Goal: Task Accomplishment & Management: Use online tool/utility

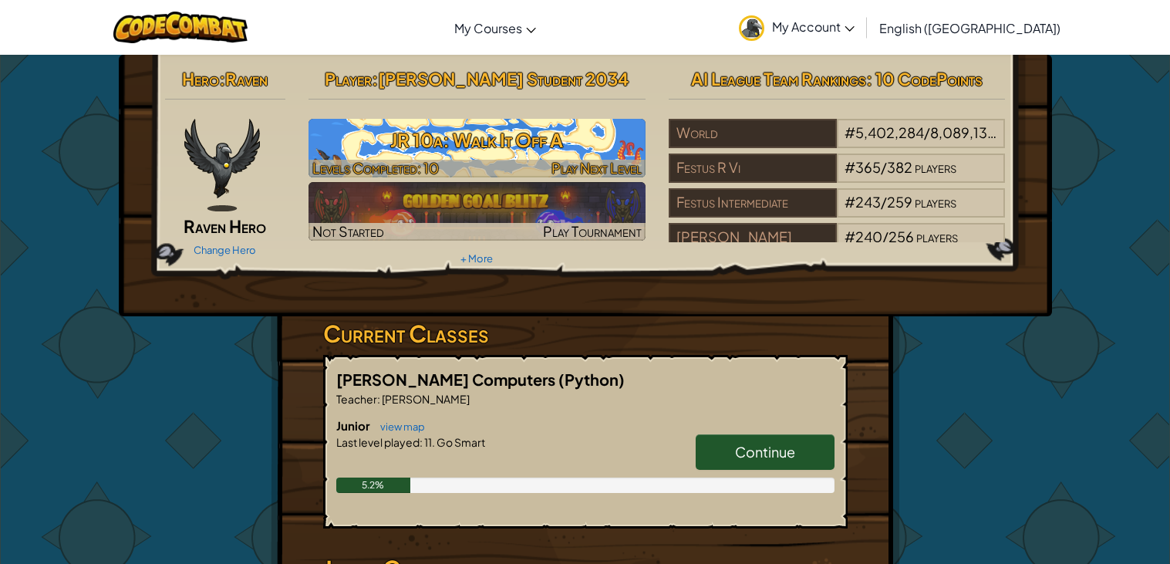
click at [535, 154] on h3 "JR 10a: Walk It Off A" at bounding box center [477, 140] width 337 height 35
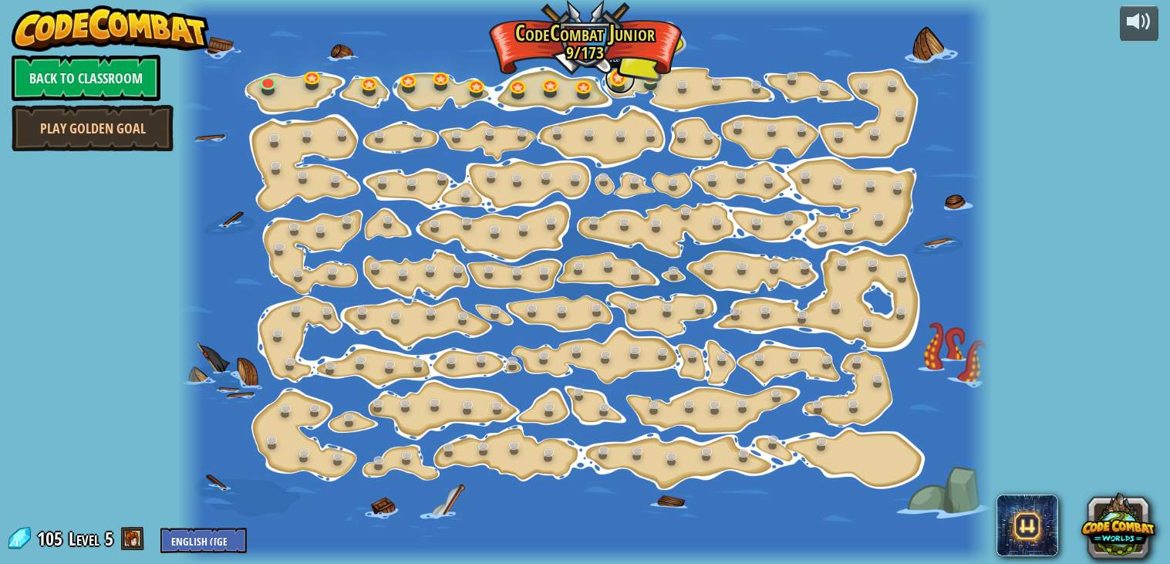
click at [619, 72] on link at bounding box center [620, 78] width 31 height 31
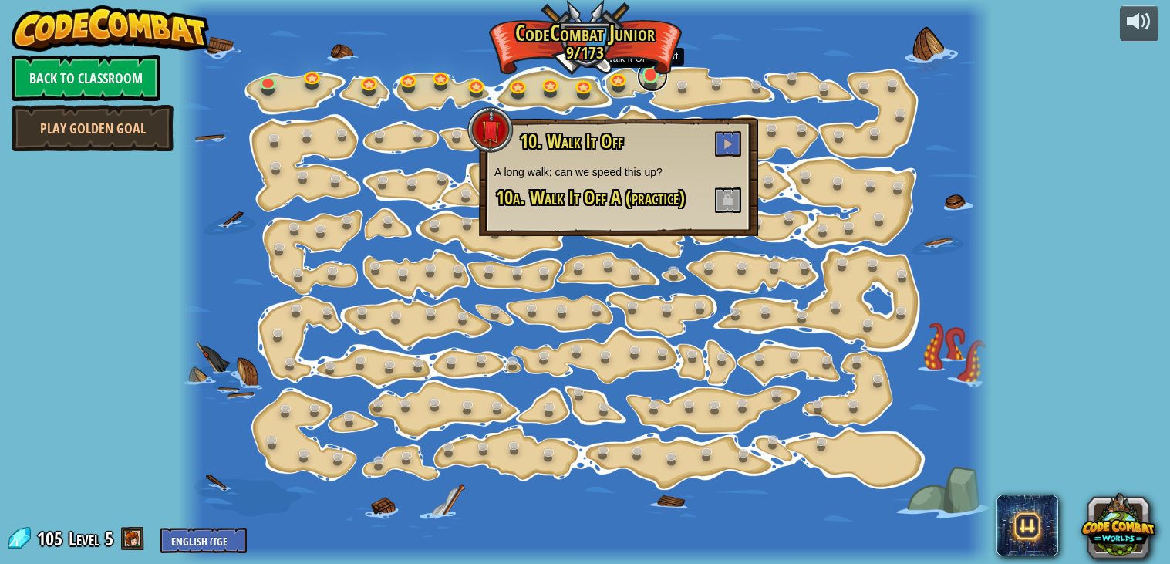
click at [653, 79] on link at bounding box center [652, 76] width 31 height 31
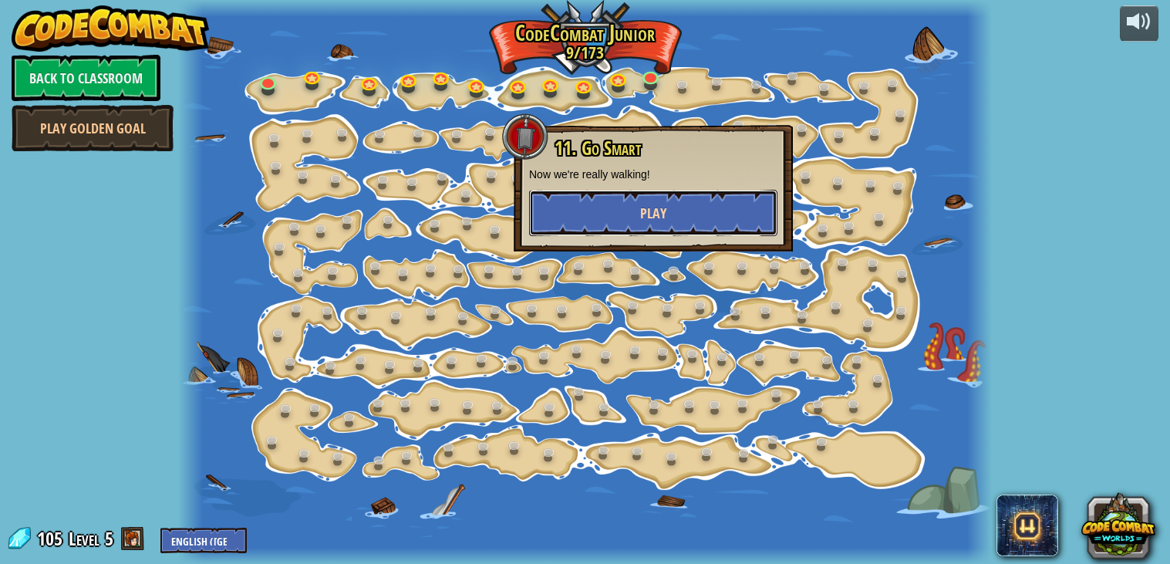
click at [660, 204] on span "Play" at bounding box center [653, 213] width 26 height 19
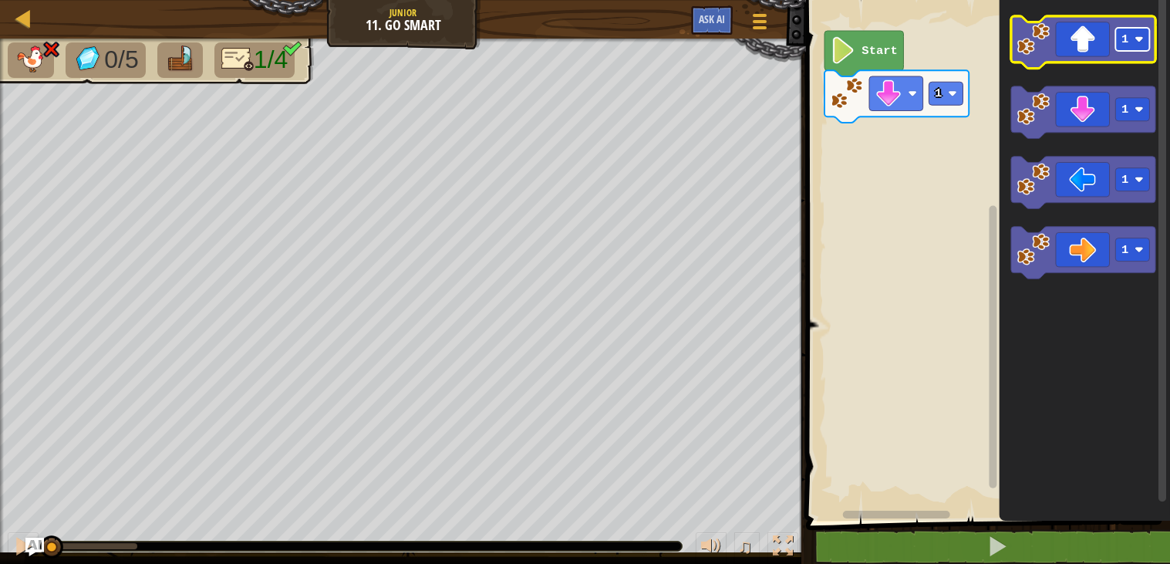
click at [1130, 39] on rect "Blockly Workspace" at bounding box center [1133, 39] width 34 height 23
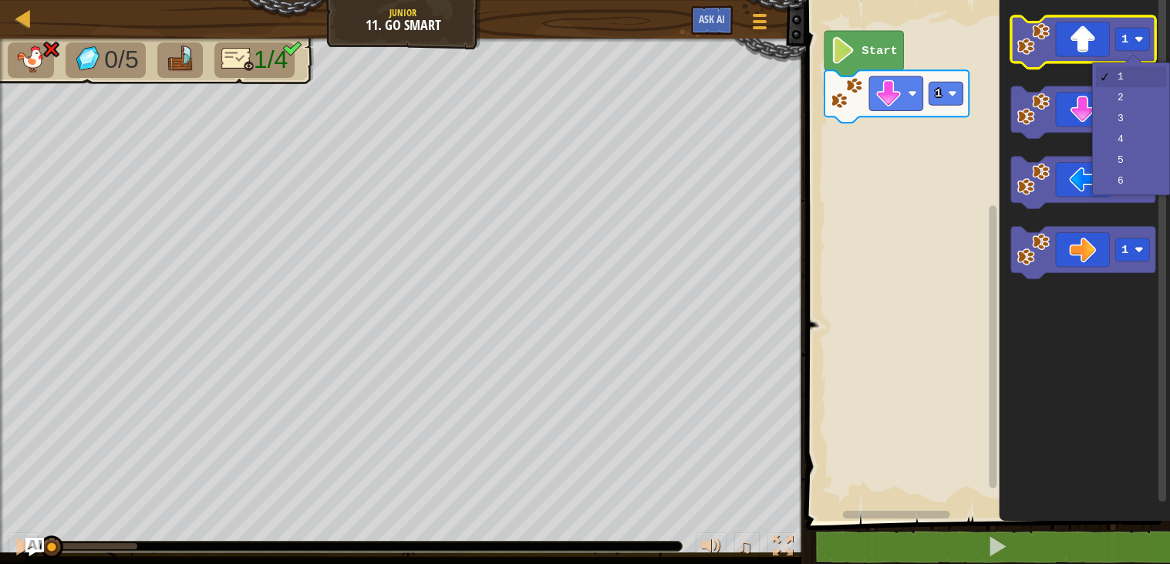
click at [1093, 41] on icon "Blockly Workspace" at bounding box center [1083, 42] width 144 height 52
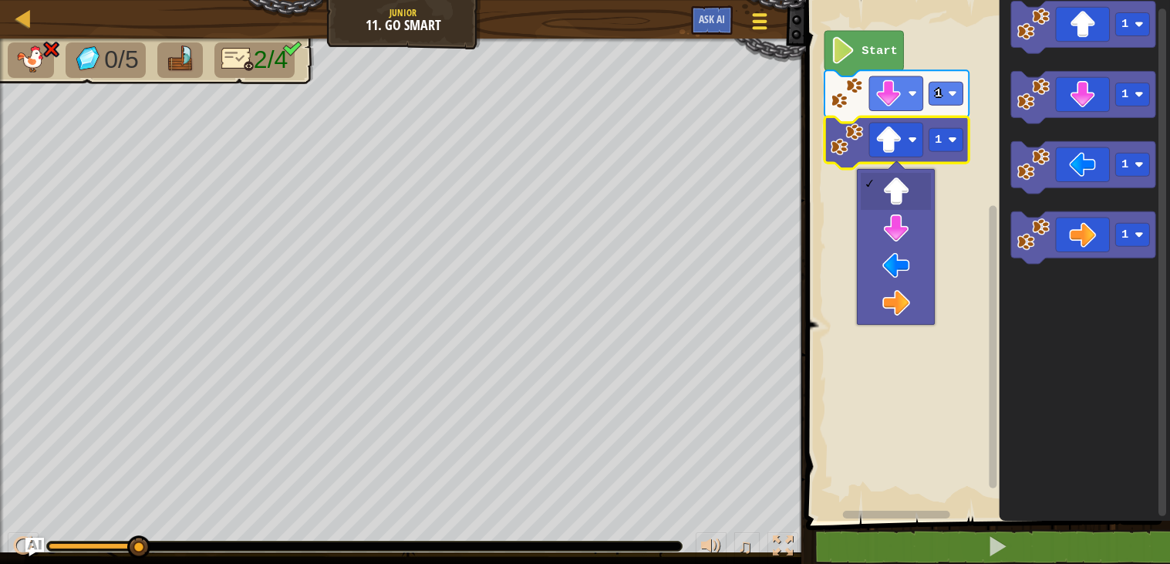
click at [761, 13] on span at bounding box center [760, 14] width 15 height 3
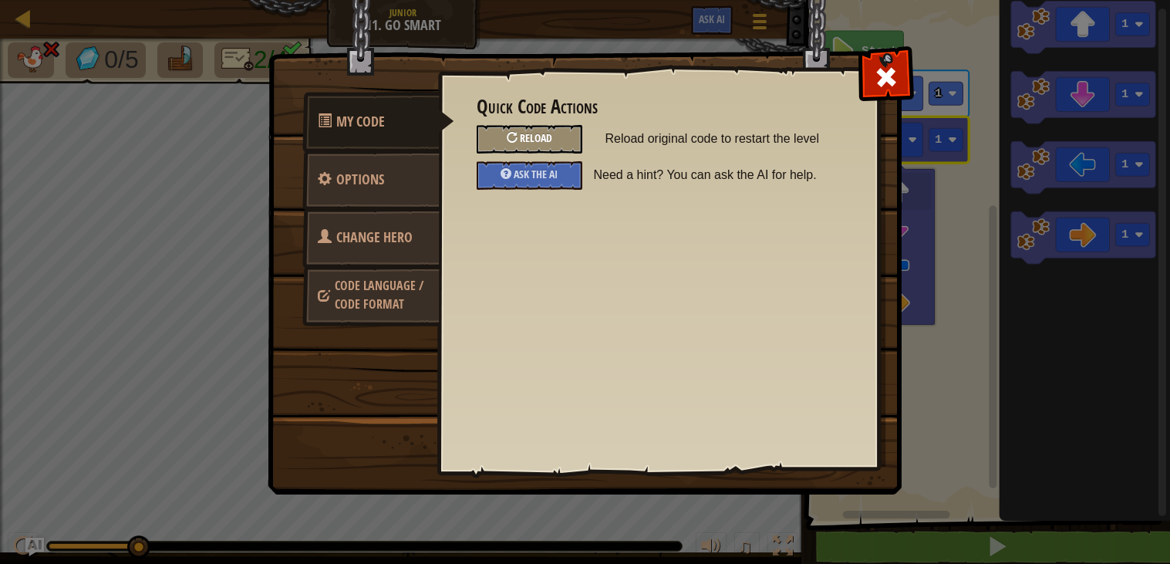
click at [517, 137] on div "Reload" at bounding box center [530, 139] width 106 height 29
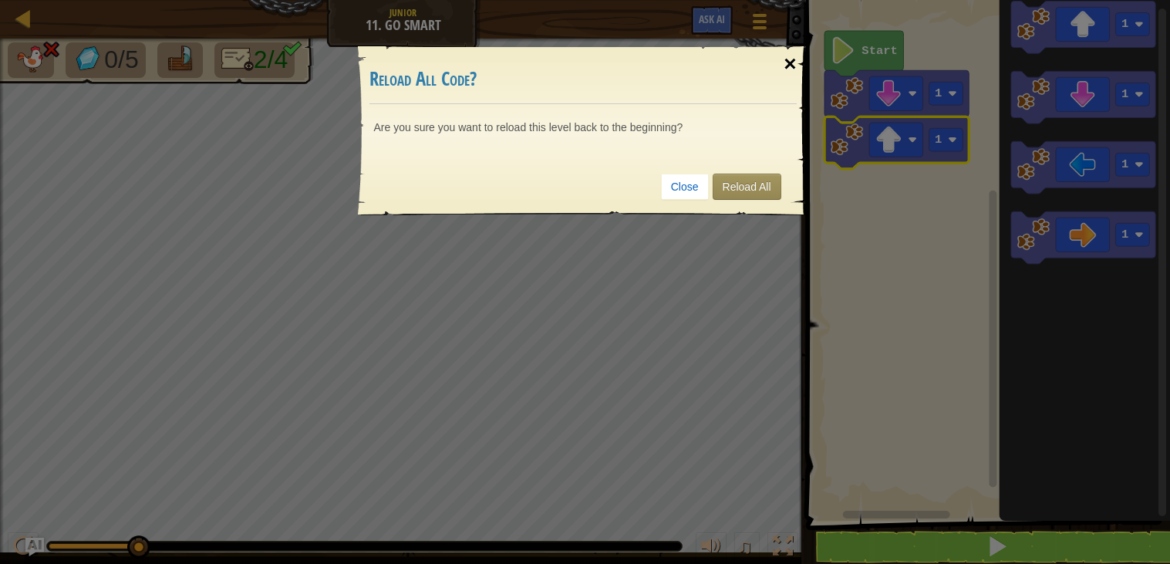
click at [797, 46] on div "×" at bounding box center [789, 64] width 35 height 45
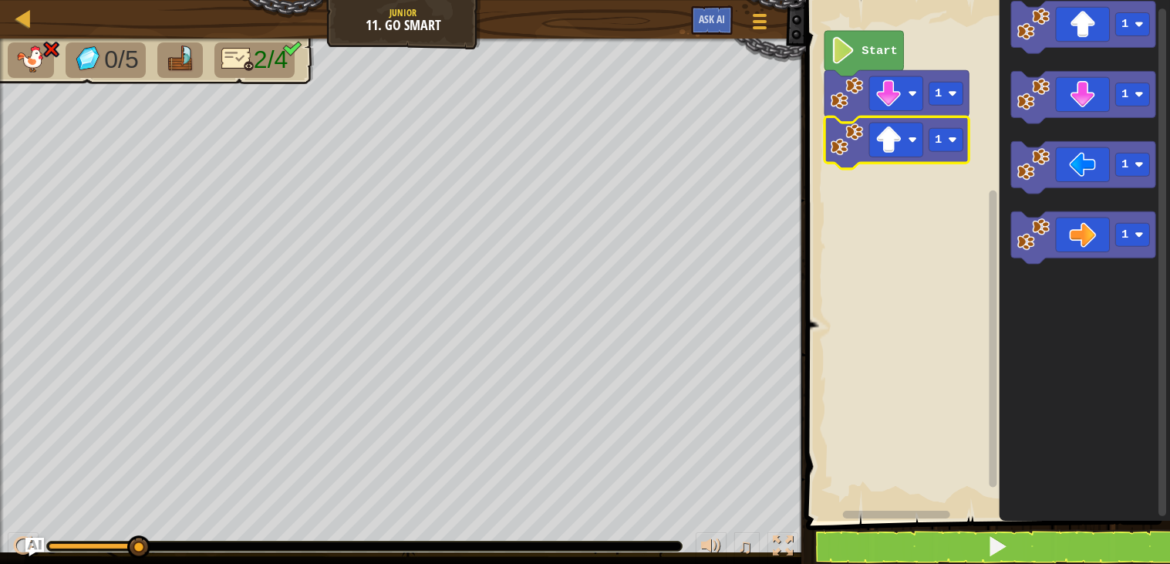
click at [858, 55] on icon "Blockly Workspace" at bounding box center [864, 54] width 79 height 46
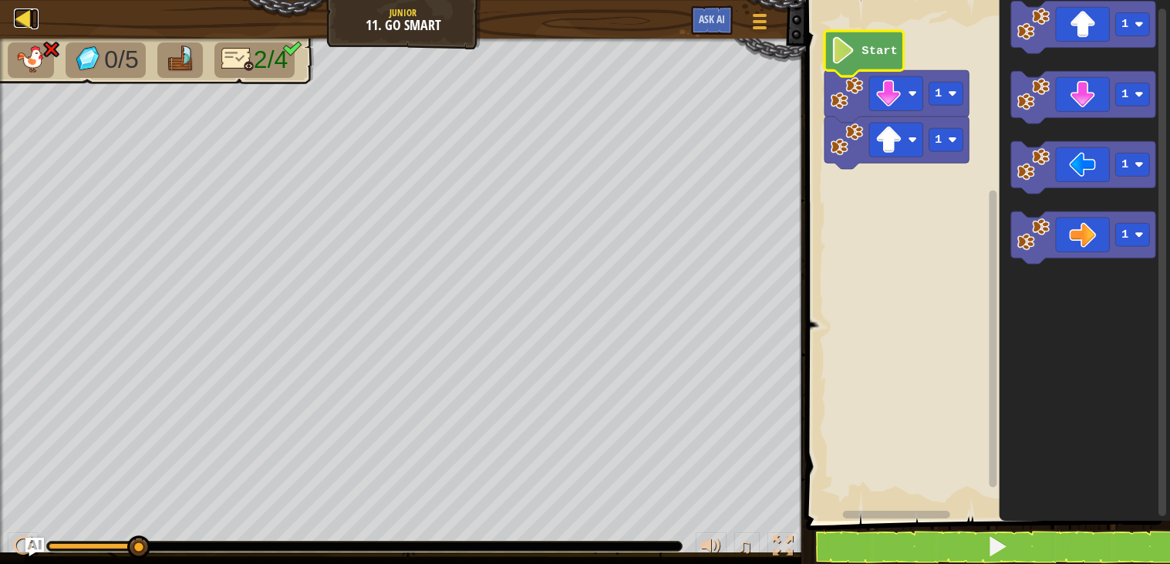
click at [30, 23] on div at bounding box center [23, 17] width 19 height 19
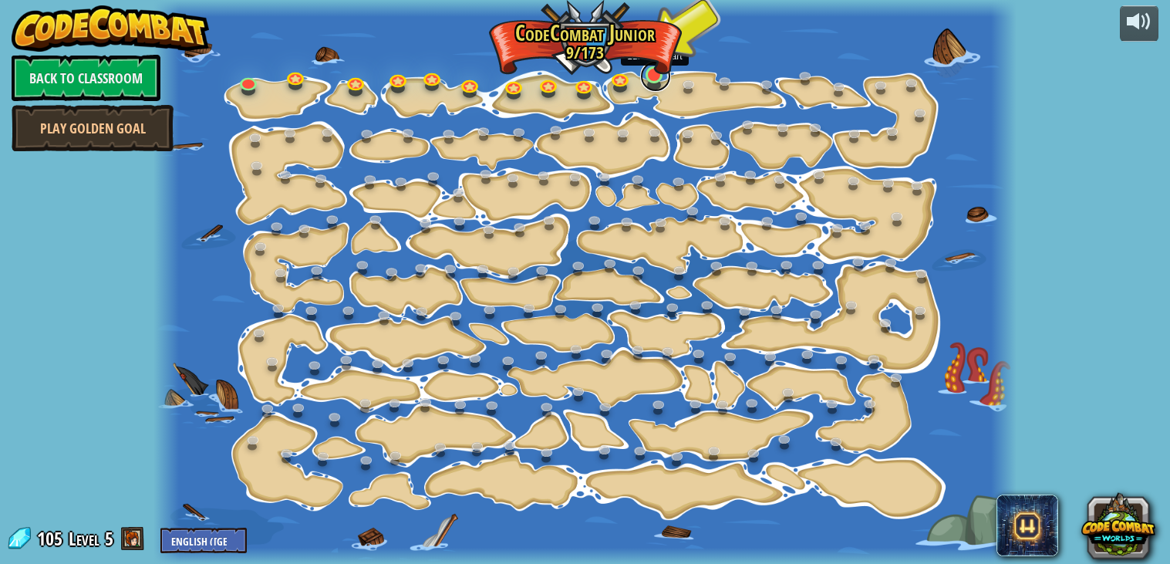
click at [647, 79] on link at bounding box center [655, 76] width 31 height 31
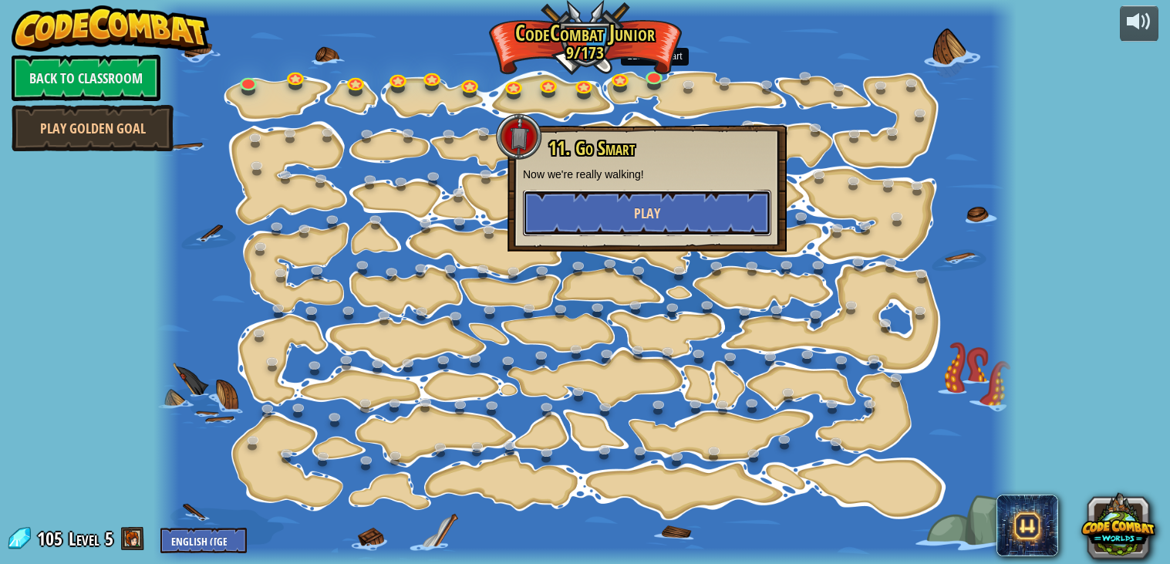
click at [674, 204] on button "Play" at bounding box center [647, 213] width 248 height 46
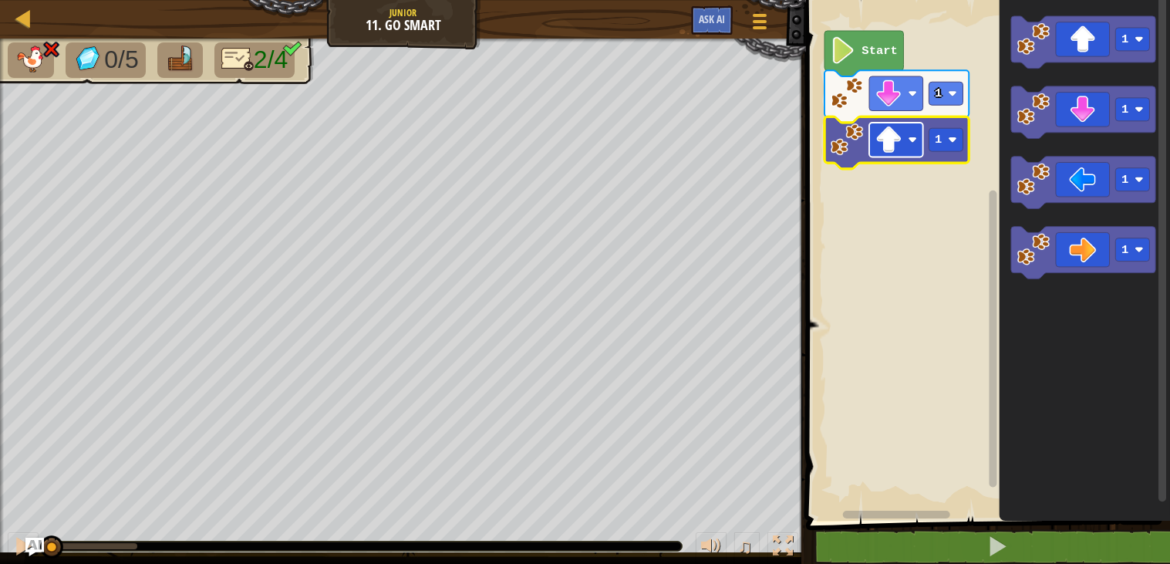
click at [886, 144] on image "Blockly Workspace" at bounding box center [889, 140] width 27 height 27
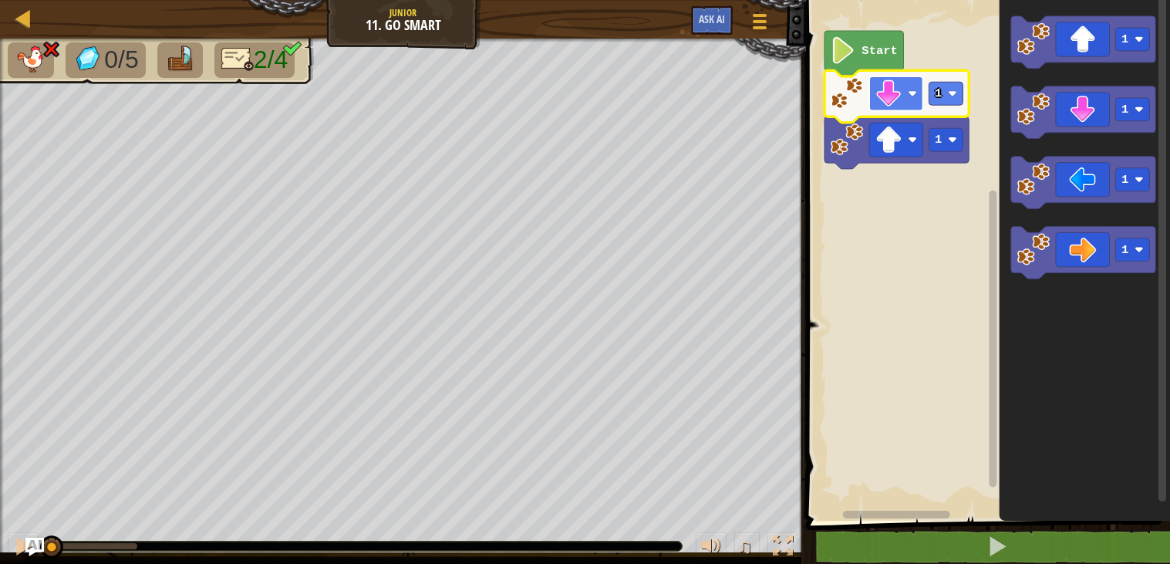
click at [888, 105] on image "Blockly Workspace" at bounding box center [889, 93] width 27 height 27
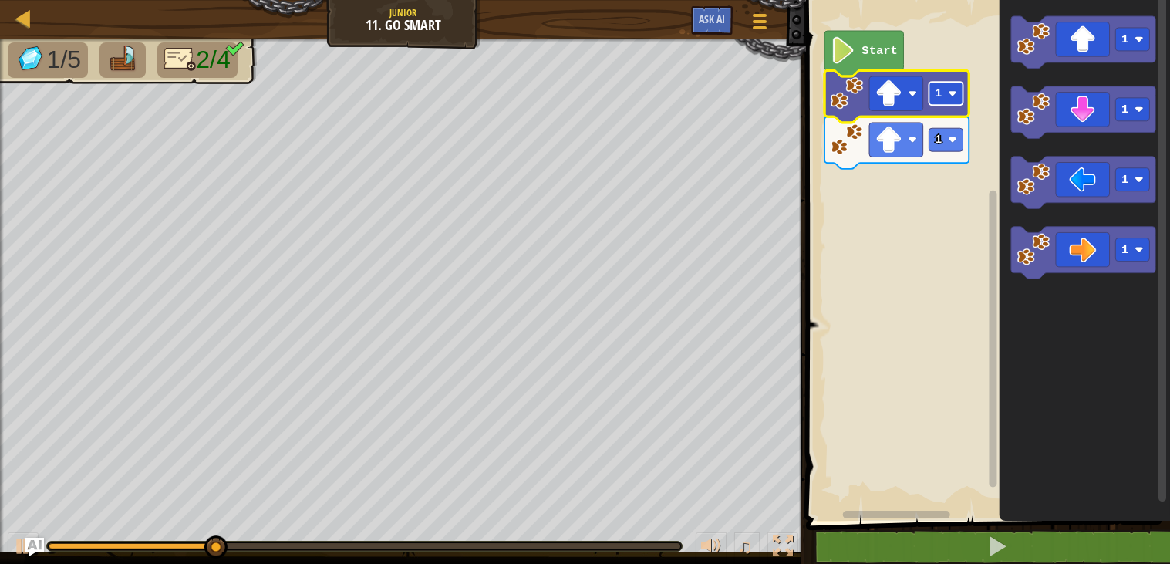
click at [947, 96] on rect "Blockly Workspace" at bounding box center [947, 93] width 34 height 23
click at [906, 139] on rect "Blockly Workspace" at bounding box center [896, 140] width 54 height 34
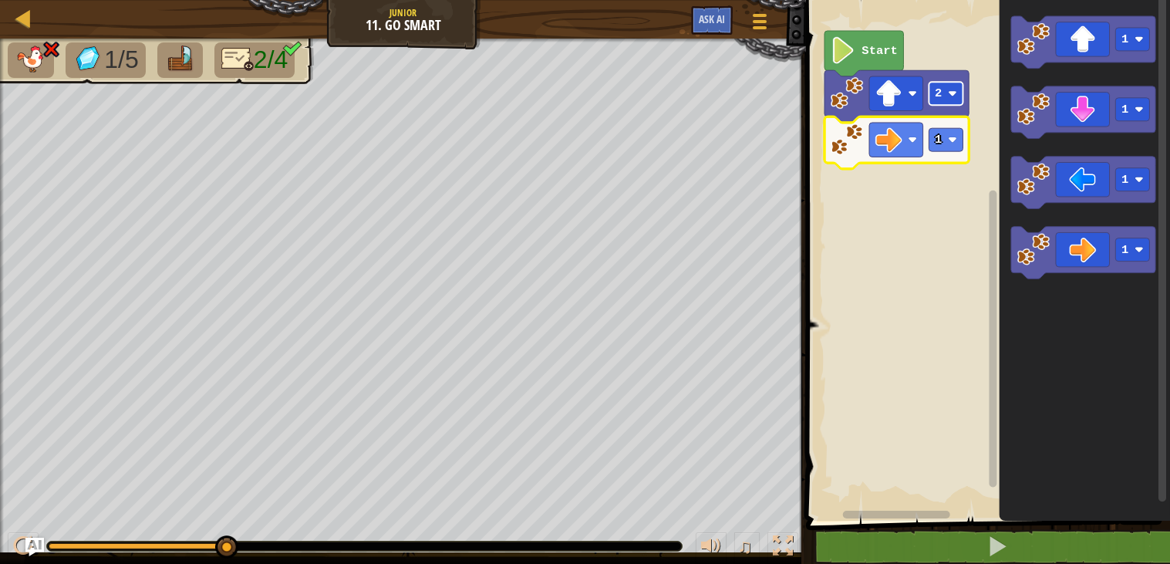
click at [948, 97] on rect "Blockly Workspace" at bounding box center [947, 93] width 34 height 23
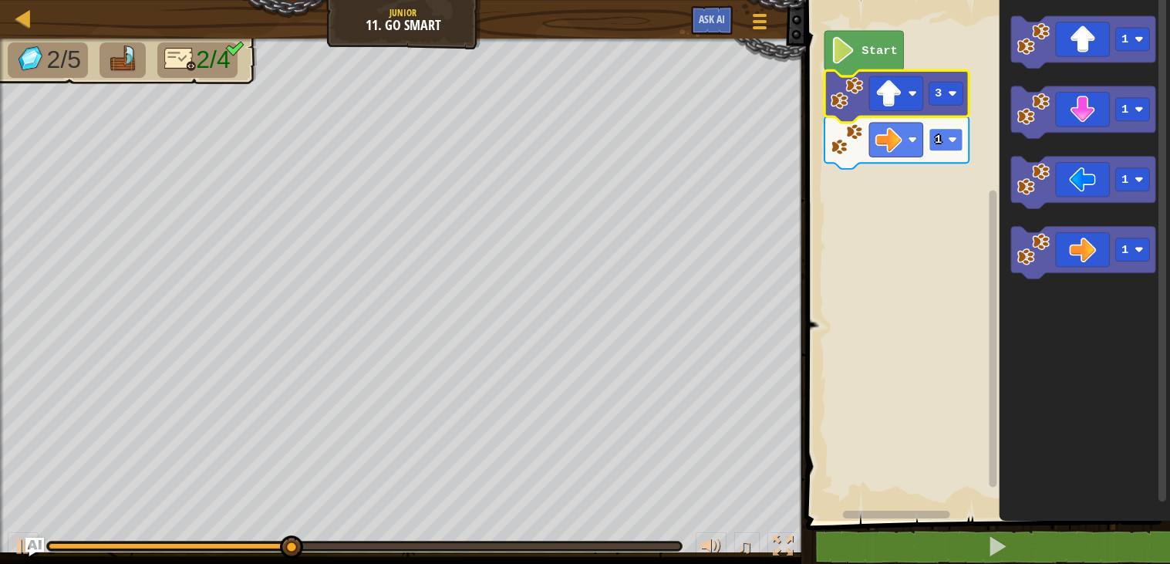
click at [947, 136] on rect "Blockly Workspace" at bounding box center [947, 139] width 34 height 23
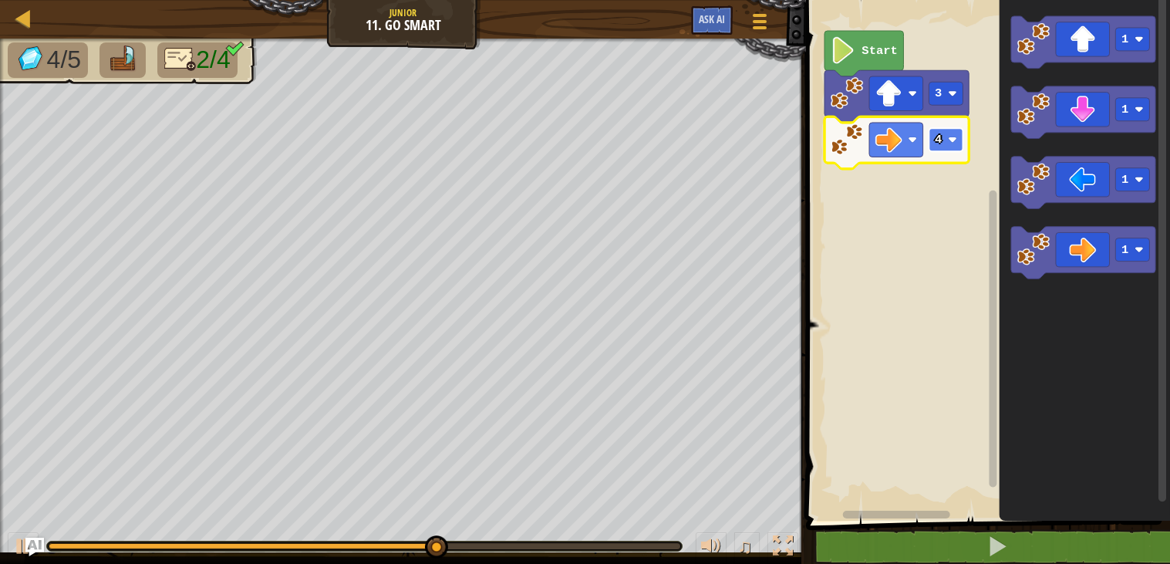
click at [944, 139] on rect "Blockly Workspace" at bounding box center [947, 139] width 34 height 23
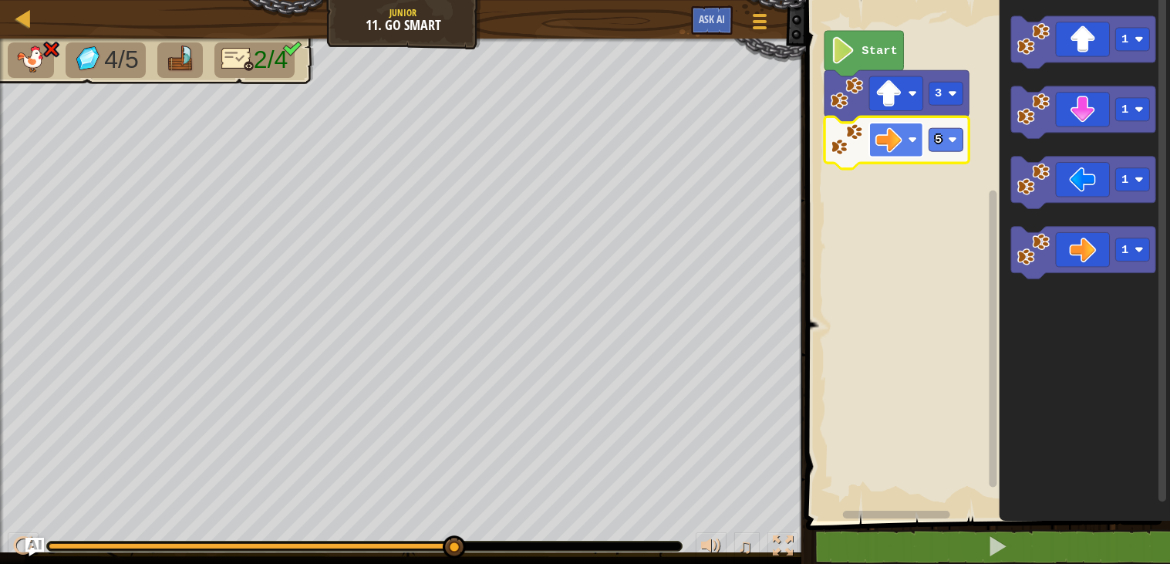
click at [900, 141] on image "Blockly Workspace" at bounding box center [889, 140] width 27 height 27
click at [900, 129] on image "Blockly Workspace" at bounding box center [889, 140] width 27 height 27
click at [29, 547] on img "Ask AI" at bounding box center [35, 547] width 20 height 20
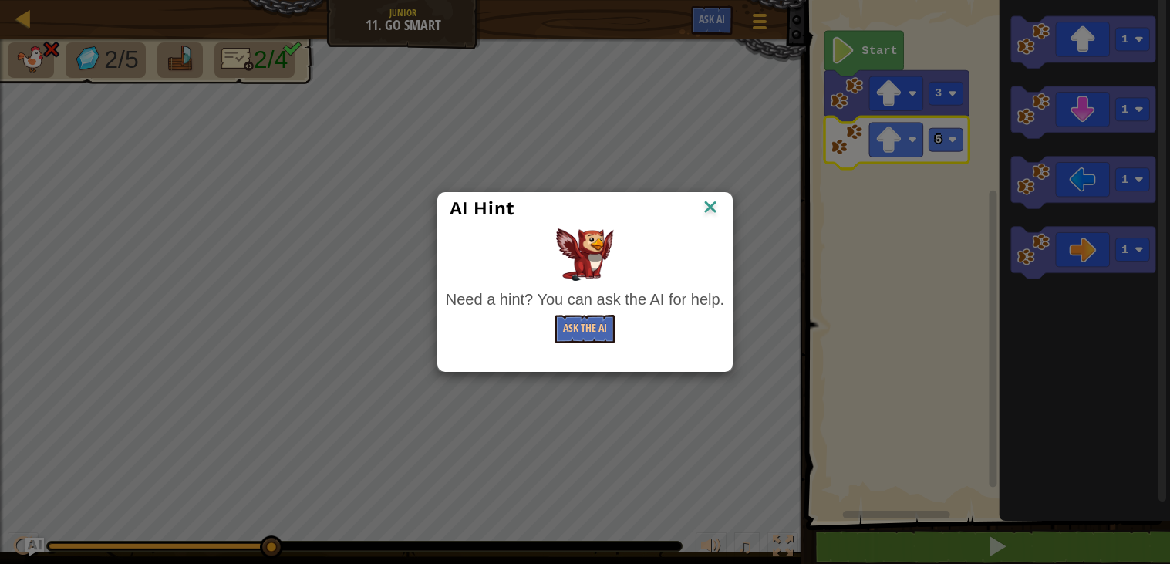
click at [709, 202] on img at bounding box center [710, 208] width 20 height 23
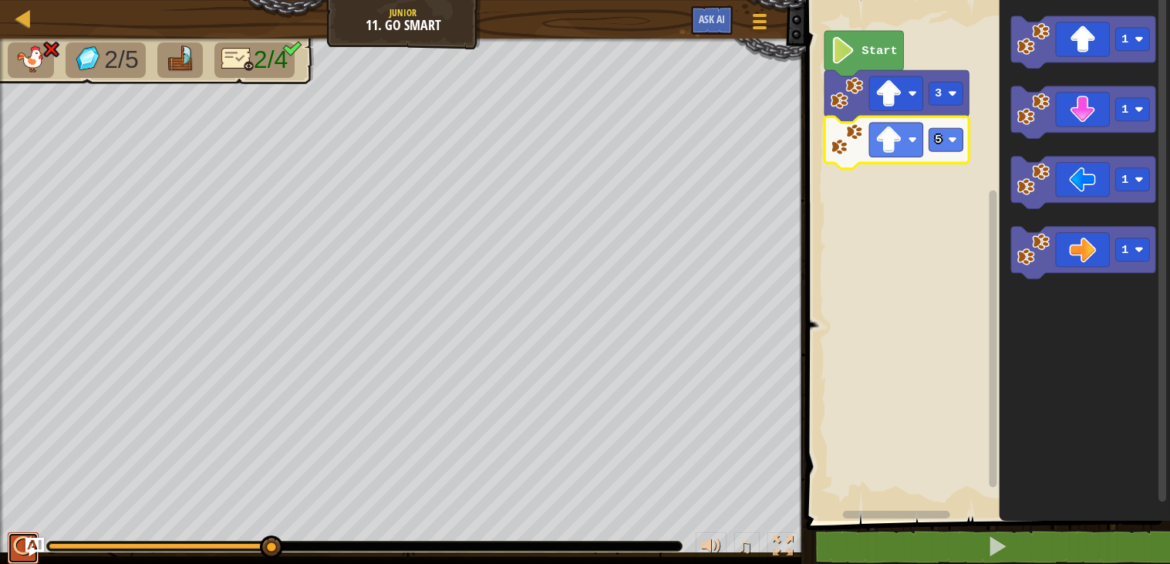
click at [34, 535] on button at bounding box center [23, 548] width 31 height 32
click at [32, 542] on img "Ask AI" at bounding box center [35, 547] width 20 height 20
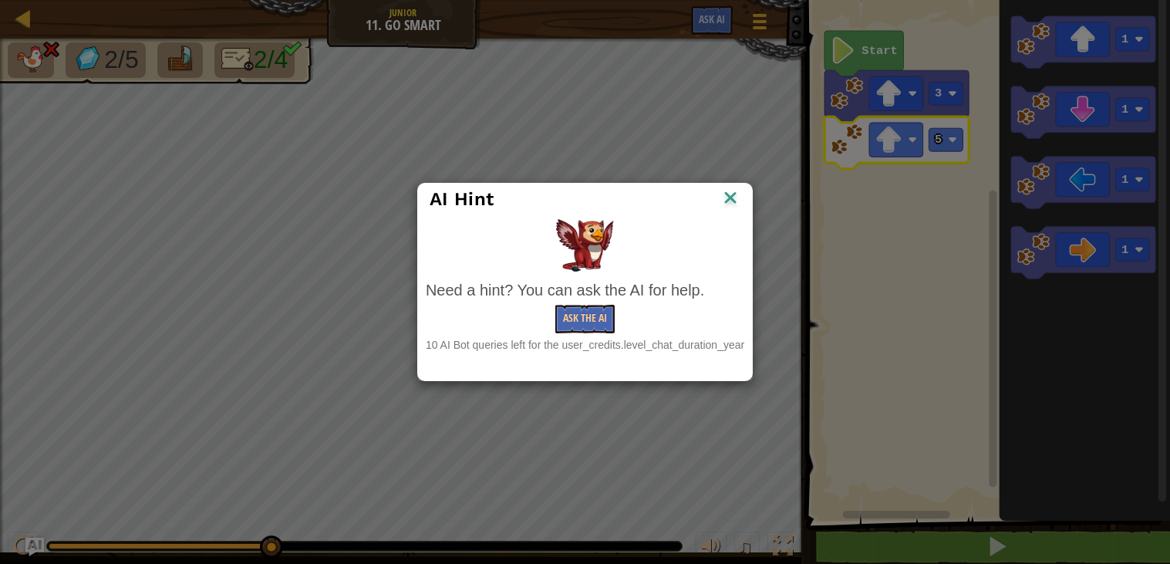
click at [730, 191] on img at bounding box center [731, 198] width 20 height 23
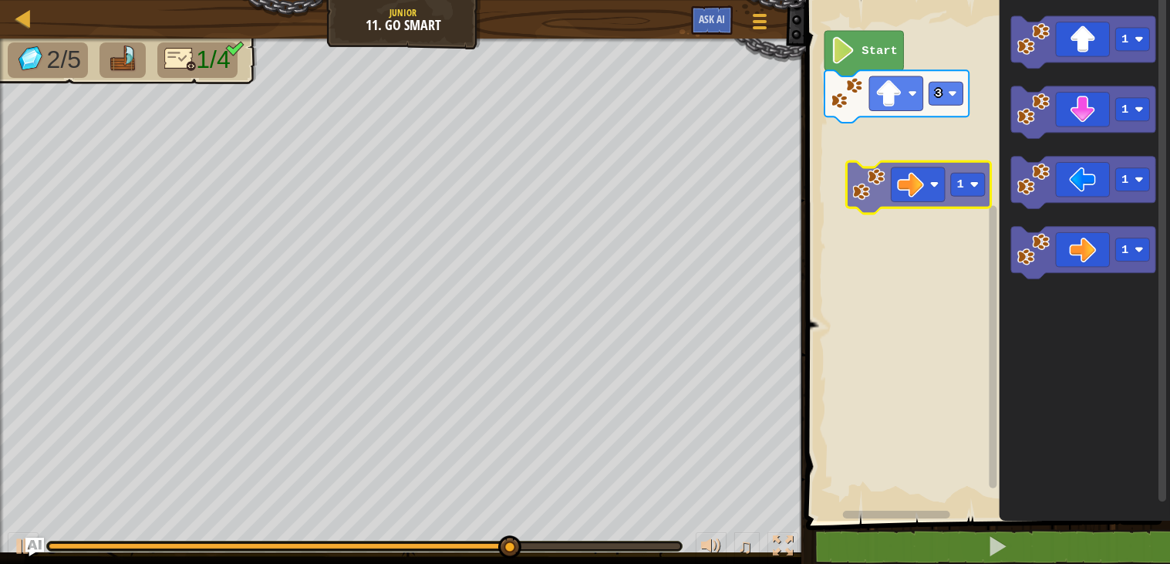
click at [941, 167] on div "Start 3 1 1 1 1 1" at bounding box center [986, 256] width 369 height 528
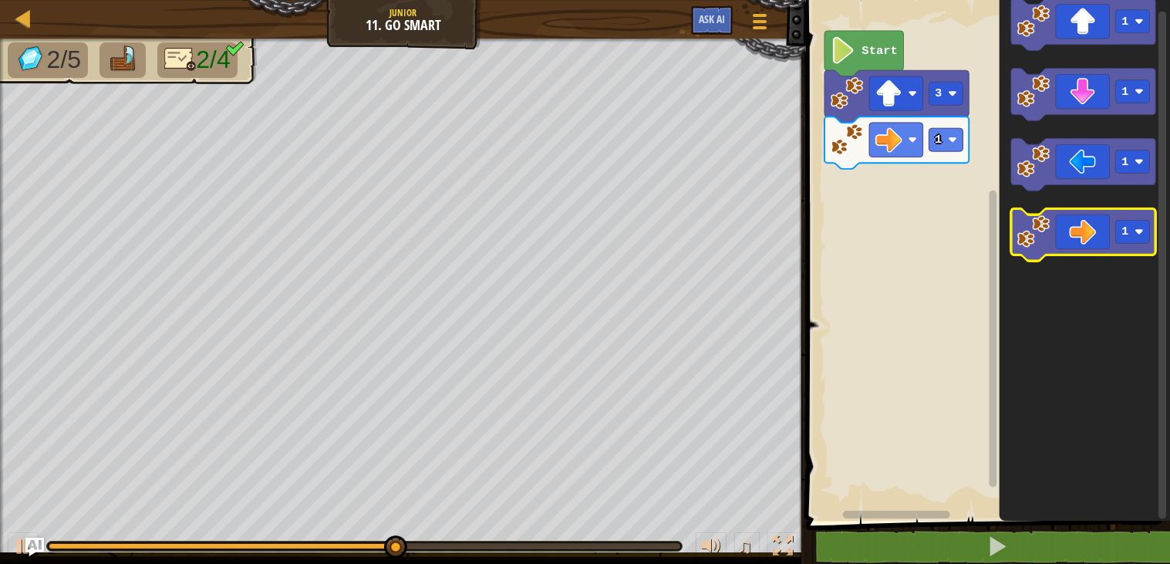
click at [1065, 249] on icon "1 1 1 1" at bounding box center [1085, 256] width 171 height 528
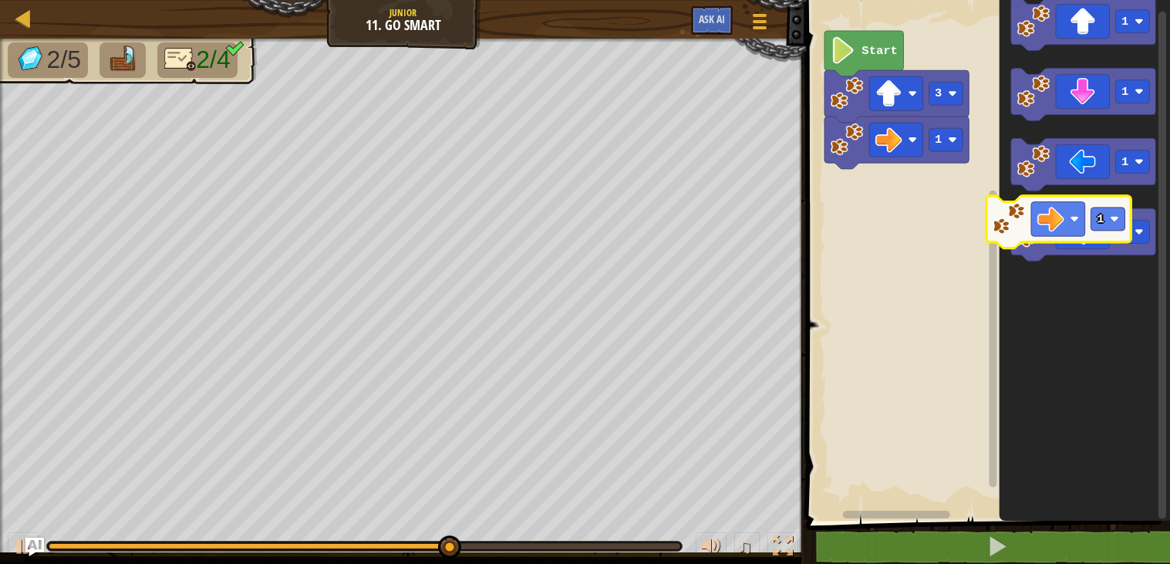
click at [972, 214] on div "1 3 Start 1 1 1 1 1" at bounding box center [986, 256] width 369 height 528
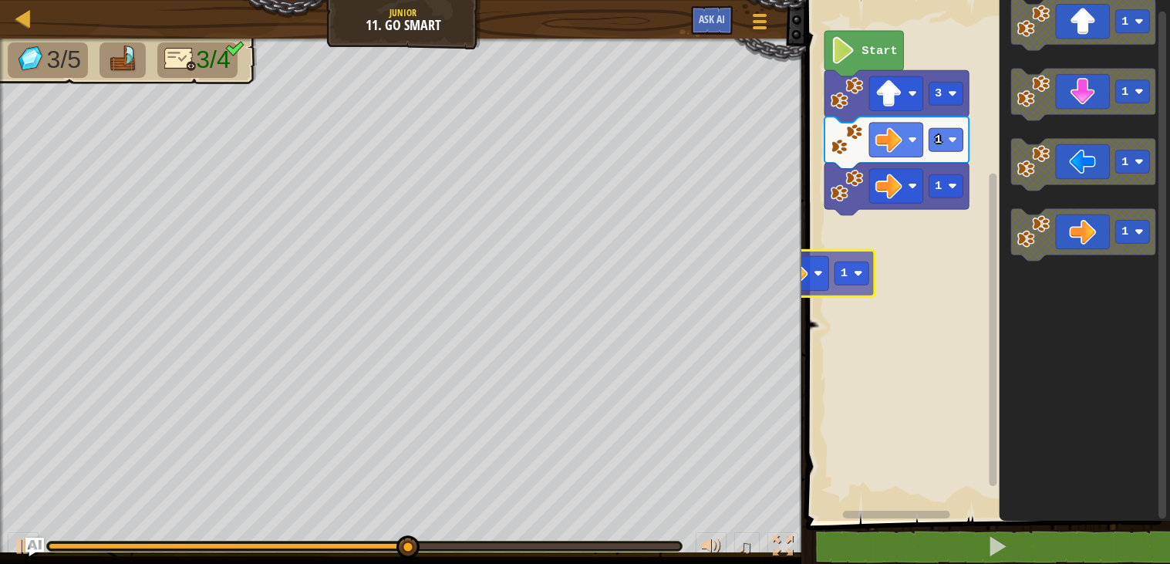
click at [787, 251] on div "Map Junior 11. Go Smart Game Menu Ask AI 1 הההההההההההההההההההההההההההההההההההה…" at bounding box center [585, 282] width 1170 height 564
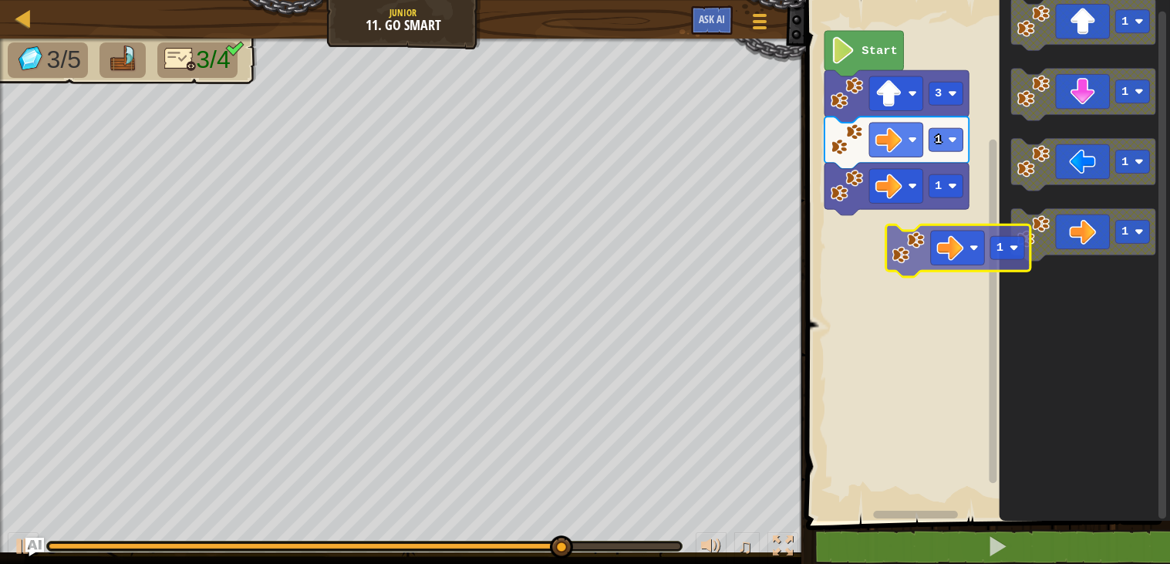
click at [896, 239] on div "1 1 3 Start 1 1 1 1 1" at bounding box center [986, 256] width 369 height 528
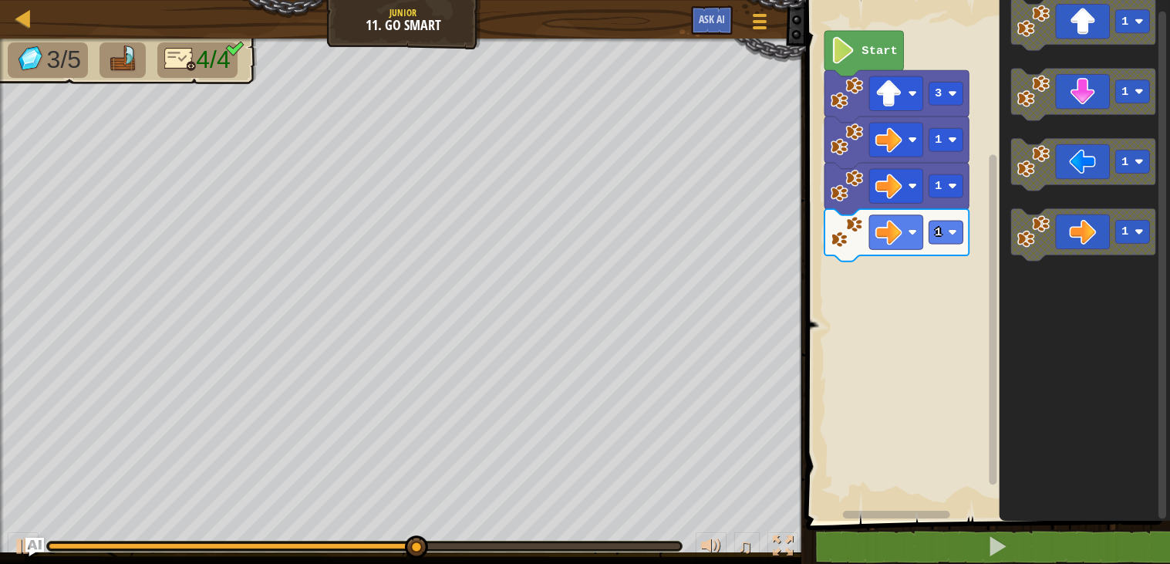
click at [974, 225] on div "1 1 1 3 Start 1 1 1 1" at bounding box center [986, 256] width 369 height 528
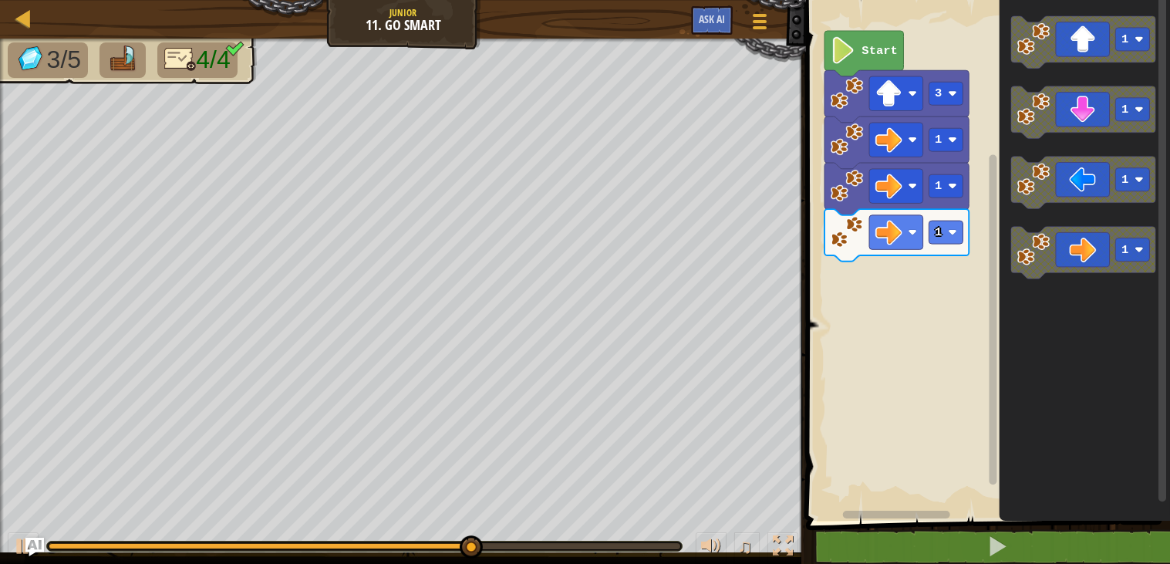
click at [927, 256] on div "1 1 1 3 Start 1 1 1 1" at bounding box center [986, 256] width 369 height 528
click at [865, 284] on div "1 1 1 3 Start 1 1 1 1" at bounding box center [986, 256] width 369 height 528
click at [1045, 251] on image "Blockly Workspace" at bounding box center [1034, 249] width 33 height 33
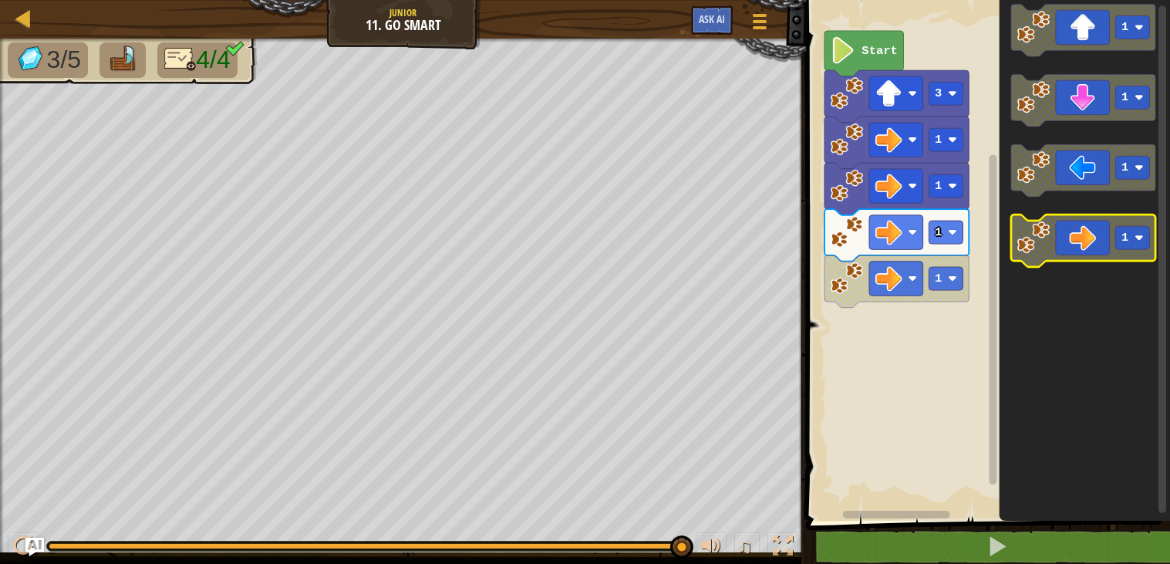
click at [1045, 251] on image "Blockly Workspace" at bounding box center [1034, 237] width 33 height 33
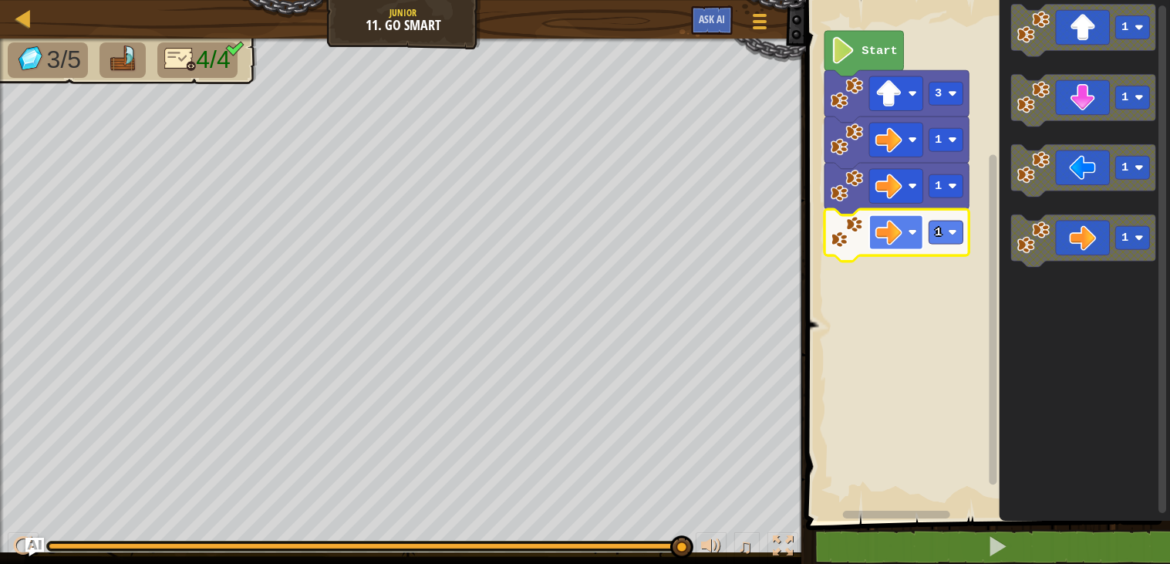
click at [877, 231] on image "Blockly Workspace" at bounding box center [889, 232] width 27 height 27
click at [854, 235] on image "Blockly Workspace" at bounding box center [847, 231] width 33 height 33
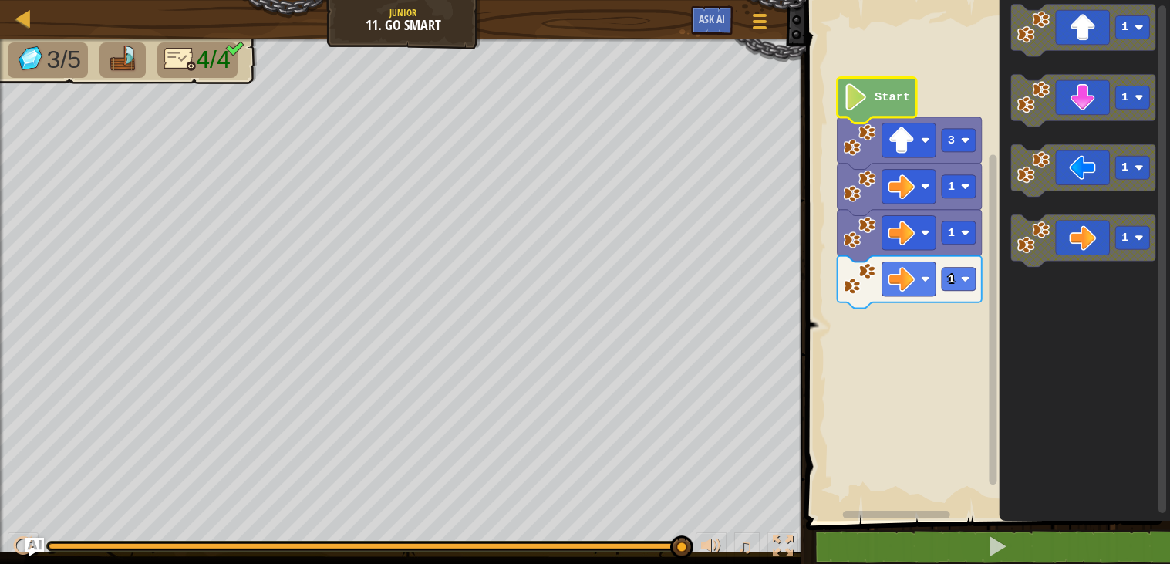
click at [888, 87] on icon "Blockly Workspace" at bounding box center [877, 101] width 79 height 46
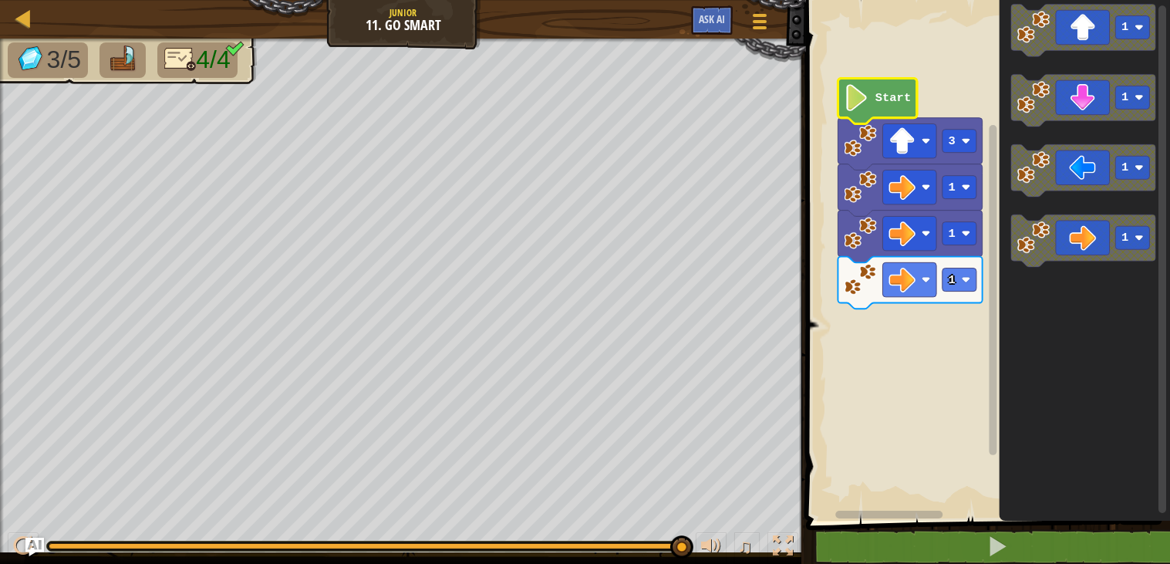
click at [888, 86] on icon "Blockly Workspace" at bounding box center [878, 101] width 79 height 46
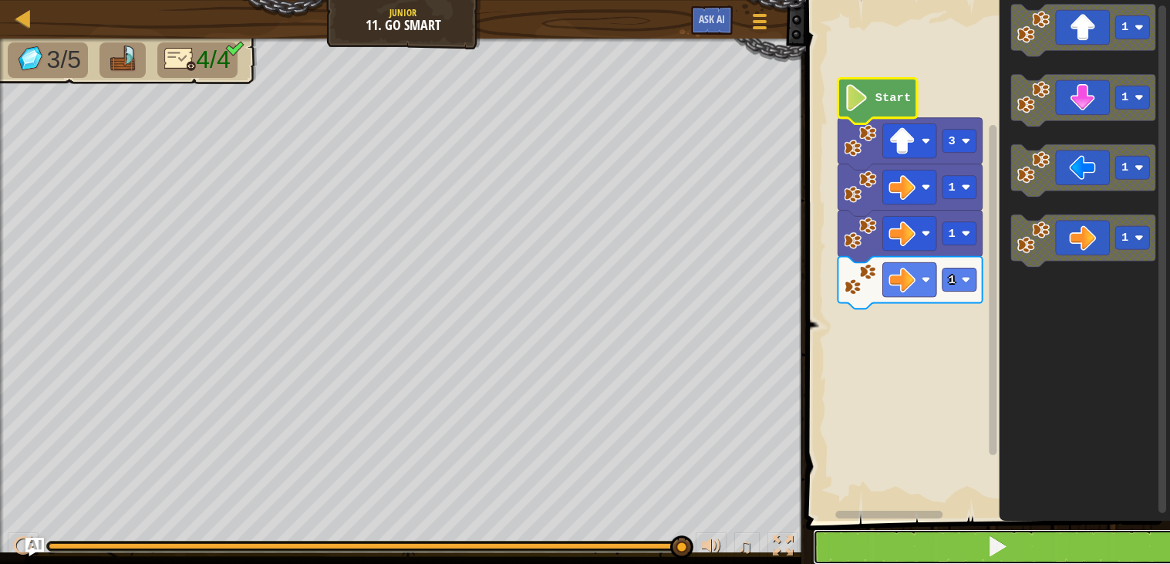
click at [976, 539] on button at bounding box center [997, 546] width 369 height 35
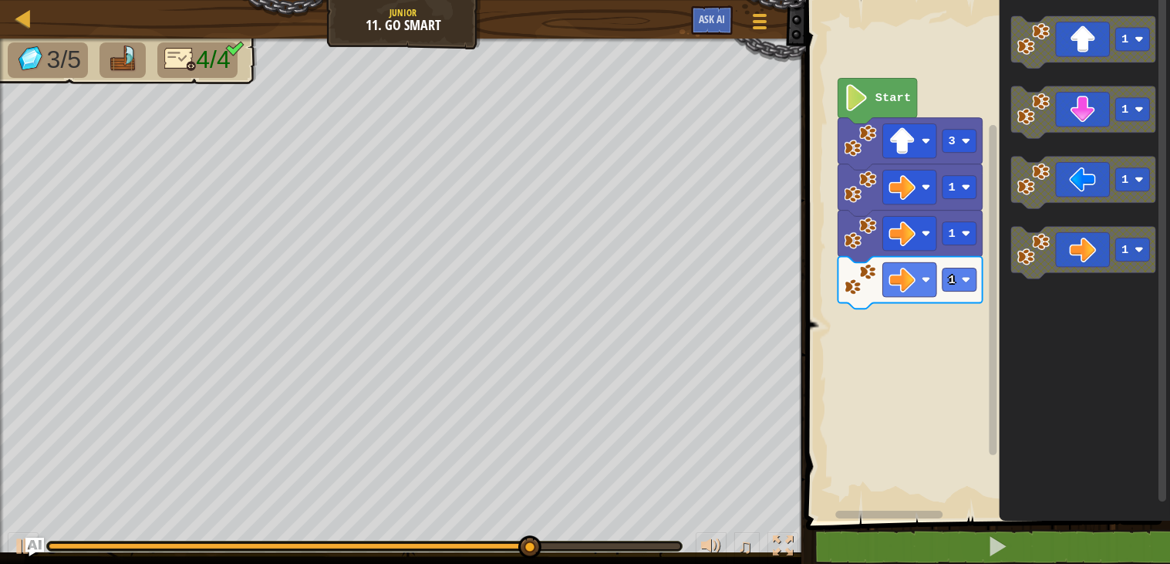
click at [927, 357] on div "Start 3 1 1 1 1 1 1 1" at bounding box center [986, 256] width 369 height 528
click at [880, 87] on icon "Blockly Workspace" at bounding box center [878, 101] width 79 height 46
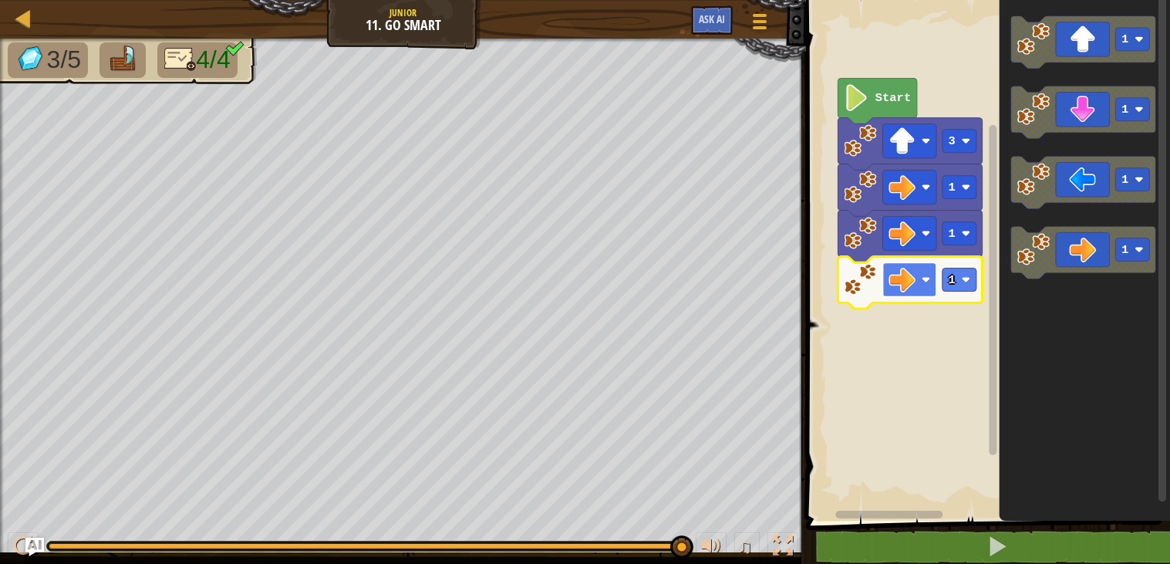
click at [927, 271] on rect "Blockly Workspace" at bounding box center [910, 279] width 54 height 34
click at [1089, 226] on icon "1 1 1 1" at bounding box center [1085, 256] width 171 height 528
click at [893, 334] on div "Start 3 1 1 1 1 1 1 1" at bounding box center [986, 256] width 369 height 528
click at [870, 336] on div "Start 3 1 1 1 1 1 1 1" at bounding box center [986, 256] width 369 height 528
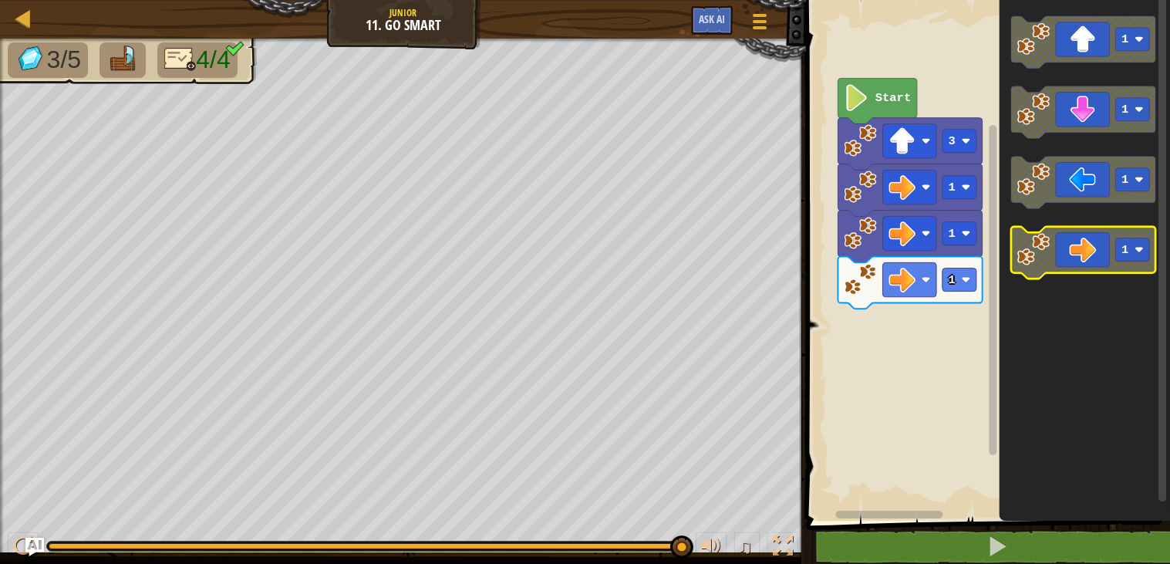
click at [1092, 265] on icon "Blockly Workspace" at bounding box center [1083, 253] width 144 height 52
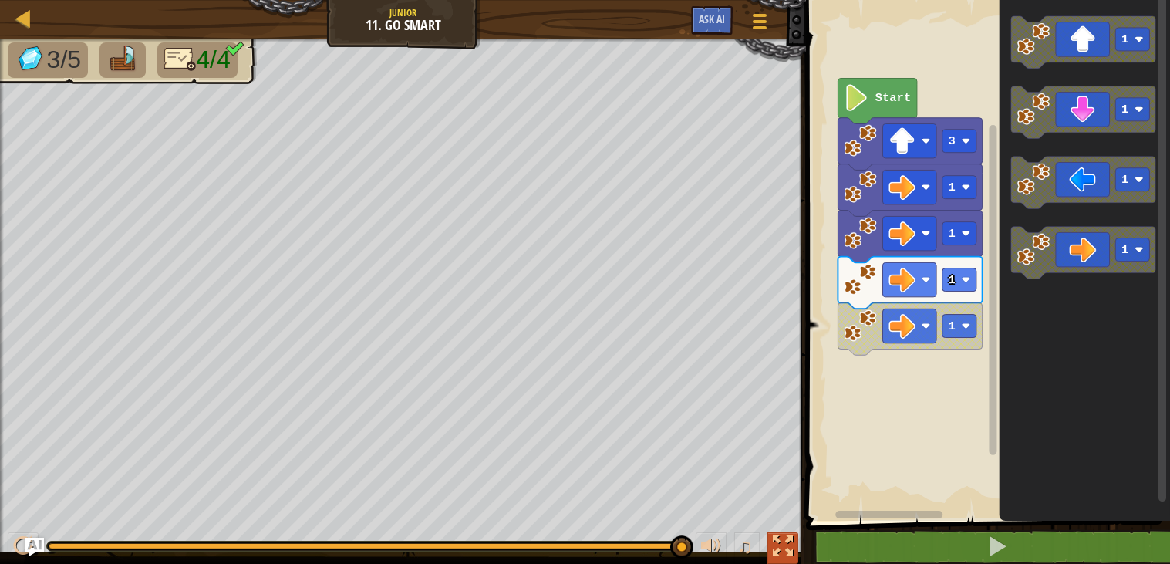
click at [773, 542] on div at bounding box center [783, 546] width 20 height 20
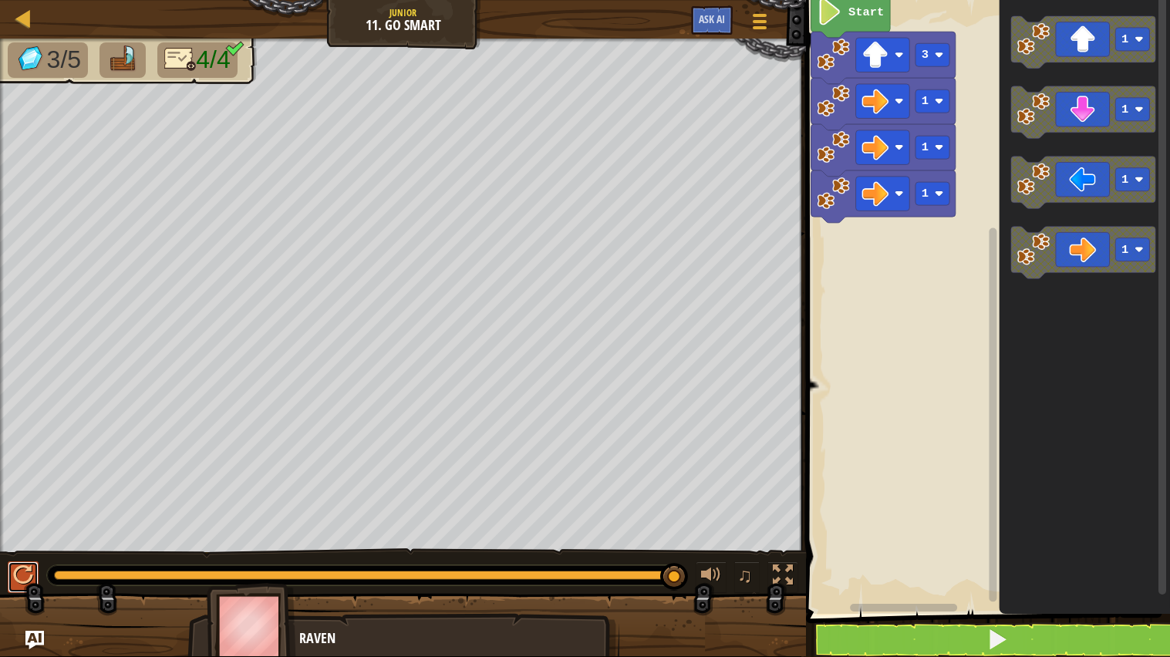
click at [19, 563] on button at bounding box center [23, 578] width 31 height 32
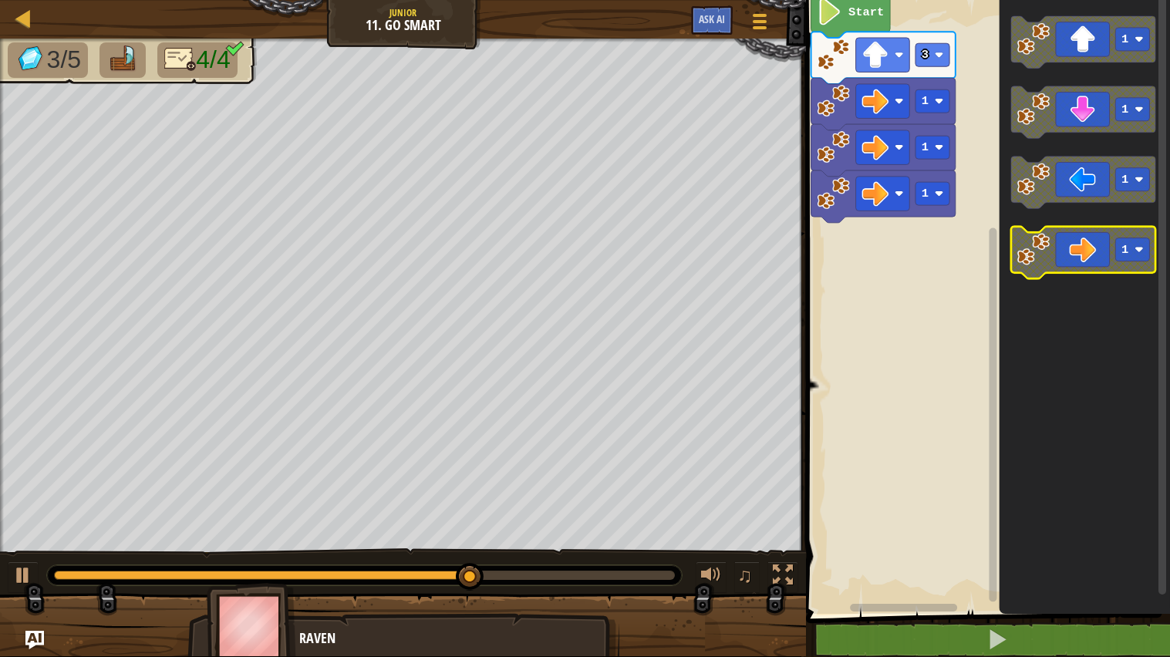
click at [1117, 260] on rect "Blockly Workspace" at bounding box center [1133, 249] width 34 height 23
click at [1013, 279] on icon "1 1 1 1" at bounding box center [1085, 303] width 171 height 622
click at [1025, 265] on image "Blockly Workspace" at bounding box center [1034, 249] width 33 height 33
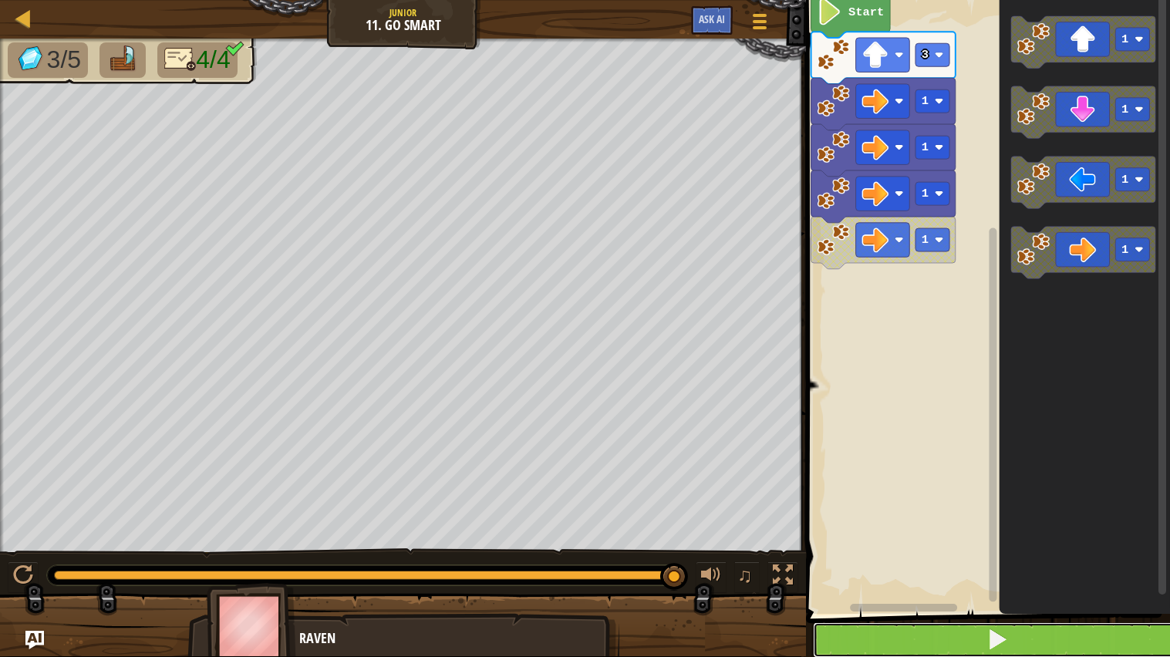
click at [882, 563] on button at bounding box center [997, 640] width 369 height 35
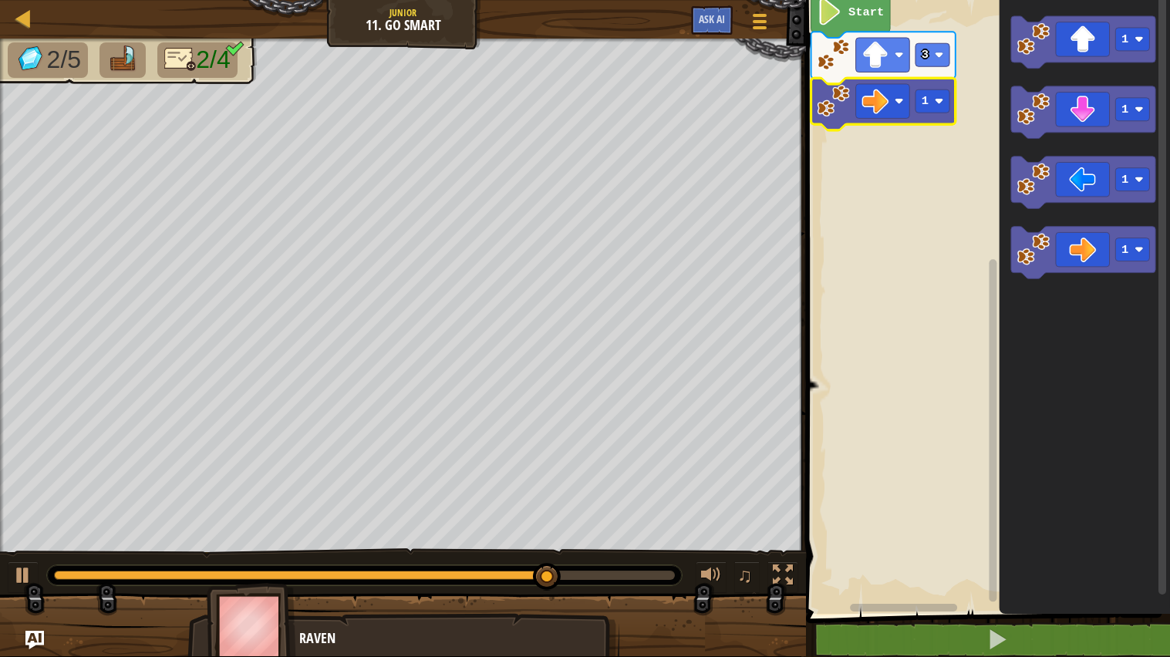
click at [914, 85] on icon "Blockly Workspace" at bounding box center [884, 104] width 144 height 52
click at [931, 106] on rect "Blockly Workspace" at bounding box center [933, 100] width 34 height 23
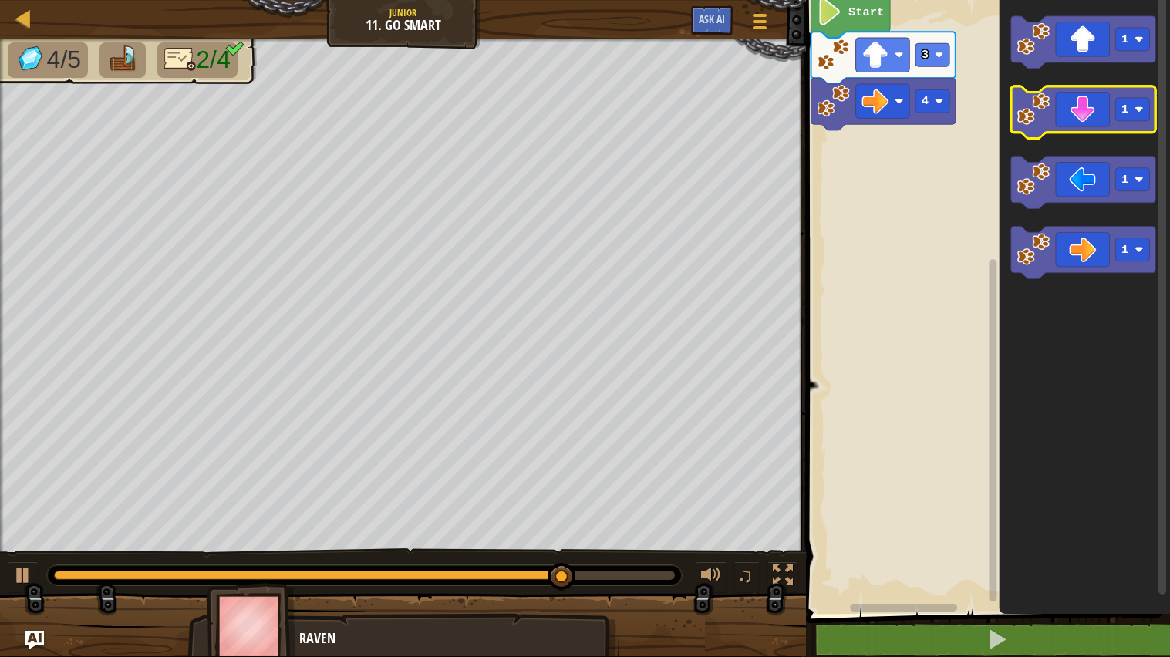
click at [1082, 98] on icon "Blockly Workspace" at bounding box center [1083, 112] width 144 height 52
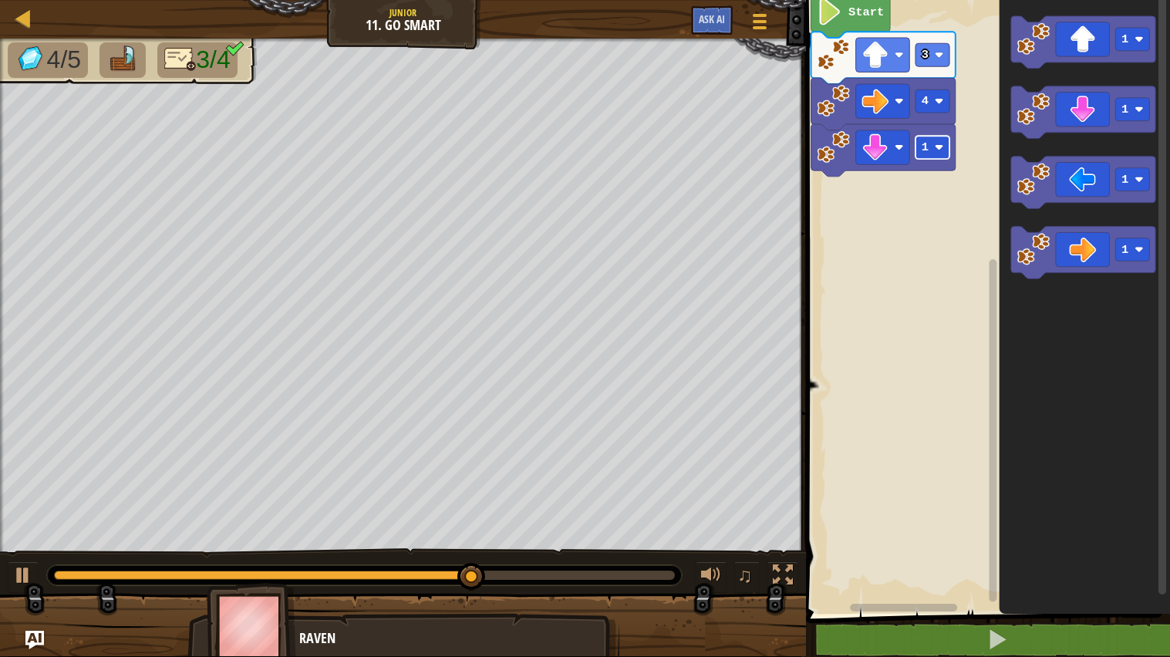
click at [933, 138] on rect "Blockly Workspace" at bounding box center [933, 147] width 34 height 23
click at [930, 141] on rect "Blockly Workspace" at bounding box center [933, 147] width 34 height 23
click at [921, 148] on rect "Blockly Workspace" at bounding box center [933, 147] width 34 height 23
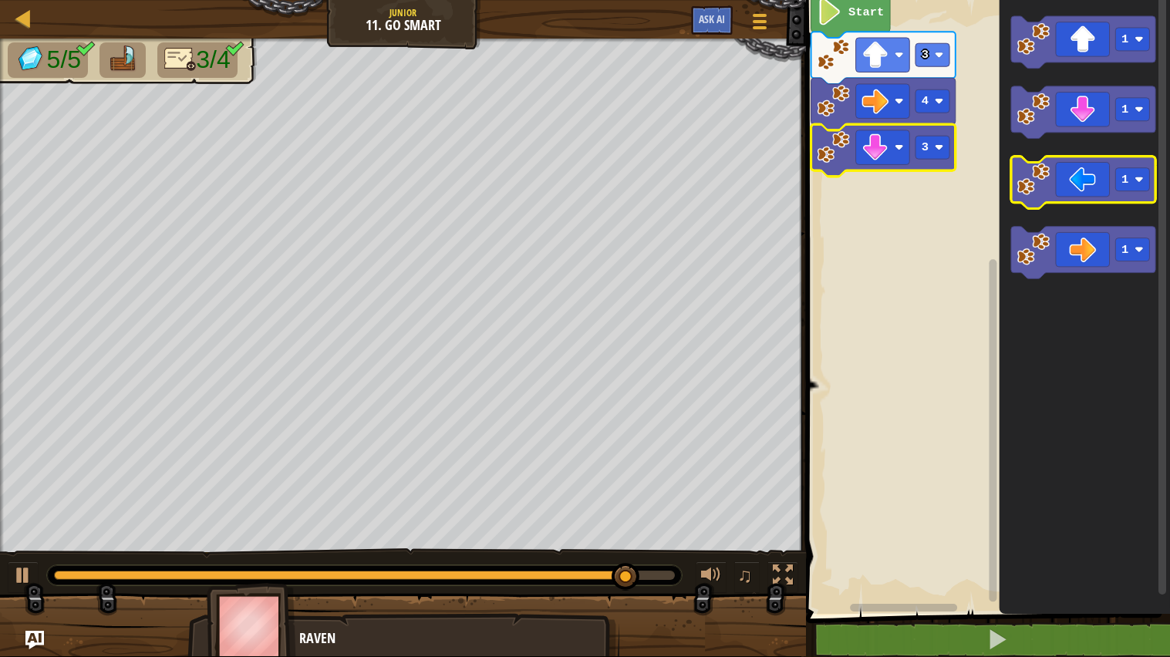
click at [1057, 201] on icon "Blockly Workspace" at bounding box center [1083, 183] width 144 height 52
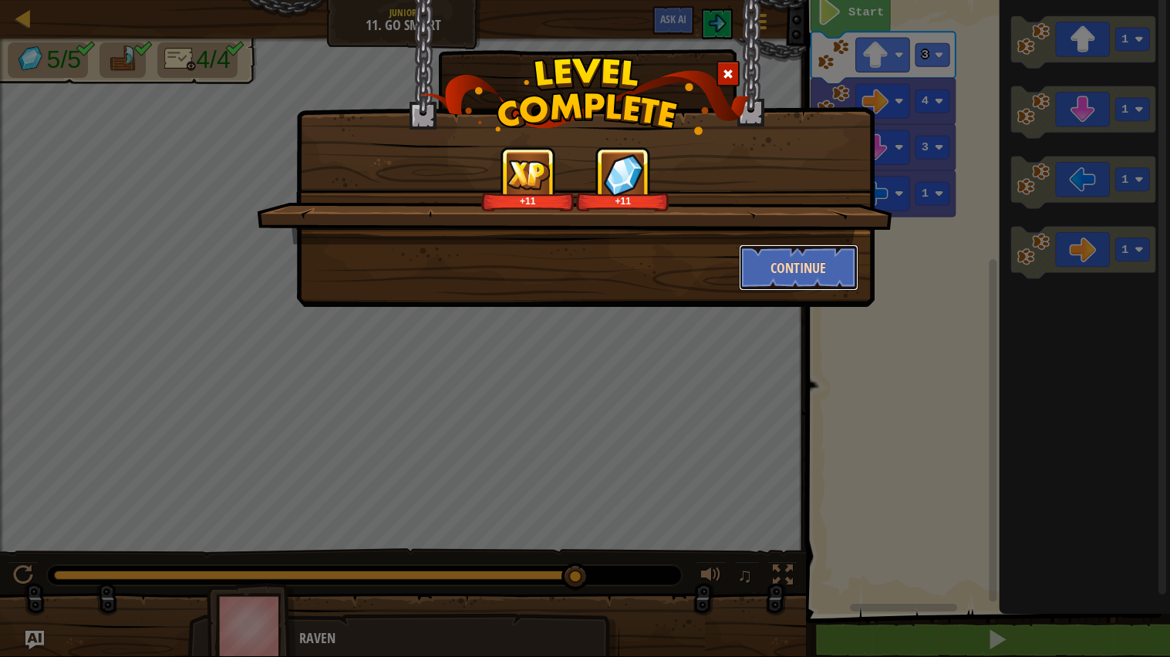
click at [783, 278] on button "Continue" at bounding box center [799, 268] width 120 height 46
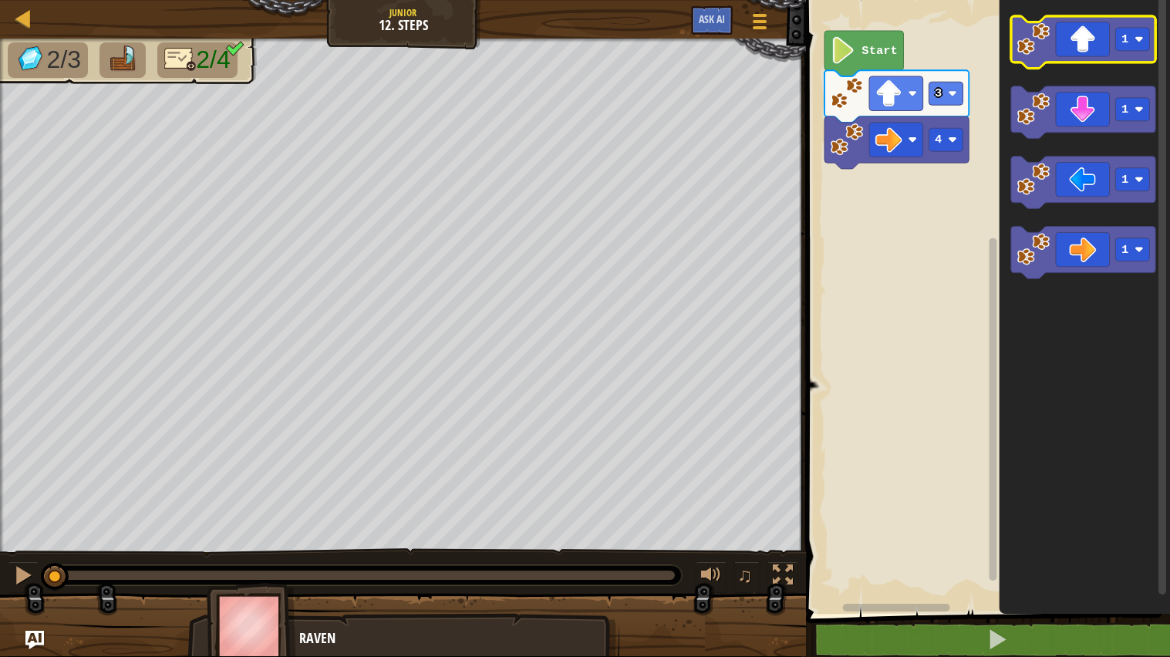
click at [1065, 50] on icon "Blockly Workspace" at bounding box center [1083, 42] width 144 height 52
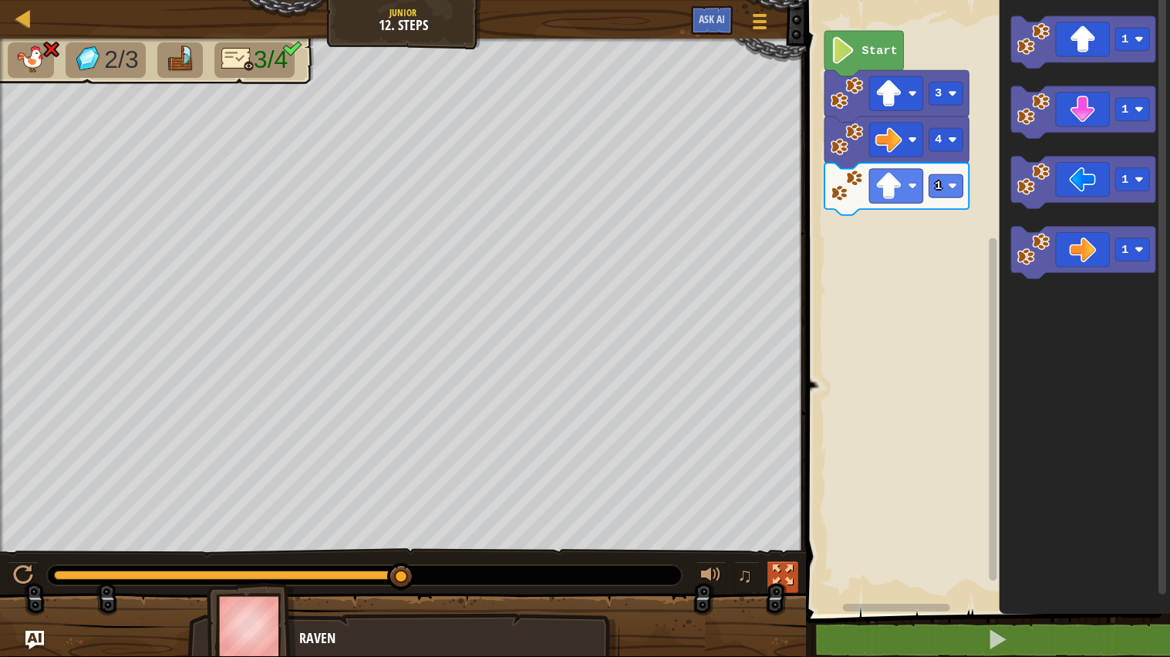
click at [784, 563] on div at bounding box center [783, 575] width 20 height 20
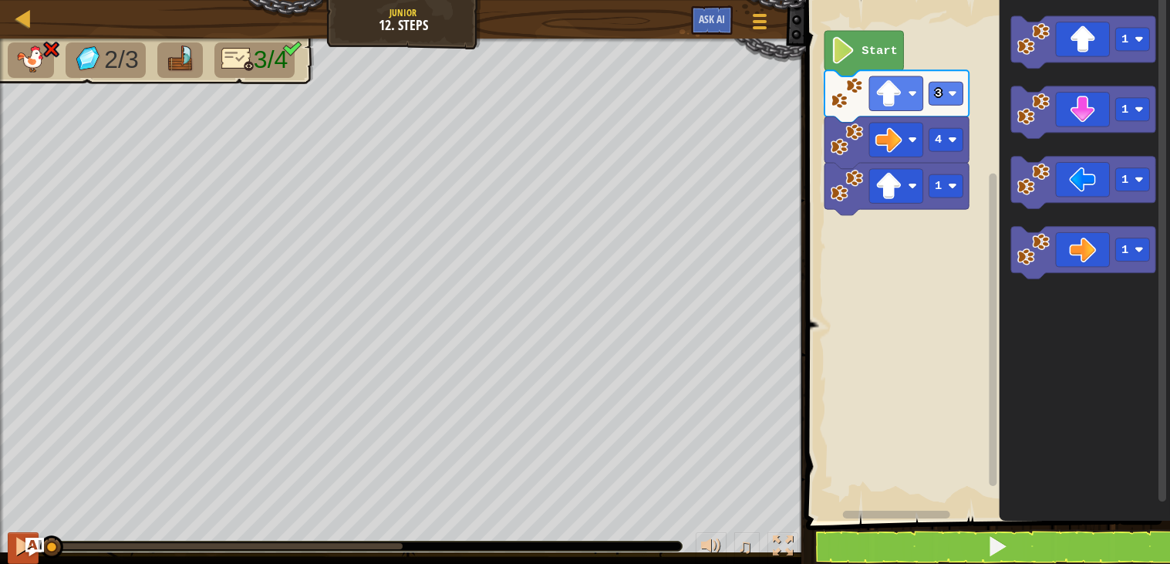
drag, startPoint x: 408, startPoint y: 538, endPoint x: 13, endPoint y: 545, distance: 395.0
click at [13, 545] on div "♫" at bounding box center [403, 542] width 806 height 46
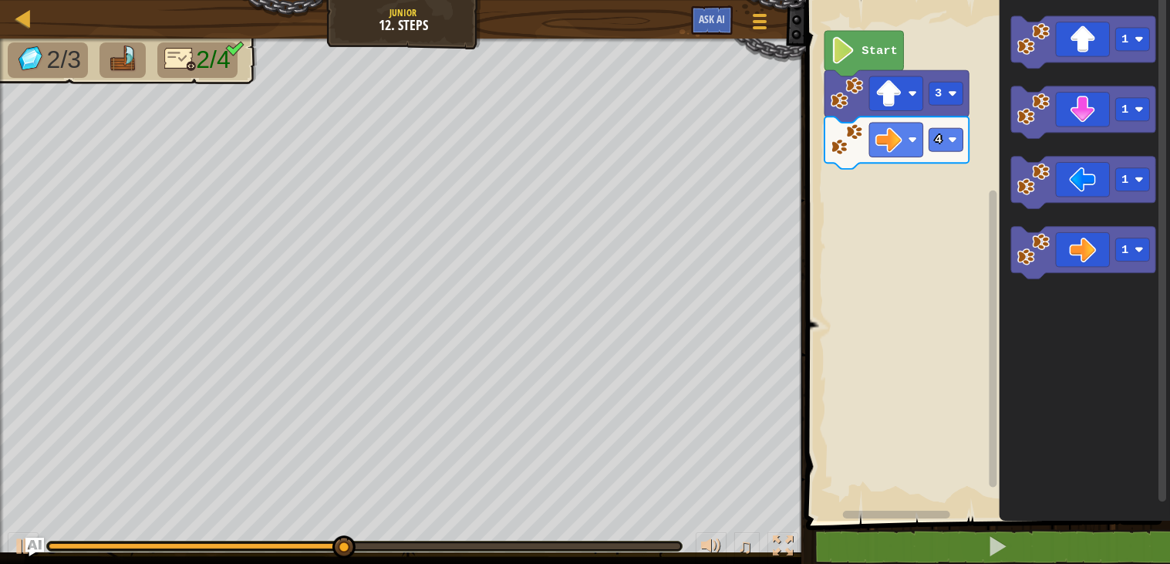
click at [879, 266] on rect "Blockly Workspace" at bounding box center [986, 256] width 369 height 528
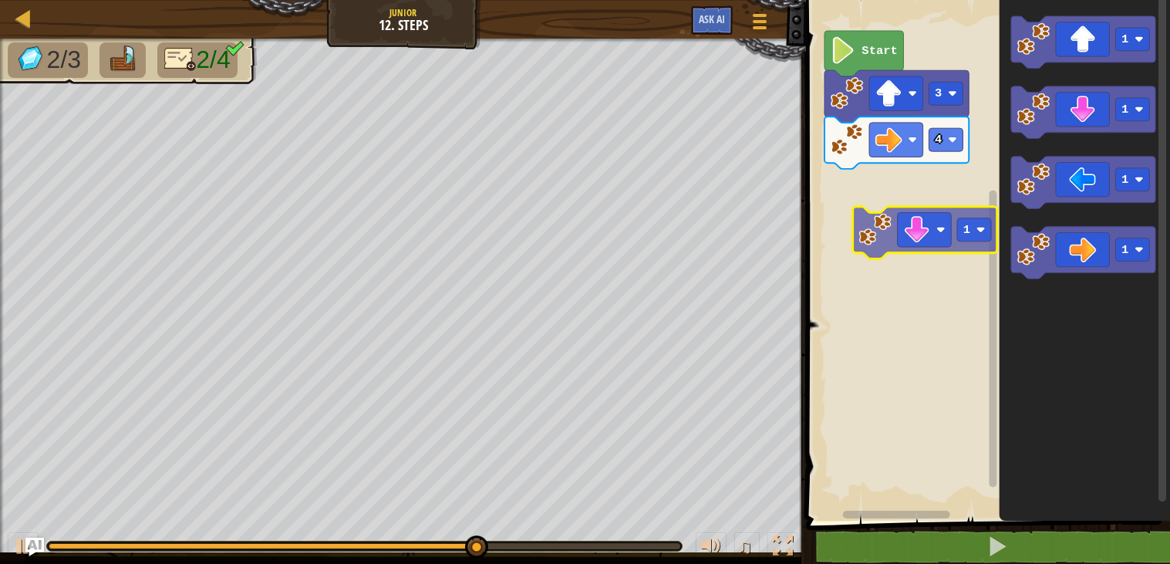
click at [914, 239] on div "4 3 Start 1 1 1 1 1" at bounding box center [986, 256] width 369 height 528
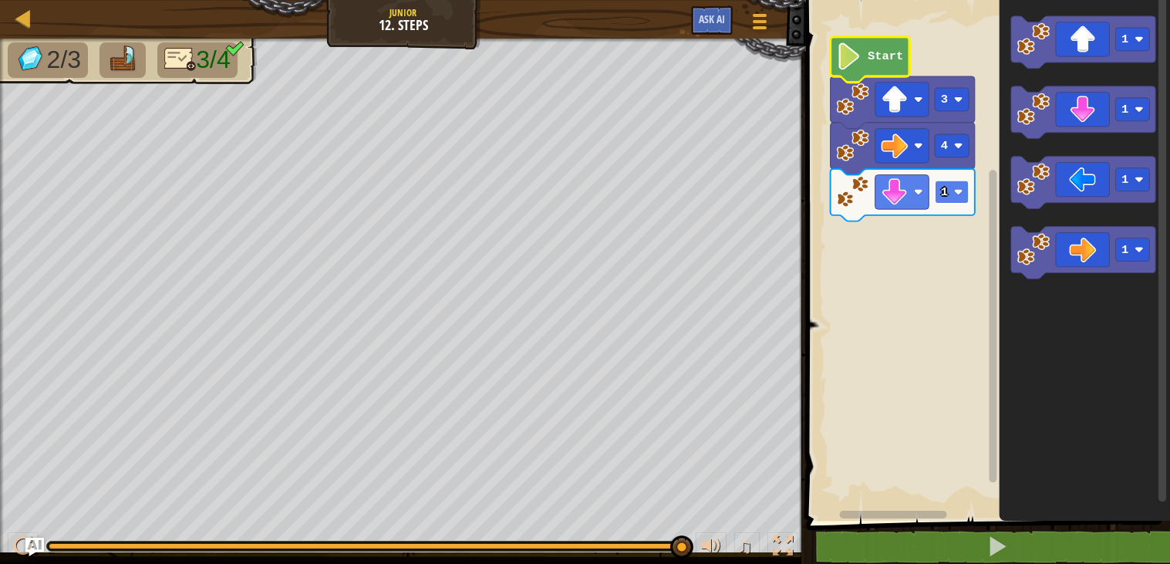
click at [942, 185] on text "1" at bounding box center [944, 192] width 7 height 14
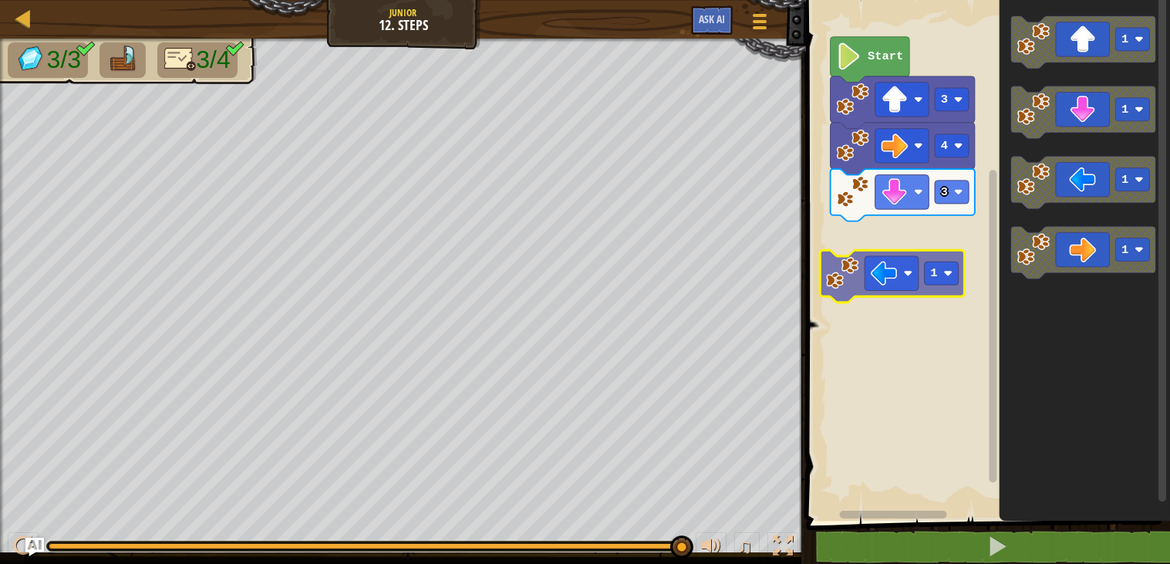
click at [863, 288] on div "Start 3 4 3 1 1 1 1 1" at bounding box center [986, 256] width 369 height 528
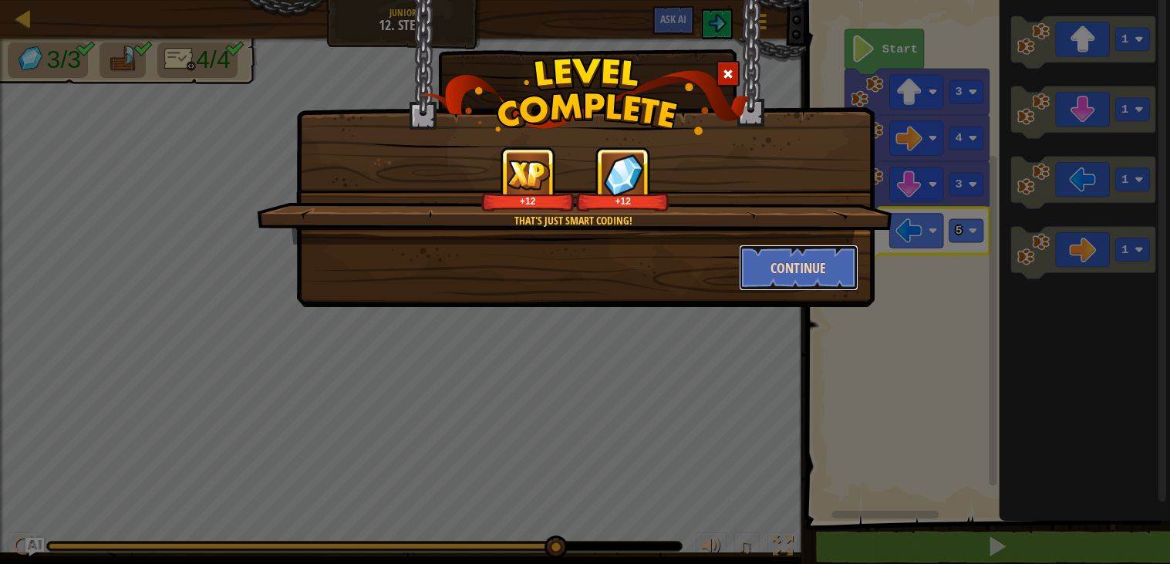
click at [784, 274] on button "Continue" at bounding box center [799, 268] width 120 height 46
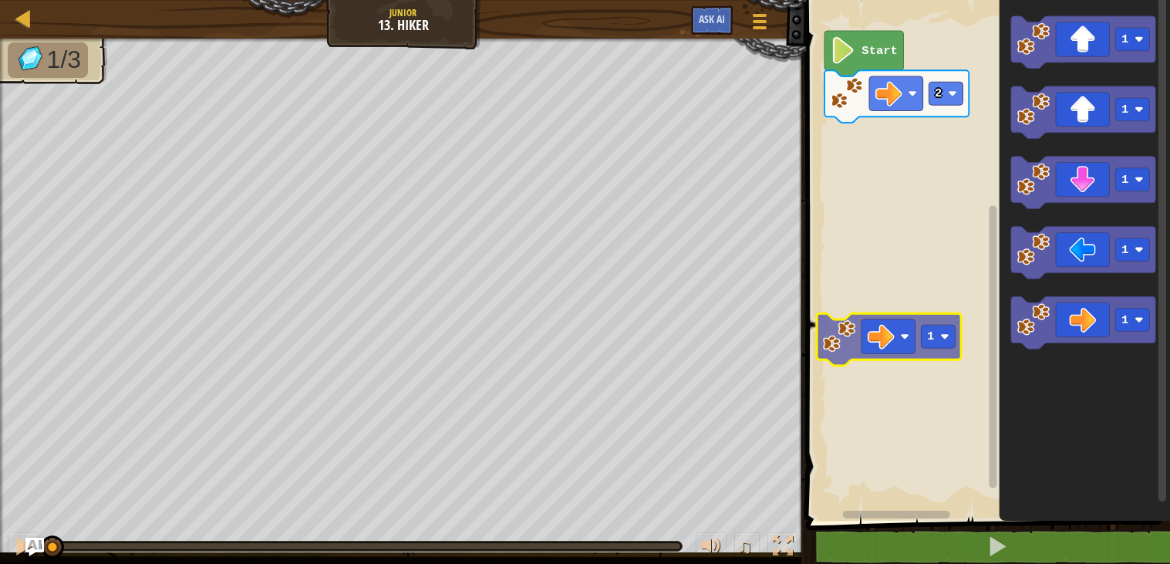
click at [886, 329] on div "2 Start 1 1 1 1 1 1" at bounding box center [986, 256] width 369 height 528
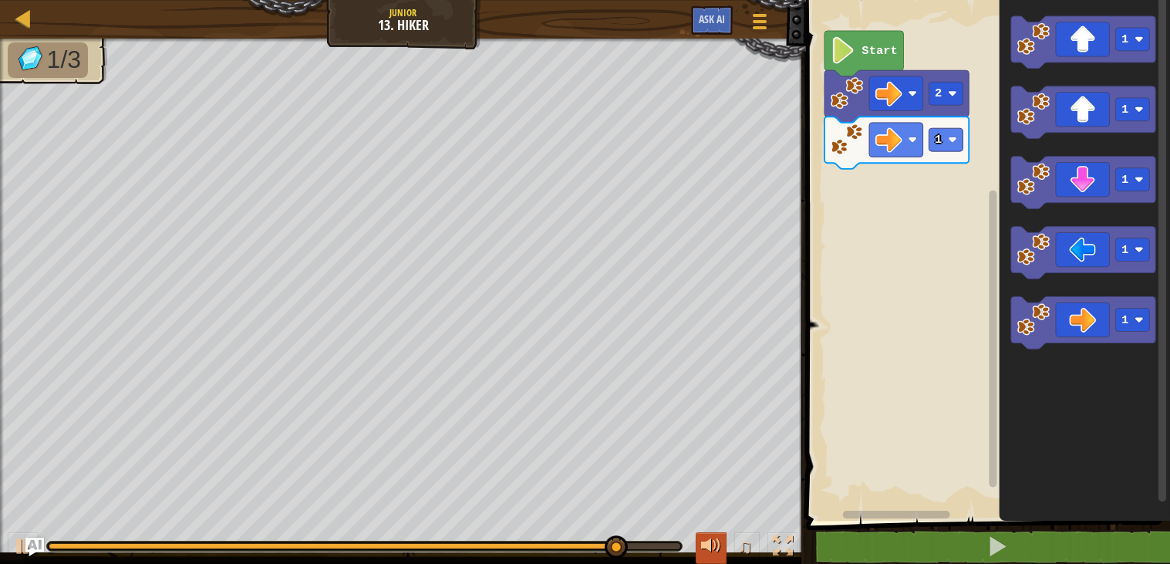
drag, startPoint x: 560, startPoint y: 537, endPoint x: 719, endPoint y: 540, distance: 159.0
click at [719, 540] on div "♫" at bounding box center [403, 542] width 806 height 46
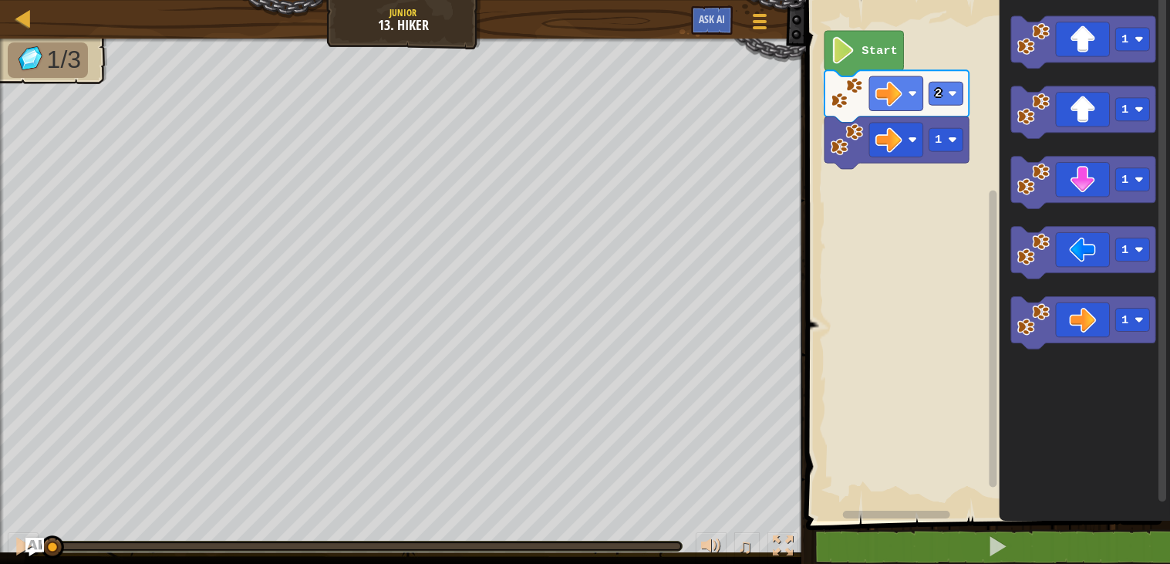
drag, startPoint x: 680, startPoint y: 540, endPoint x: 0, endPoint y: 562, distance: 680.0
click at [0, 562] on div "♫" at bounding box center [403, 542] width 806 height 46
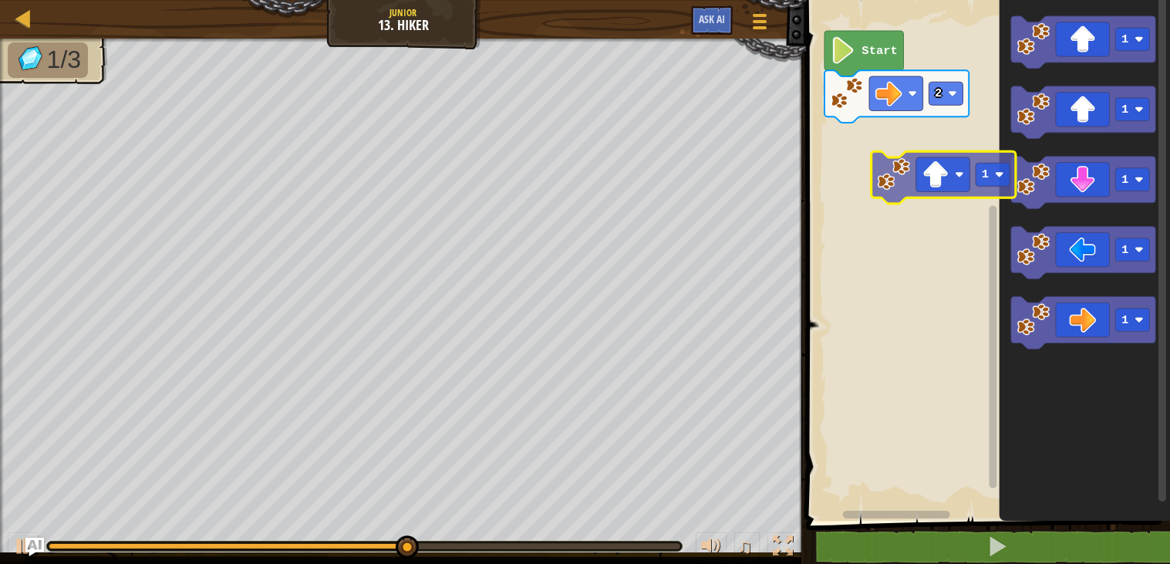
click at [916, 170] on div "Start 2 1 1 1 1 1 1" at bounding box center [986, 256] width 369 height 528
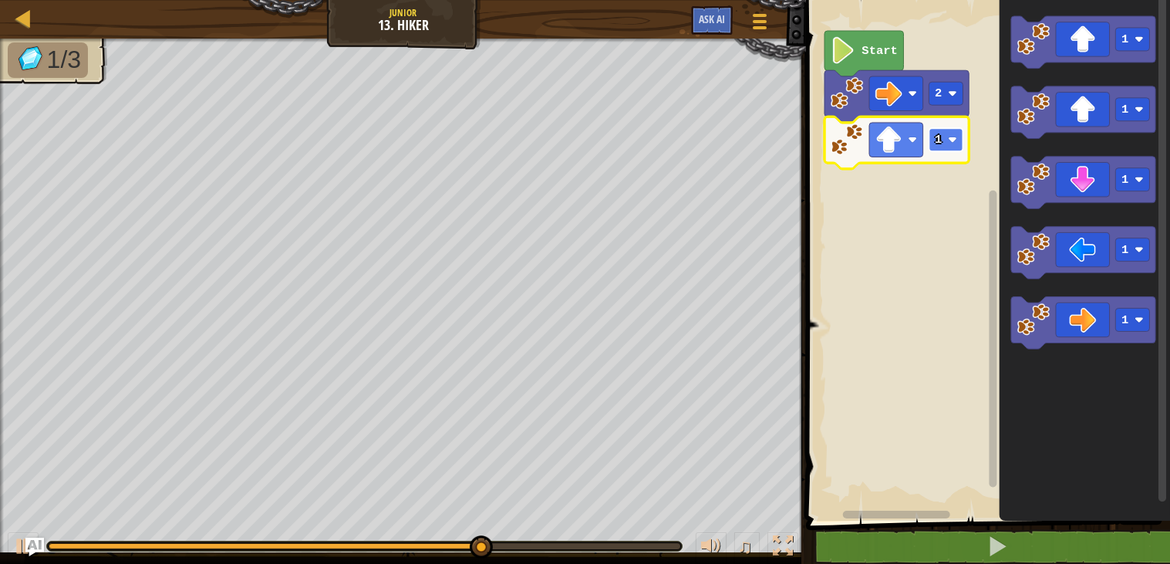
click at [940, 138] on text "1" at bounding box center [939, 140] width 7 height 14
click at [944, 197] on rect "Blockly Workspace" at bounding box center [986, 256] width 369 height 528
click at [958, 137] on rect "Blockly Workspace" at bounding box center [947, 139] width 34 height 23
drag, startPoint x: 598, startPoint y: 543, endPoint x: 768, endPoint y: 555, distance: 170.2
click at [768, 555] on div "♫" at bounding box center [403, 542] width 806 height 46
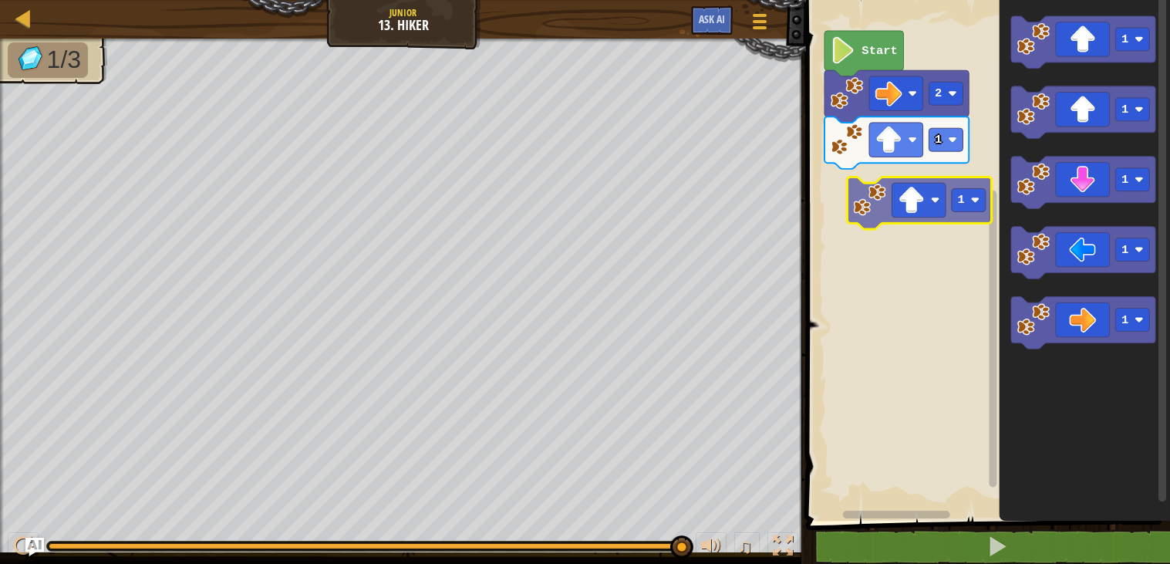
click at [924, 208] on div "Start 2 1 1 1 1 1 1 1" at bounding box center [986, 256] width 369 height 528
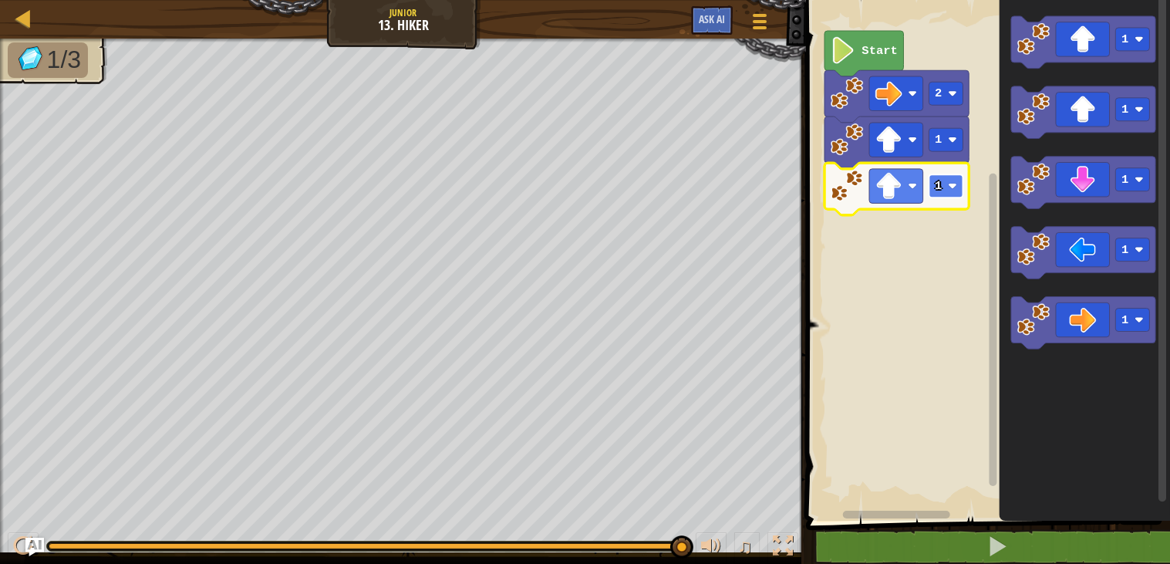
click at [938, 188] on text "1" at bounding box center [939, 186] width 7 height 14
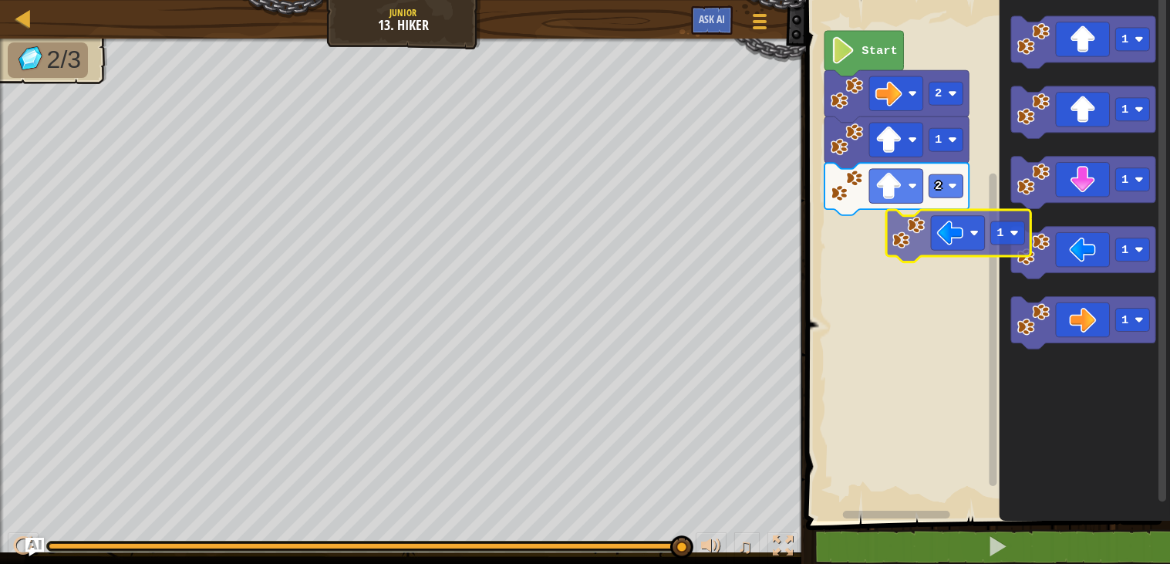
click at [911, 227] on div "Start 2 1 2 1 1 1 1 1 1" at bounding box center [986, 256] width 369 height 528
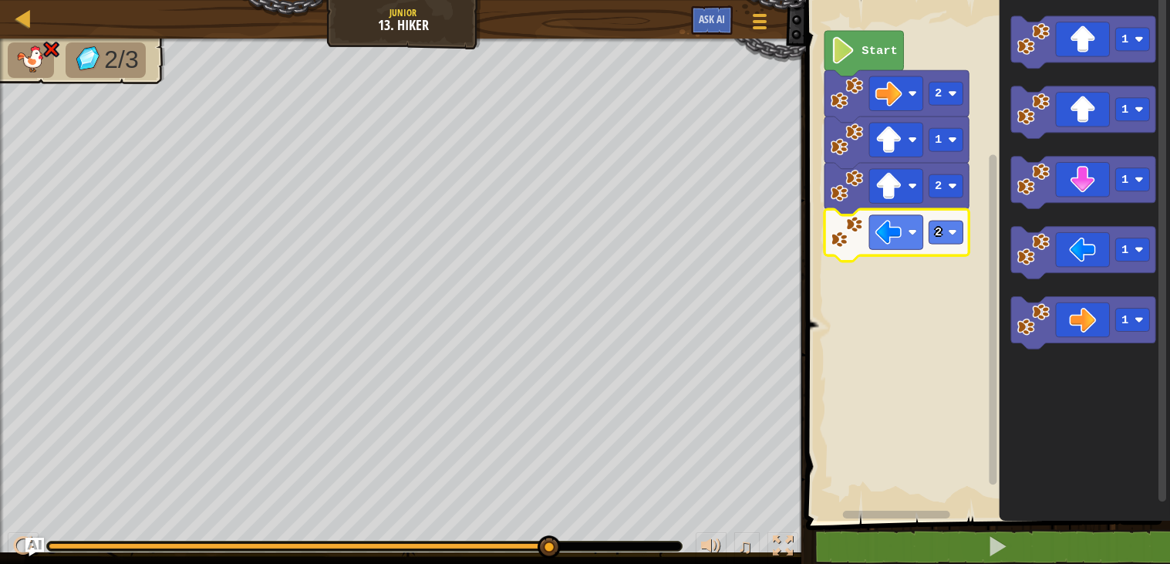
drag, startPoint x: 564, startPoint y: 542, endPoint x: 296, endPoint y: 553, distance: 267.9
click at [296, 553] on div "♫" at bounding box center [403, 542] width 806 height 46
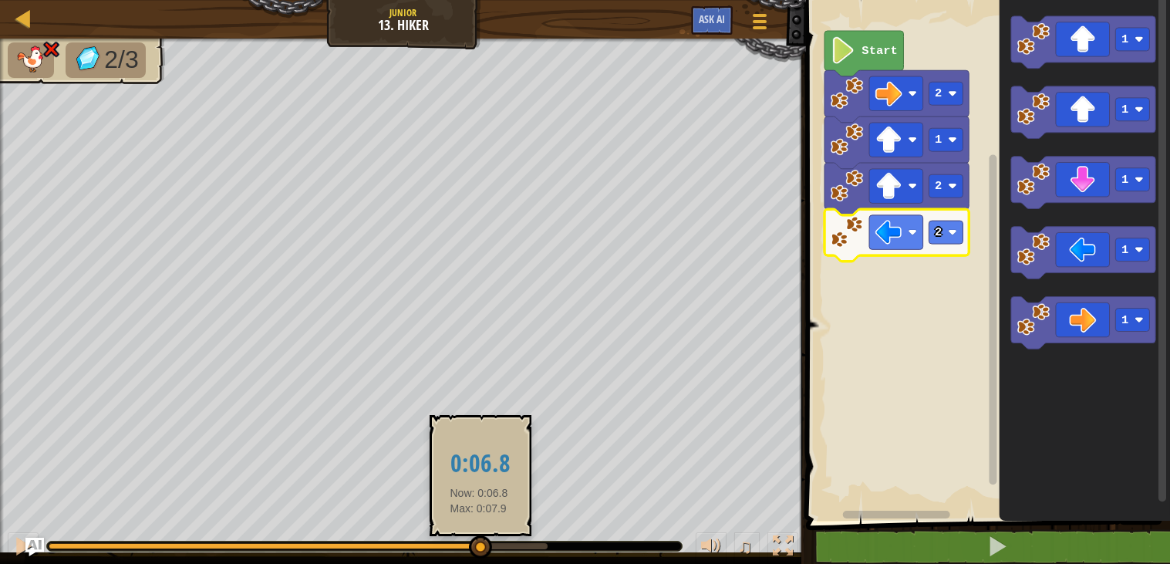
drag, startPoint x: 558, startPoint y: 545, endPoint x: 474, endPoint y: 536, distance: 84.5
click at [474, 536] on div at bounding box center [480, 546] width 23 height 23
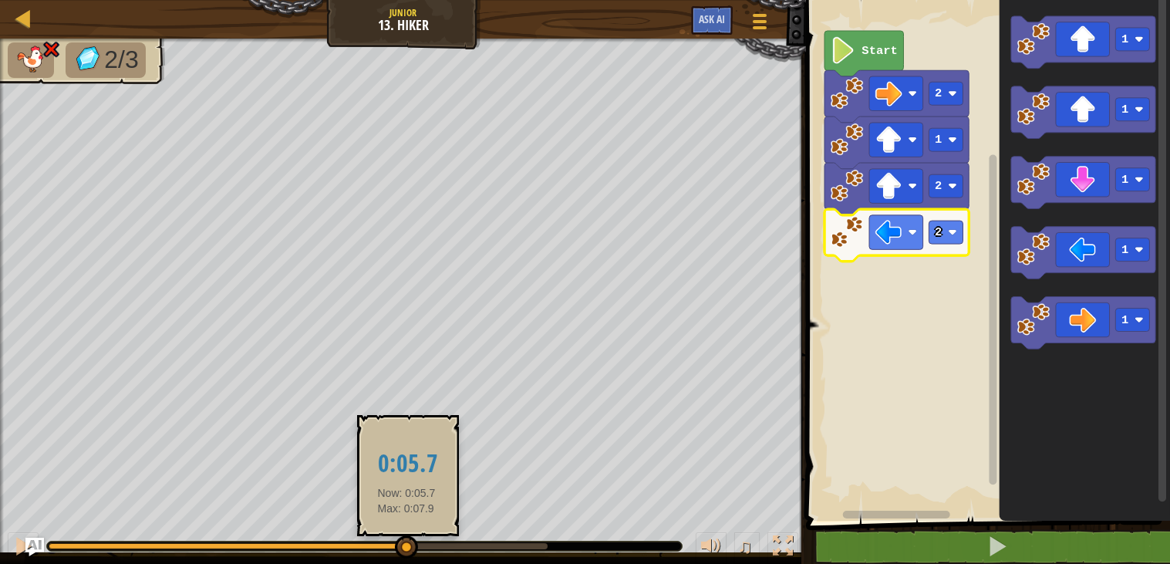
drag, startPoint x: 471, startPoint y: 544, endPoint x: 401, endPoint y: 540, distance: 69.5
click at [401, 540] on div at bounding box center [406, 546] width 23 height 23
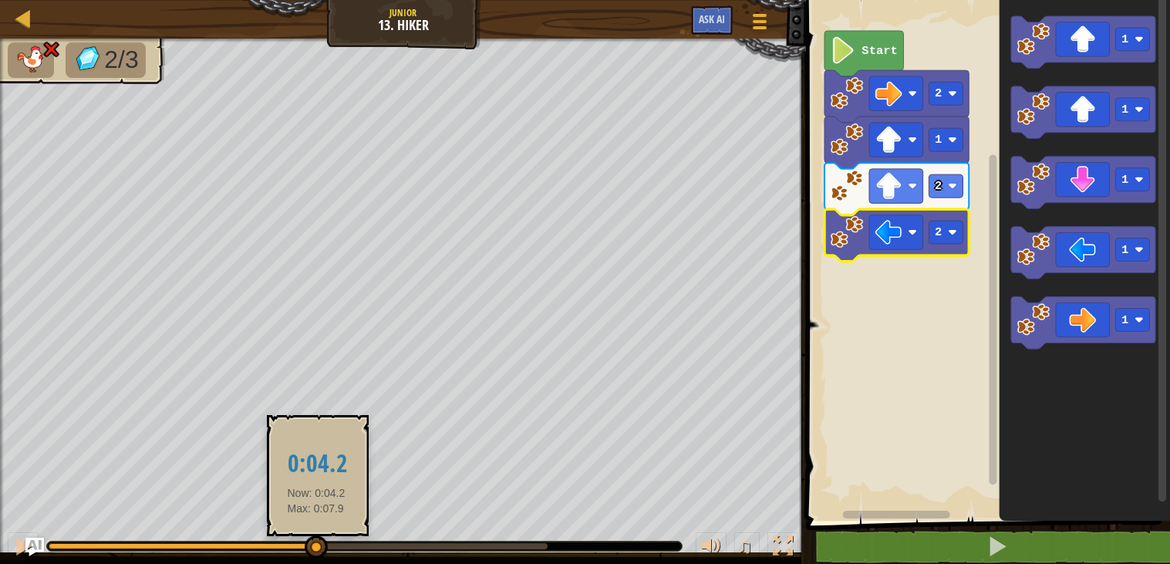
drag, startPoint x: 400, startPoint y: 541, endPoint x: 253, endPoint y: 535, distance: 146.7
click at [305, 535] on div at bounding box center [316, 546] width 23 height 23
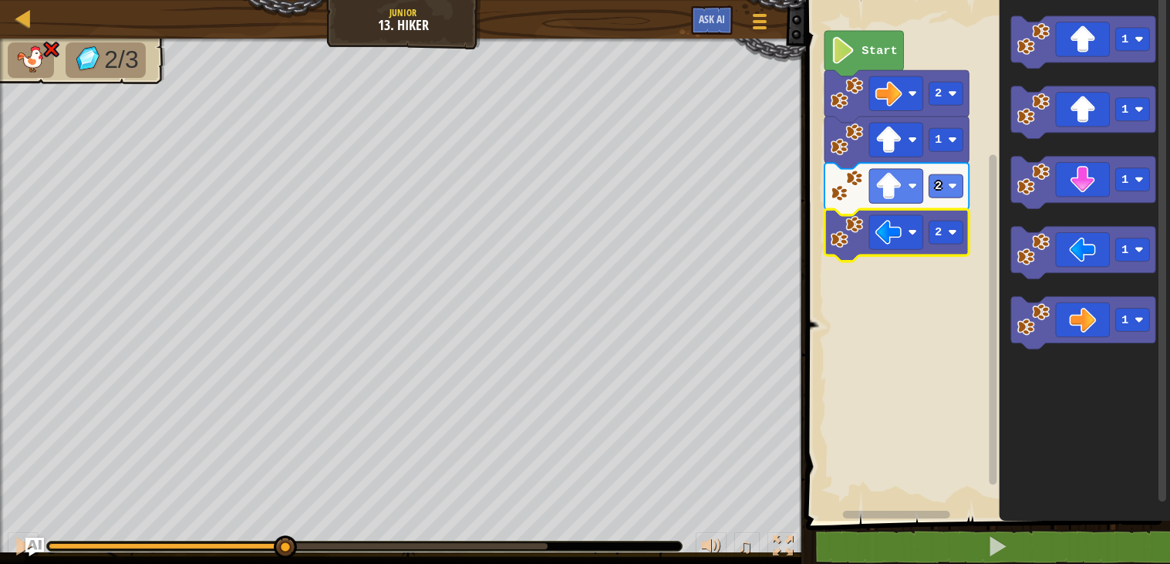
drag, startPoint x: 255, startPoint y: 541, endPoint x: 134, endPoint y: 536, distance: 120.4
click at [274, 536] on div at bounding box center [285, 546] width 23 height 23
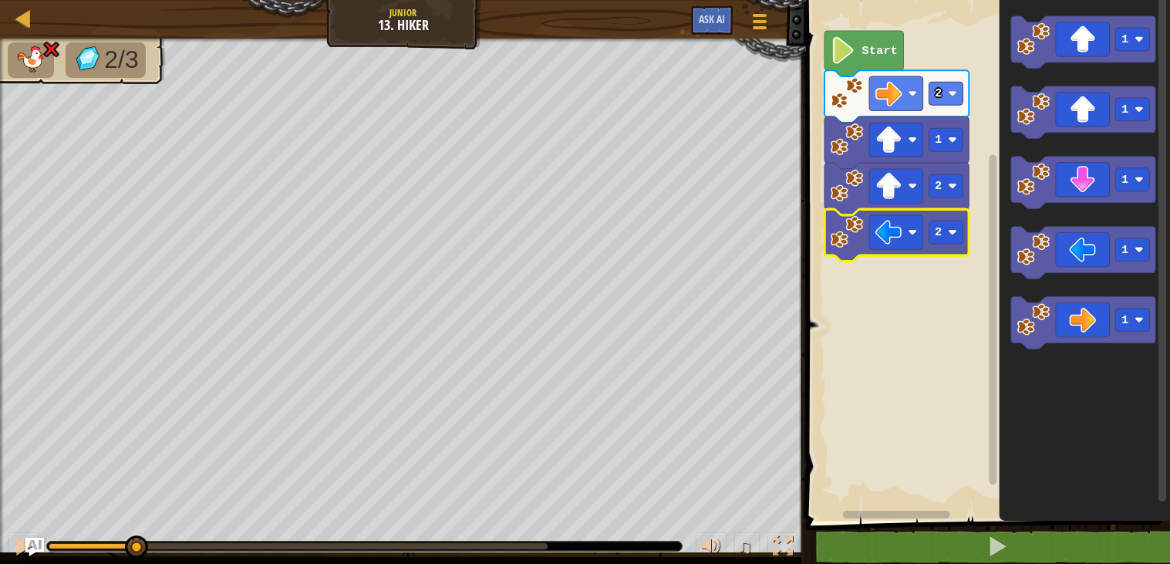
drag, startPoint x: 123, startPoint y: 533, endPoint x: 96, endPoint y: 532, distance: 27.0
drag, startPoint x: 122, startPoint y: 533, endPoint x: 109, endPoint y: 532, distance: 13.1
click at [109, 532] on div "♫" at bounding box center [403, 542] width 806 height 46
drag, startPoint x: 128, startPoint y: 543, endPoint x: 0, endPoint y: 525, distance: 129.4
click at [0, 525] on div "♫" at bounding box center [403, 542] width 806 height 46
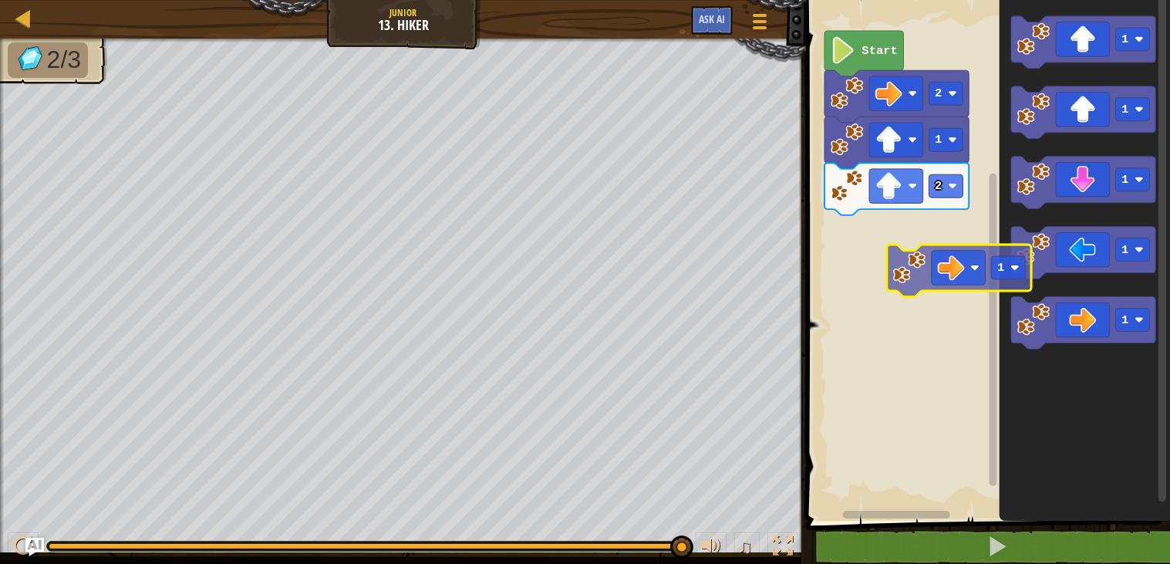
click at [960, 262] on div "Start 2 1 2 1 1 1 1 1 1" at bounding box center [986, 256] width 369 height 528
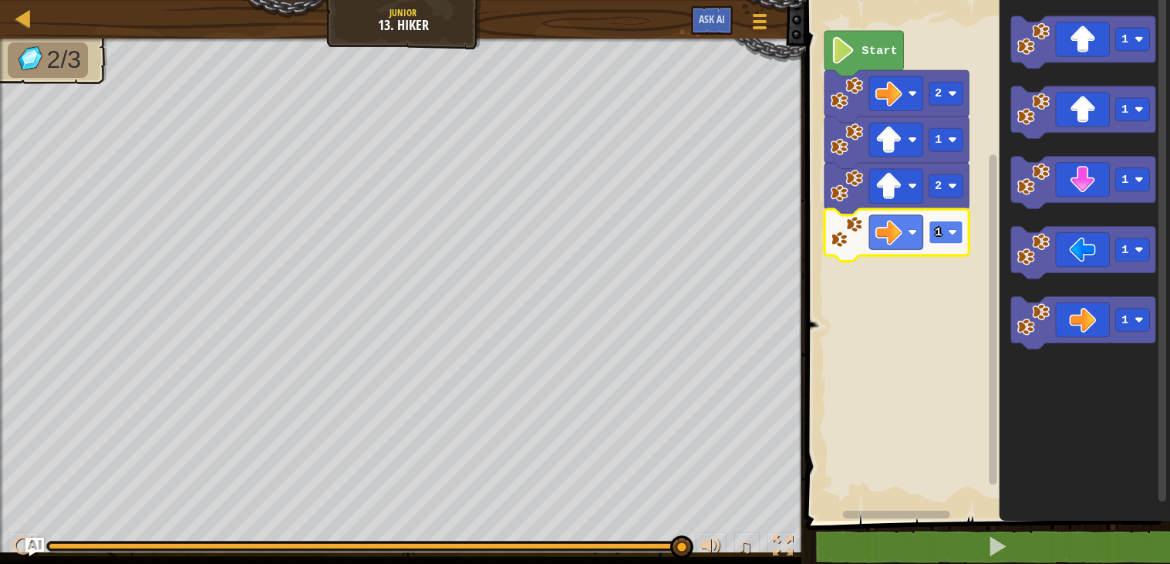
click at [957, 230] on image "Blockly Workspace" at bounding box center [953, 232] width 9 height 9
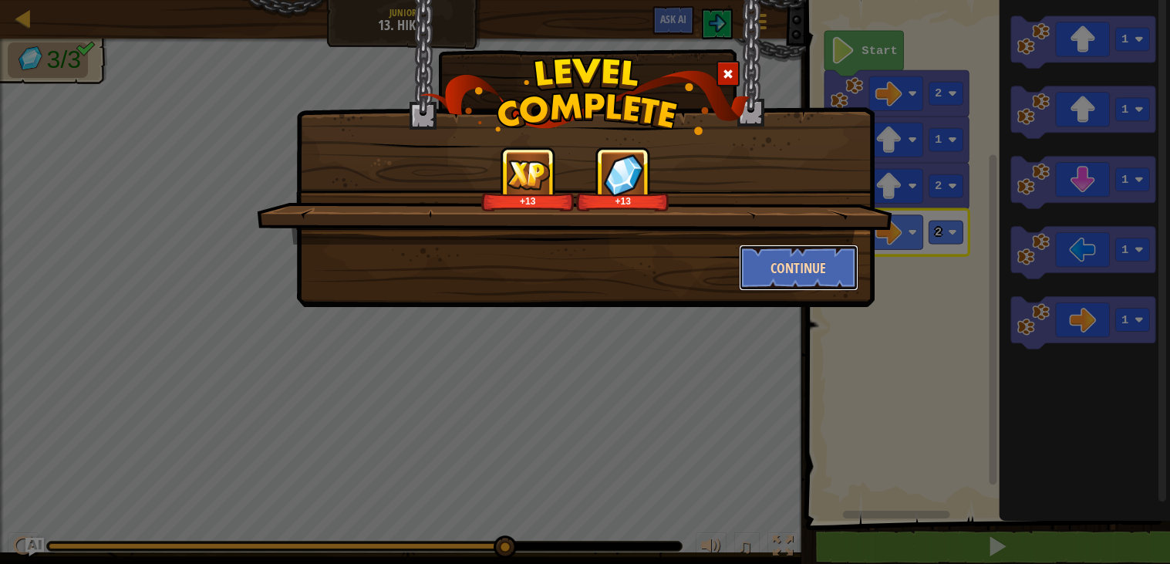
click at [817, 266] on button "Continue" at bounding box center [799, 268] width 120 height 46
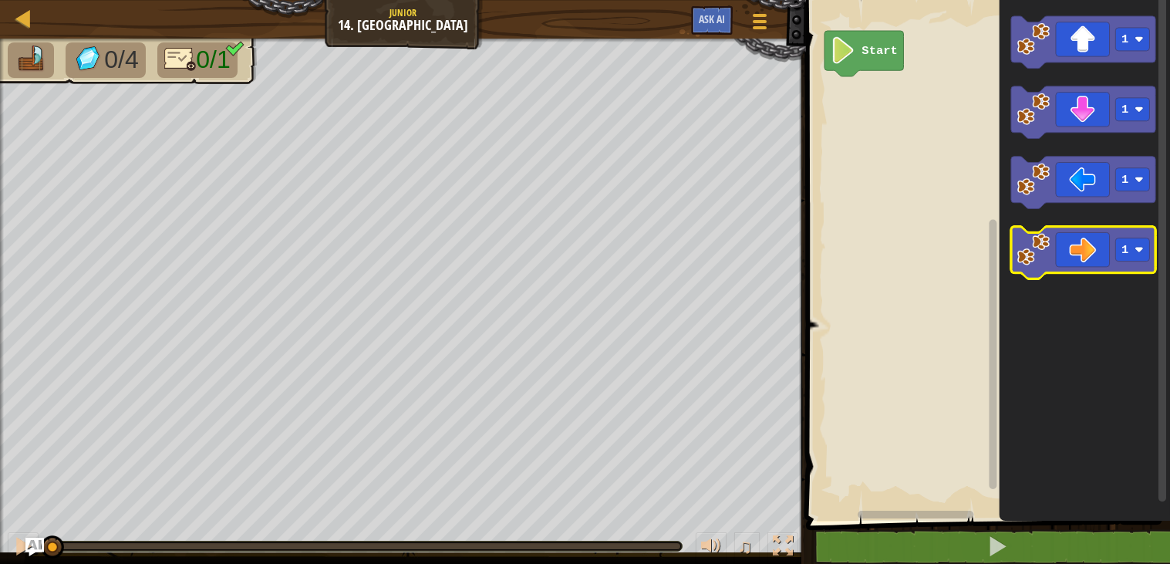
click at [1062, 261] on icon "Blockly Workspace" at bounding box center [1083, 253] width 144 height 52
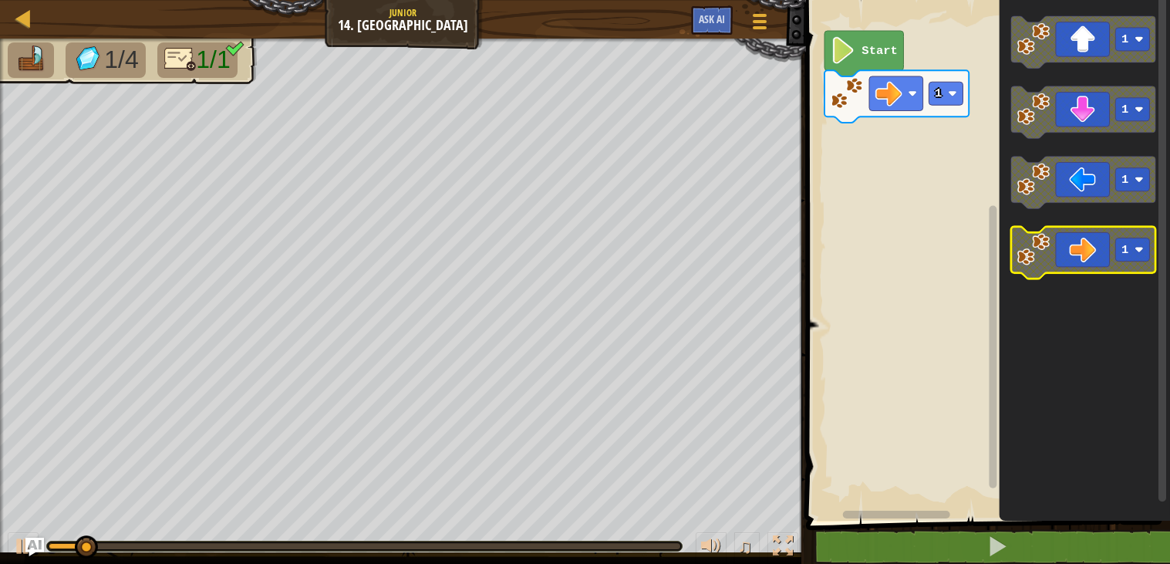
click at [1062, 261] on icon "Blockly Workspace" at bounding box center [1083, 253] width 144 height 52
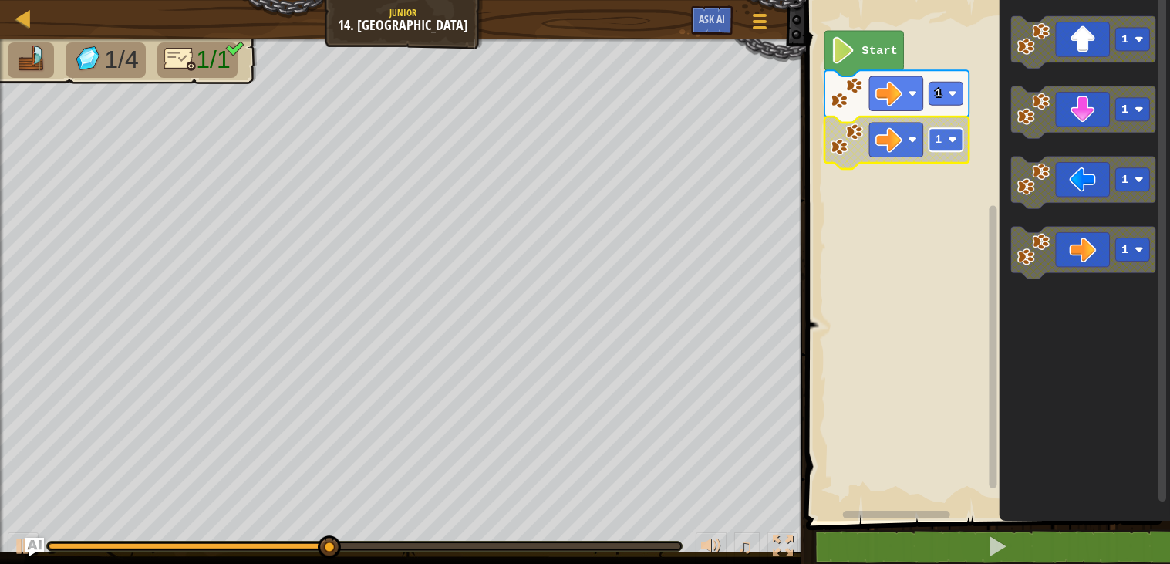
click at [953, 133] on rect "Blockly Workspace" at bounding box center [947, 139] width 34 height 23
click at [933, 133] on rect "Blockly Workspace" at bounding box center [947, 139] width 34 height 23
click at [928, 101] on icon "Blockly Workspace" at bounding box center [897, 96] width 144 height 52
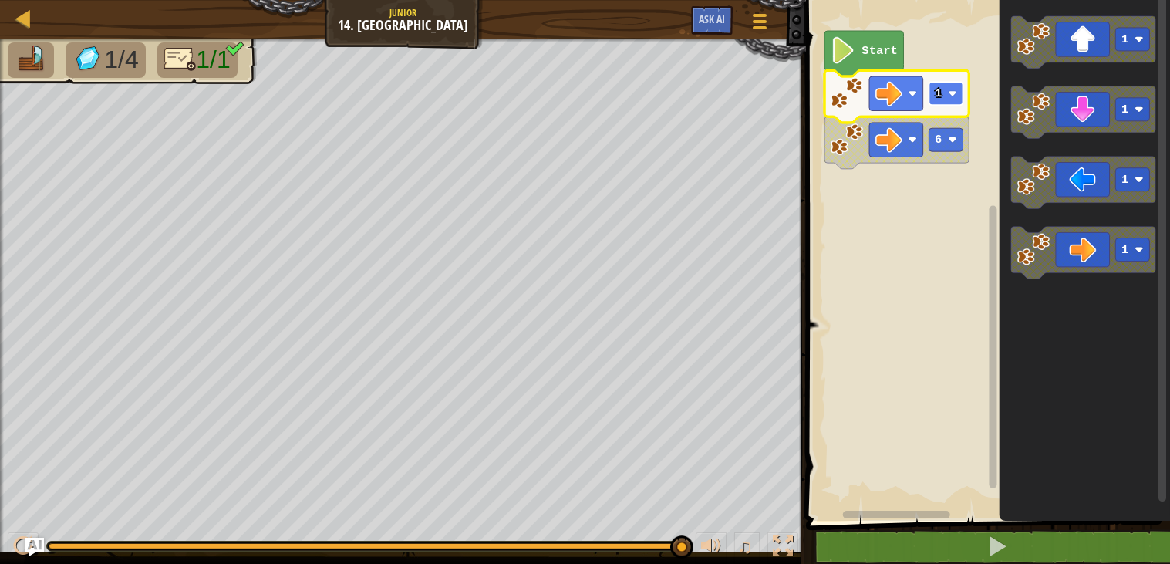
click at [941, 95] on text "1" at bounding box center [939, 93] width 7 height 14
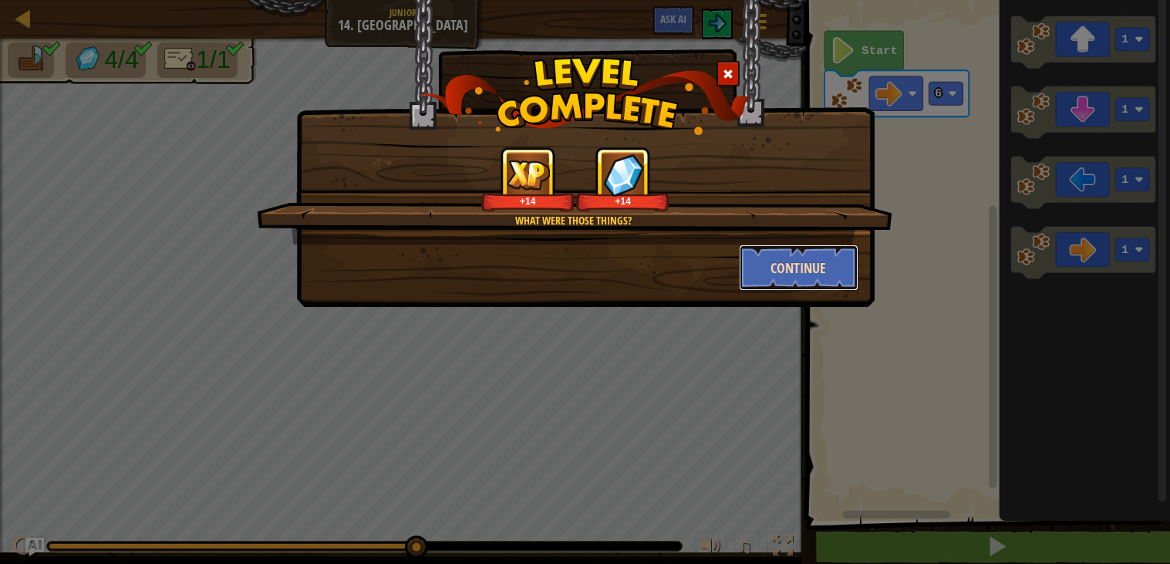
click at [823, 264] on button "Continue" at bounding box center [799, 268] width 120 height 46
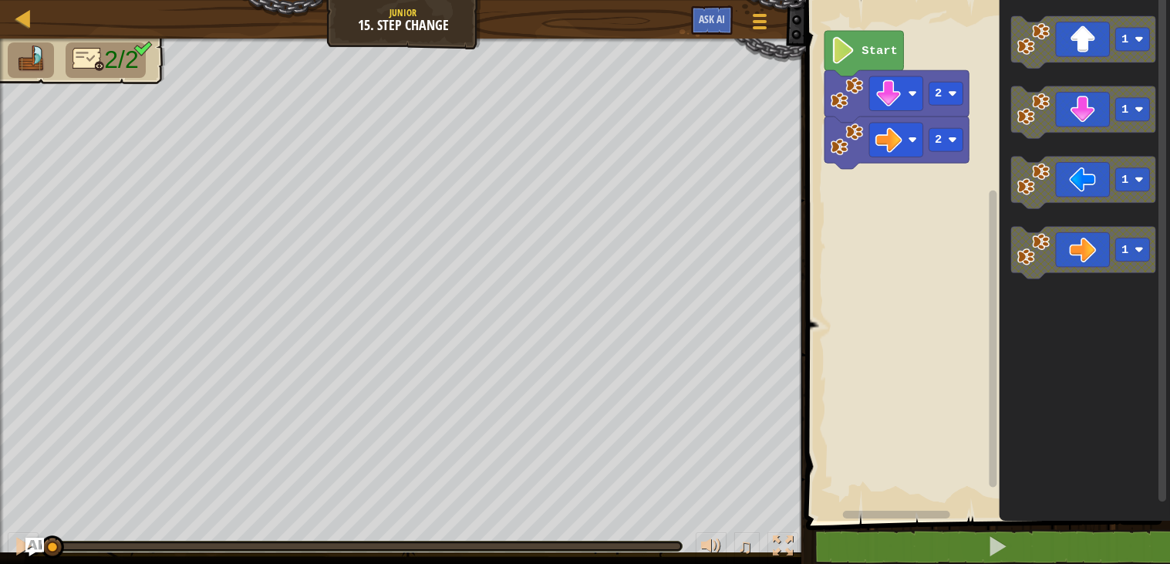
click at [890, 201] on div "2 2 Start 1 1 1 1" at bounding box center [986, 256] width 369 height 528
click at [1063, 96] on icon "Blockly Workspace" at bounding box center [1083, 112] width 144 height 52
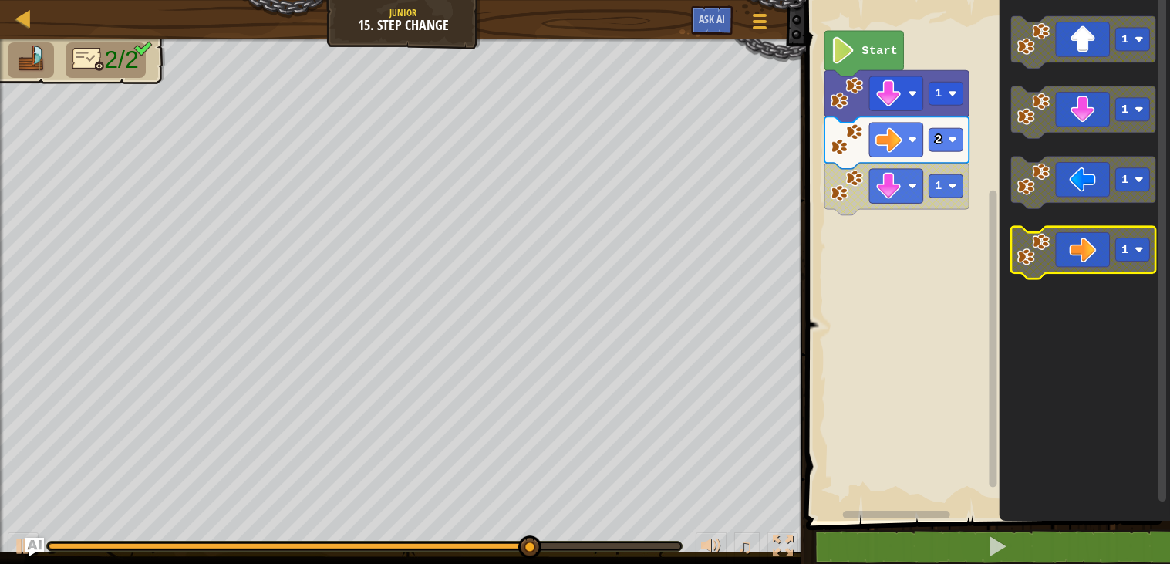
click at [1069, 248] on icon "Blockly Workspace" at bounding box center [1083, 253] width 144 height 52
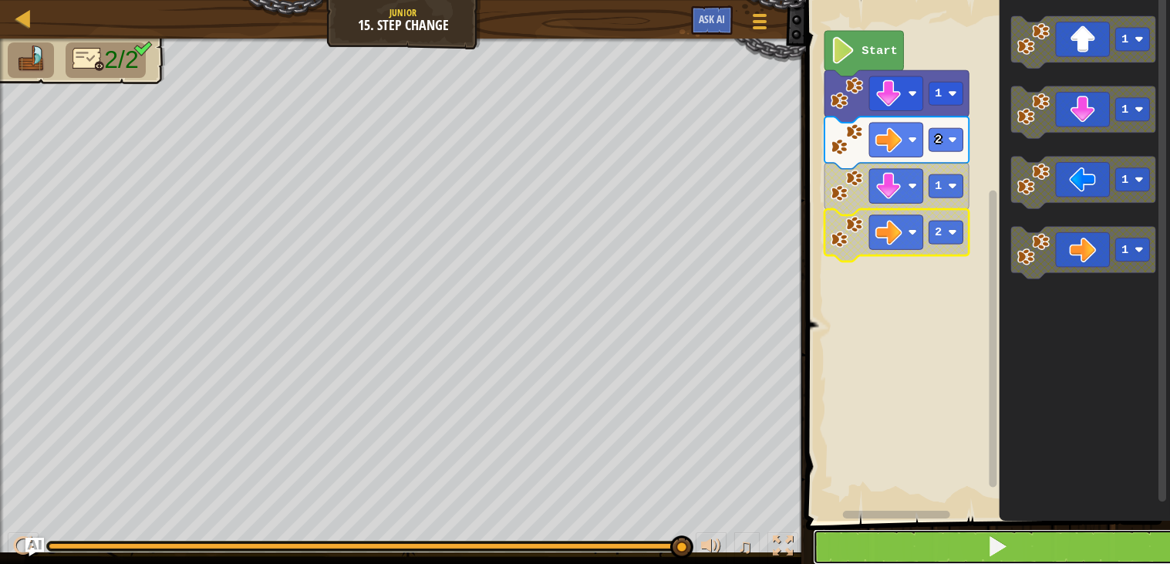
click at [867, 535] on button at bounding box center [997, 546] width 369 height 35
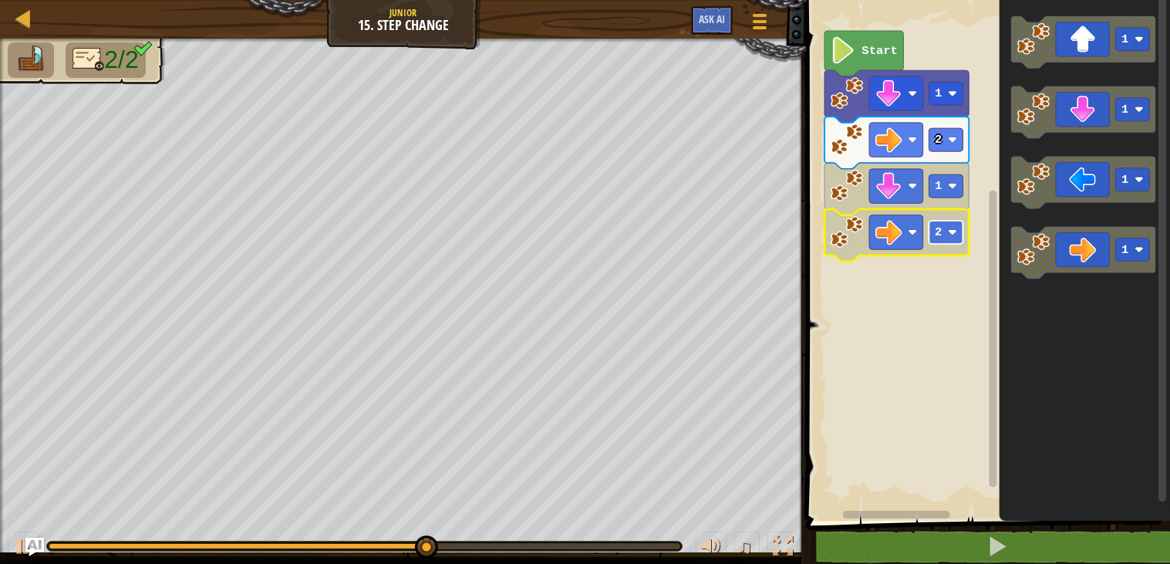
click at [957, 231] on image "Blockly Workspace" at bounding box center [953, 232] width 9 height 9
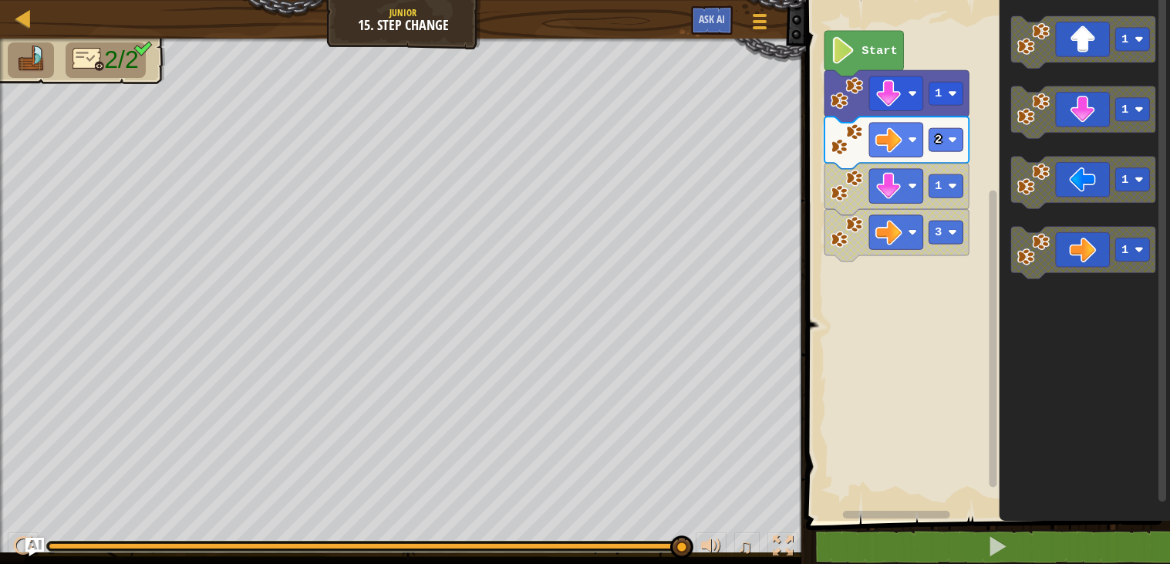
click at [903, 287] on div "Start 1 2 1 3 1 1 1 1" at bounding box center [986, 256] width 369 height 528
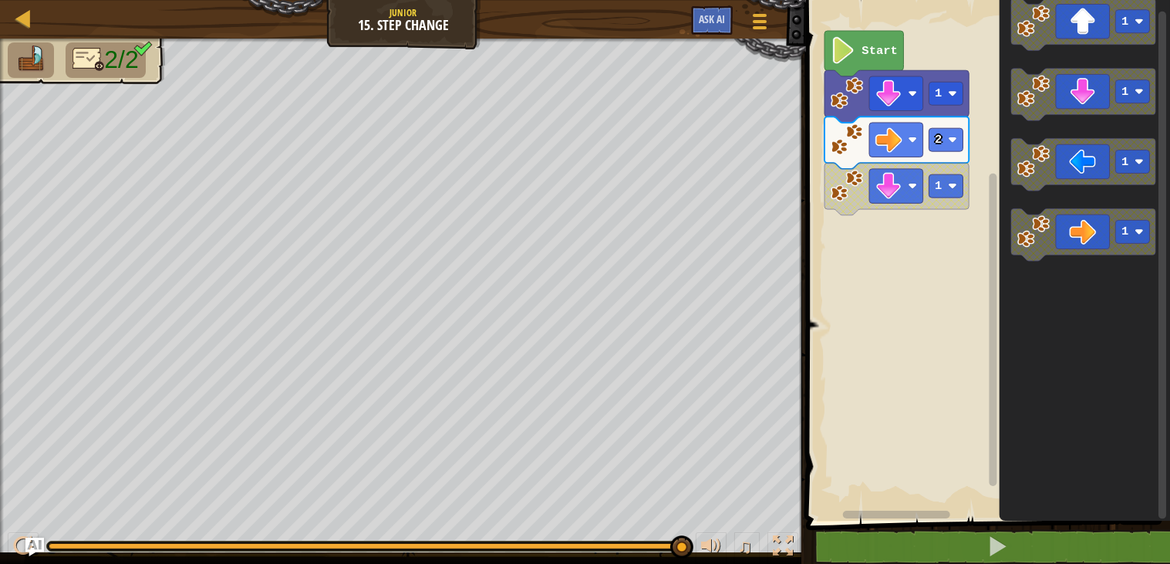
click at [917, 223] on div "Start 1 2 1 1 1 1 1" at bounding box center [986, 256] width 369 height 528
click at [919, 225] on div "Start 1 2 1 1 1 1 1" at bounding box center [986, 256] width 369 height 528
click at [900, 236] on div "Start 1 2 1 1 1 1 1" at bounding box center [986, 256] width 369 height 528
click at [1068, 228] on icon "Blockly Workspace" at bounding box center [1083, 235] width 144 height 52
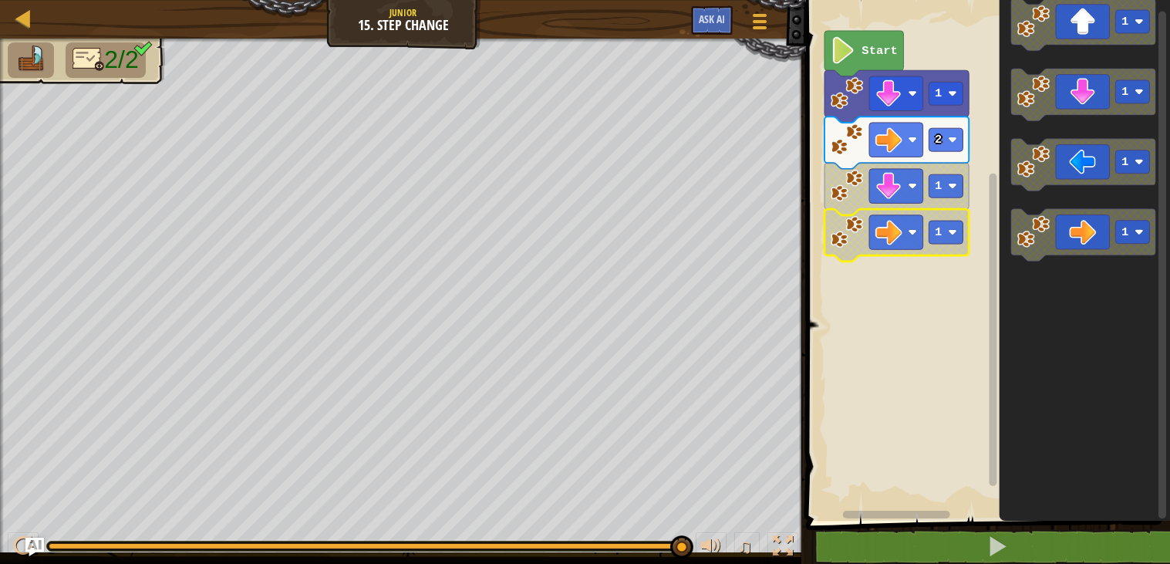
click at [839, 227] on image "Blockly Workspace" at bounding box center [847, 231] width 33 height 33
click at [19, 543] on div at bounding box center [23, 546] width 20 height 20
click at [965, 246] on icon "Blockly Workspace" at bounding box center [897, 235] width 144 height 52
click at [950, 231] on image "Blockly Workspace" at bounding box center [953, 232] width 9 height 9
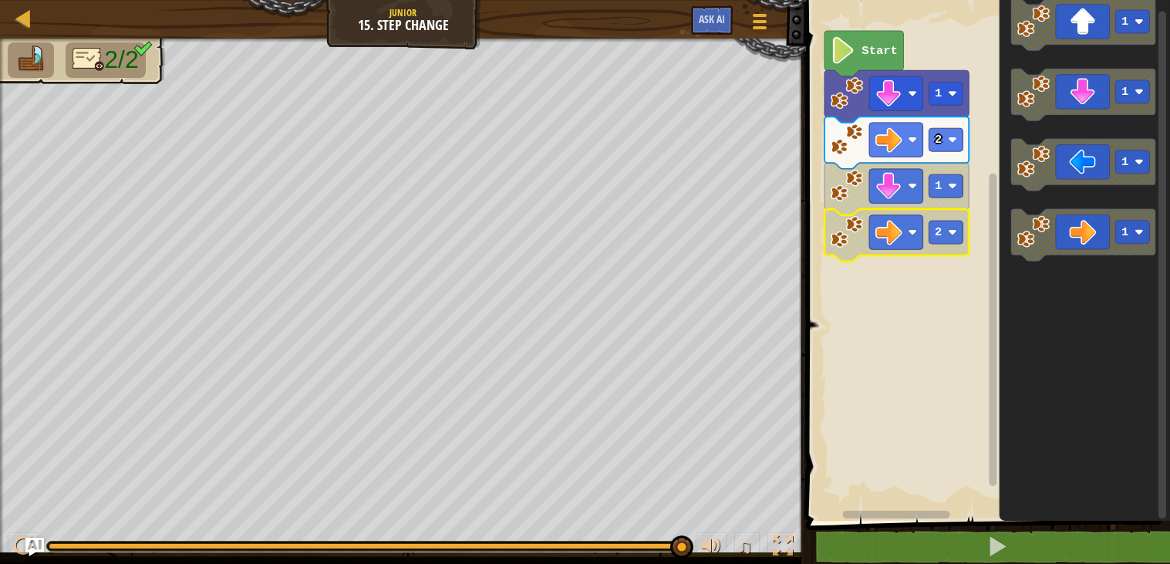
click at [940, 282] on rect "Blockly Workspace" at bounding box center [986, 256] width 369 height 528
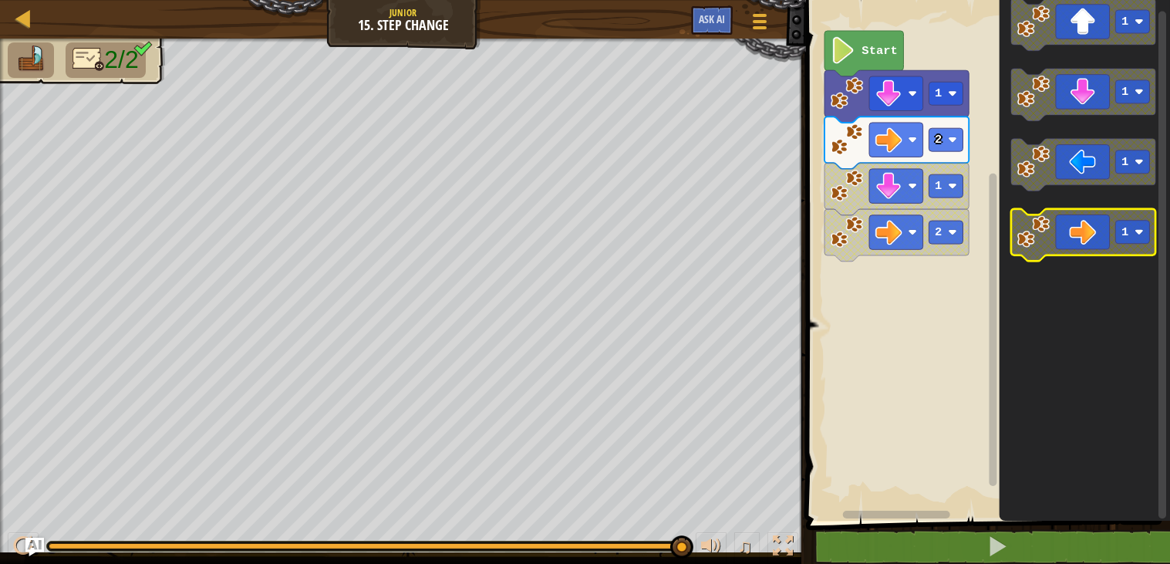
click at [1075, 238] on icon "Blockly Workspace" at bounding box center [1083, 235] width 144 height 52
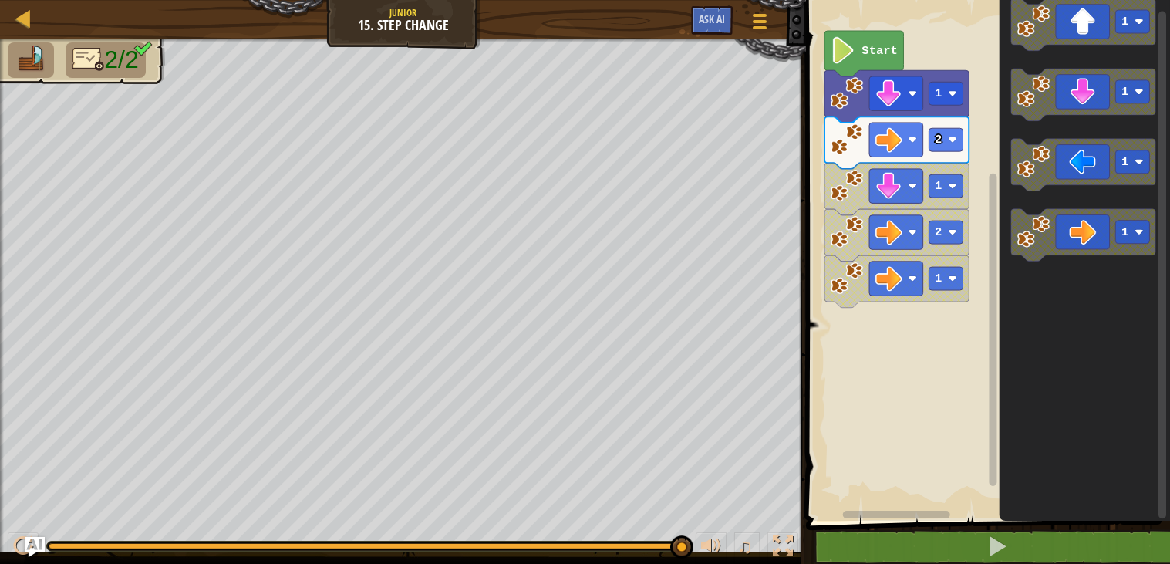
click at [39, 538] on img "Ask AI" at bounding box center [35, 547] width 20 height 20
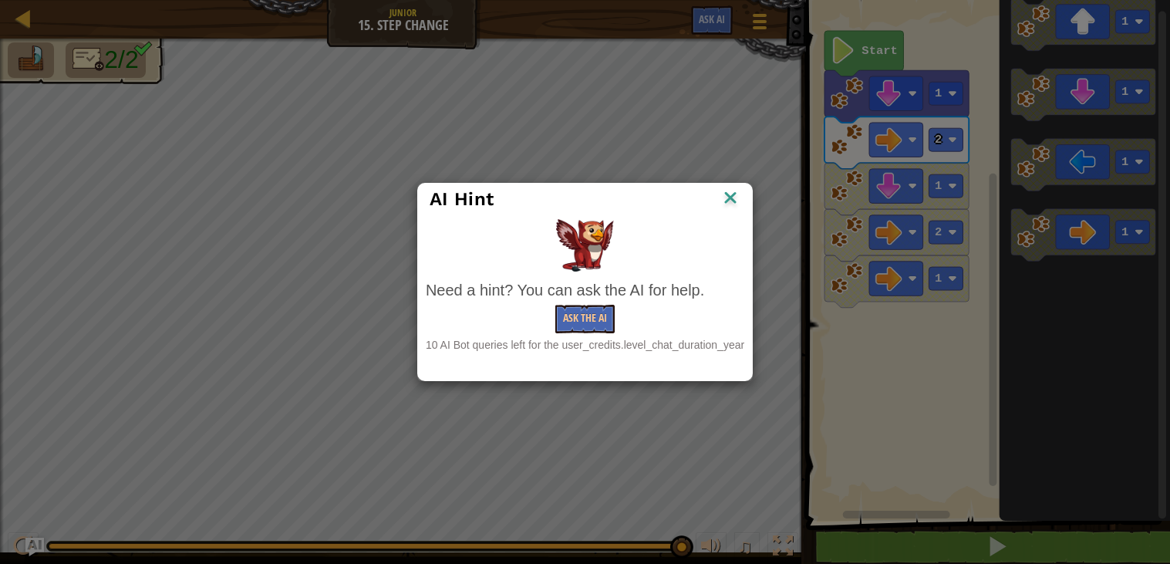
click at [736, 194] on img at bounding box center [731, 198] width 20 height 23
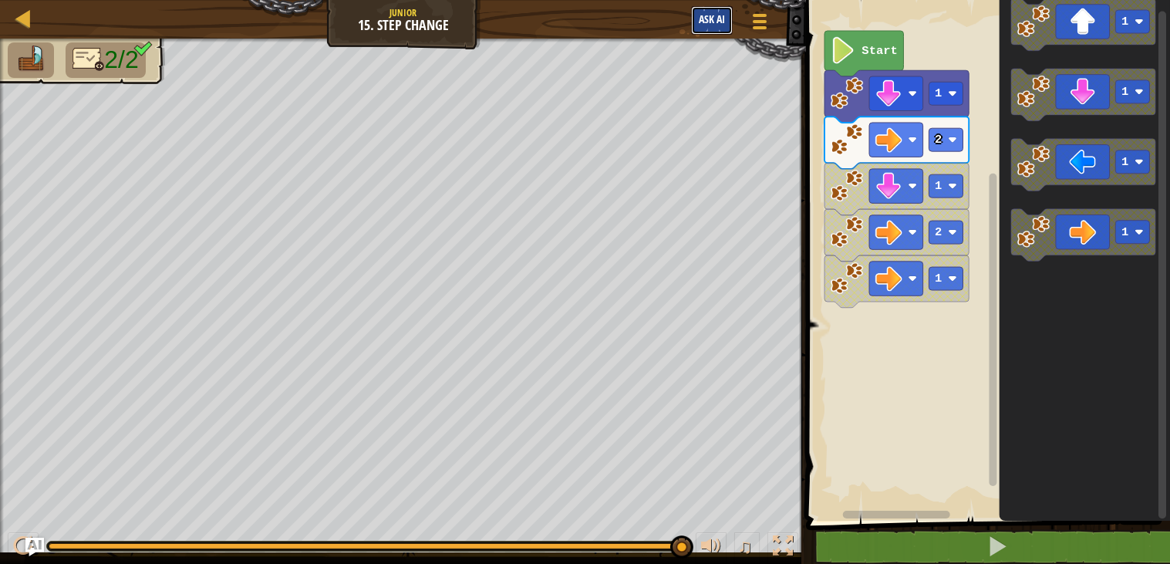
click at [703, 18] on span "Ask AI" at bounding box center [712, 19] width 26 height 15
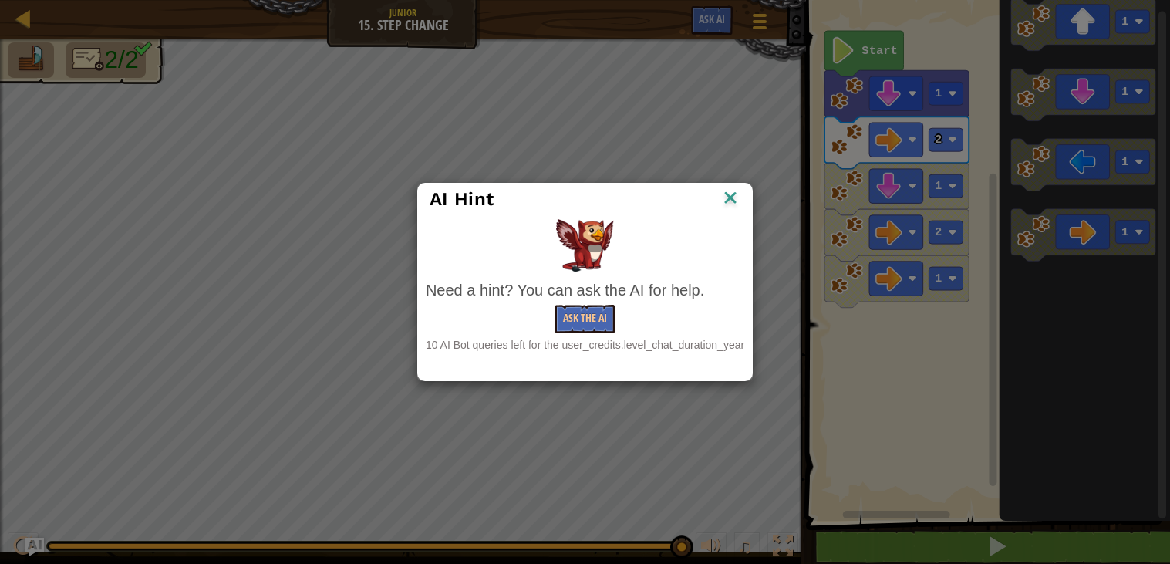
click at [738, 58] on div "AI Hint Need a hint? You can ask the AI for help. Ask the AI 10 AI Bot queries …" at bounding box center [585, 282] width 1170 height 564
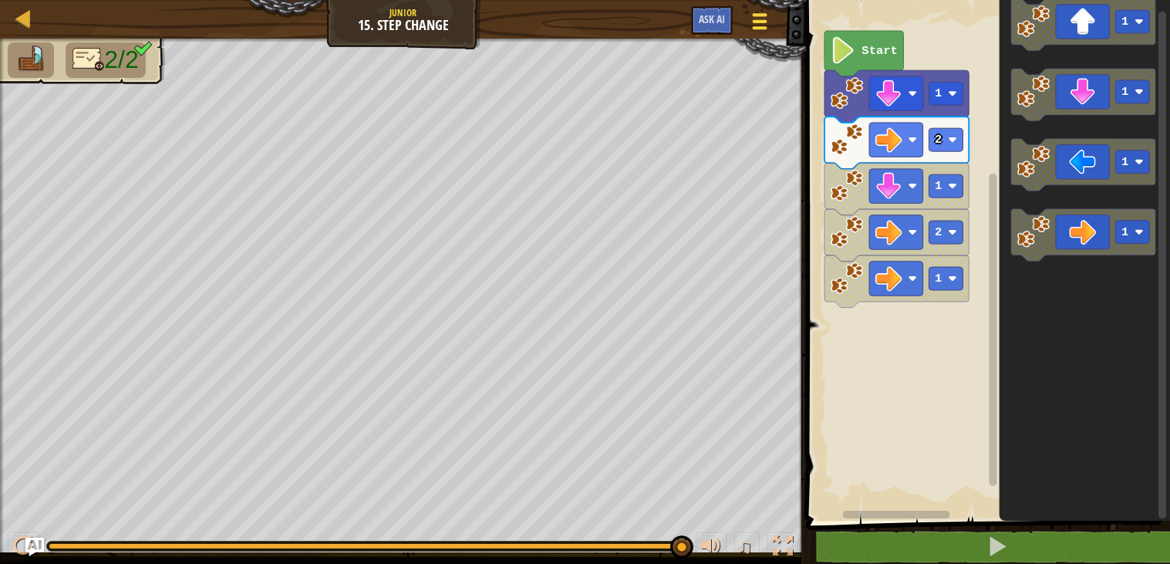
click at [758, 28] on span at bounding box center [760, 27] width 15 height 3
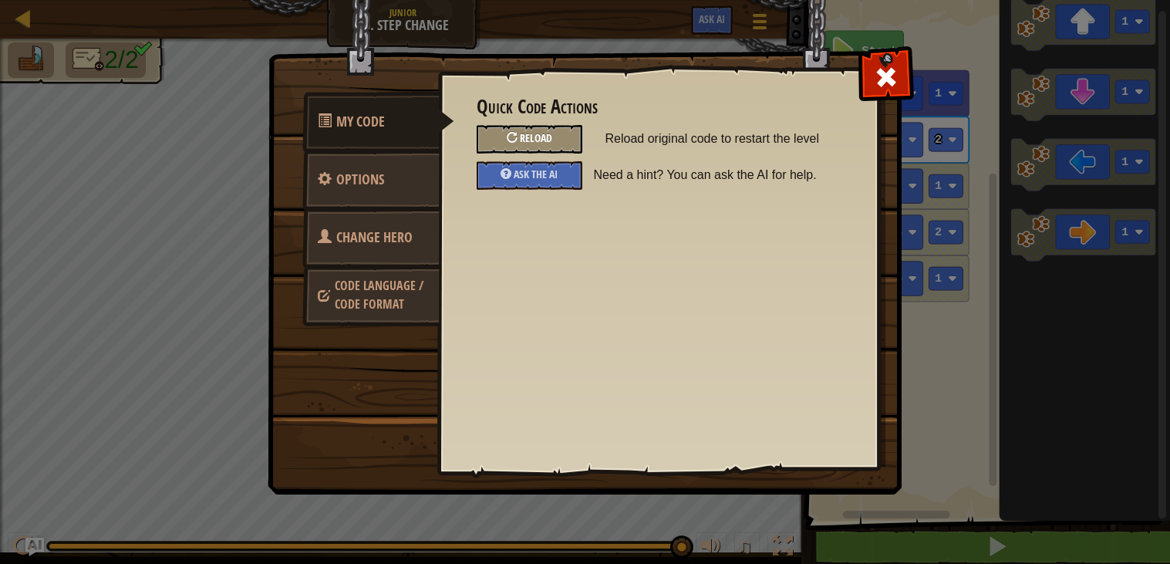
click at [559, 135] on div "Reload" at bounding box center [530, 139] width 106 height 29
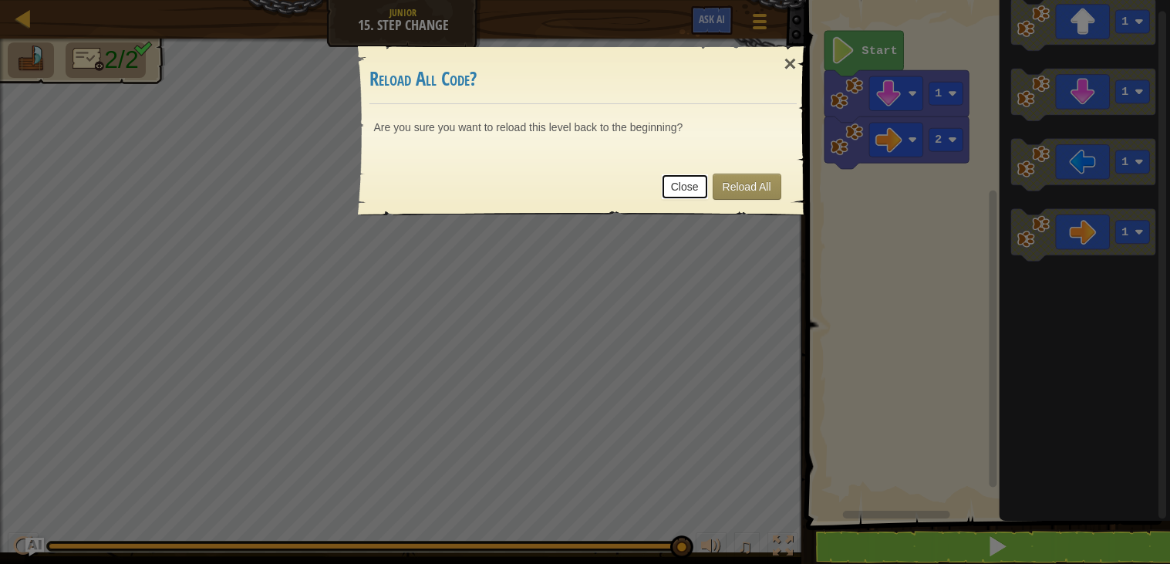
click at [683, 181] on link "Close" at bounding box center [685, 187] width 48 height 26
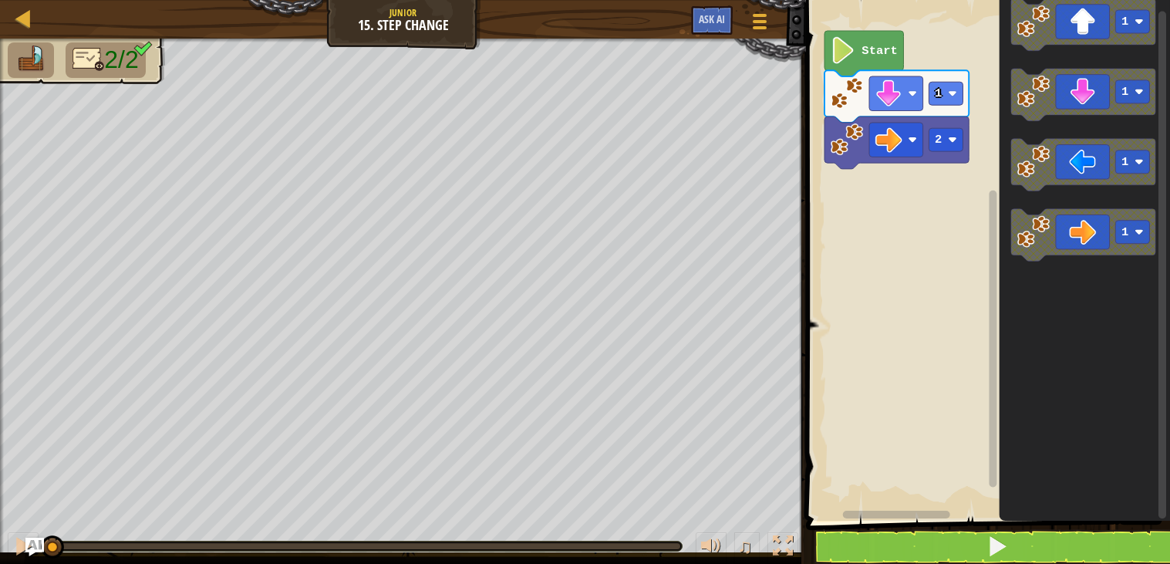
drag, startPoint x: 684, startPoint y: 550, endPoint x: 0, endPoint y: 495, distance: 686.5
click at [0, 495] on div "2/2 ♫ Raven" at bounding box center [585, 301] width 1170 height 525
click at [0, 495] on div at bounding box center [2, 307] width 4 height 537
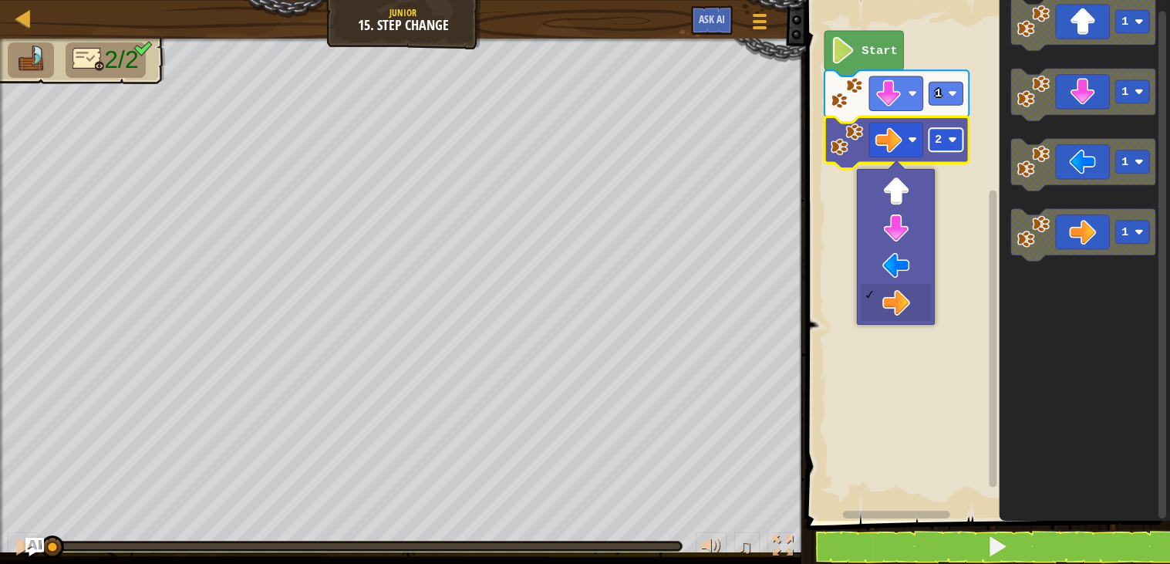
click at [933, 143] on rect "Blockly Workspace" at bounding box center [947, 139] width 34 height 23
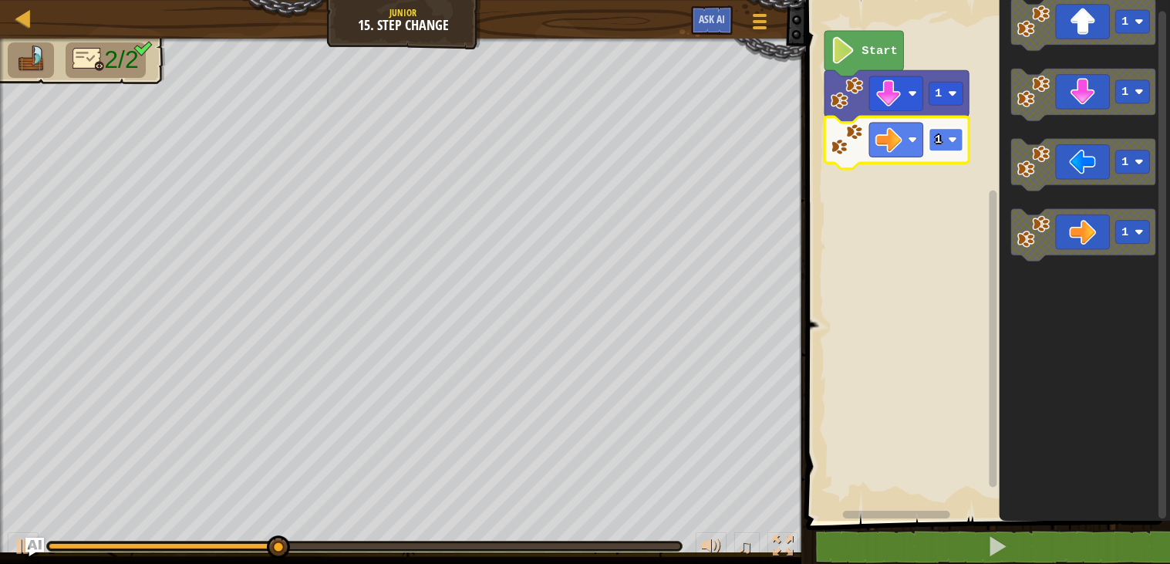
click at [943, 140] on rect "Blockly Workspace" at bounding box center [947, 139] width 34 height 23
click at [950, 132] on rect "Blockly Workspace" at bounding box center [947, 139] width 34 height 23
click at [944, 143] on rect "Blockly Workspace" at bounding box center [947, 139] width 34 height 23
click at [950, 138] on image "Blockly Workspace" at bounding box center [953, 139] width 9 height 9
click at [945, 126] on icon "Blockly Workspace" at bounding box center [897, 142] width 144 height 52
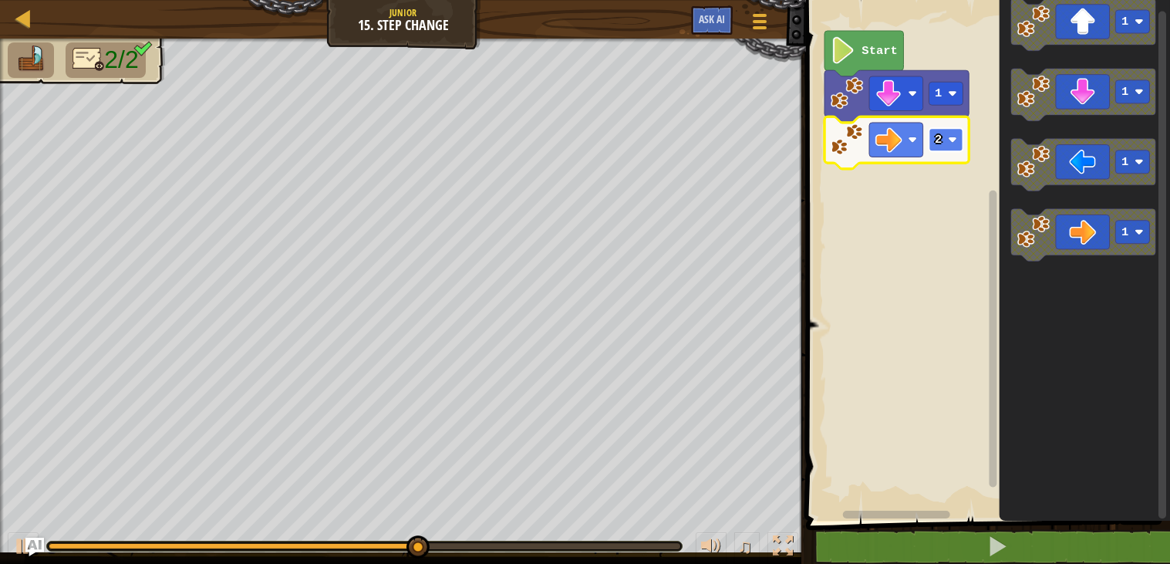
click at [938, 146] on text "2" at bounding box center [939, 140] width 7 height 14
click at [948, 144] on rect "Blockly Workspace" at bounding box center [947, 139] width 34 height 23
click at [945, 135] on rect "Blockly Workspace" at bounding box center [947, 139] width 34 height 23
click at [947, 147] on rect "Blockly Workspace" at bounding box center [947, 139] width 34 height 23
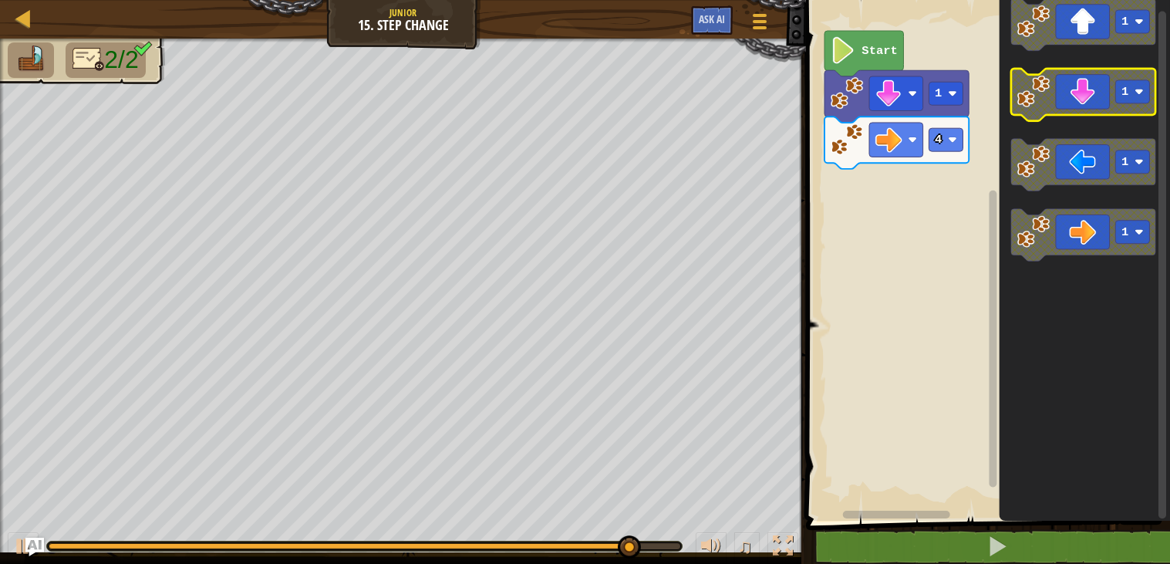
click at [1047, 97] on image "Blockly Workspace" at bounding box center [1034, 91] width 33 height 33
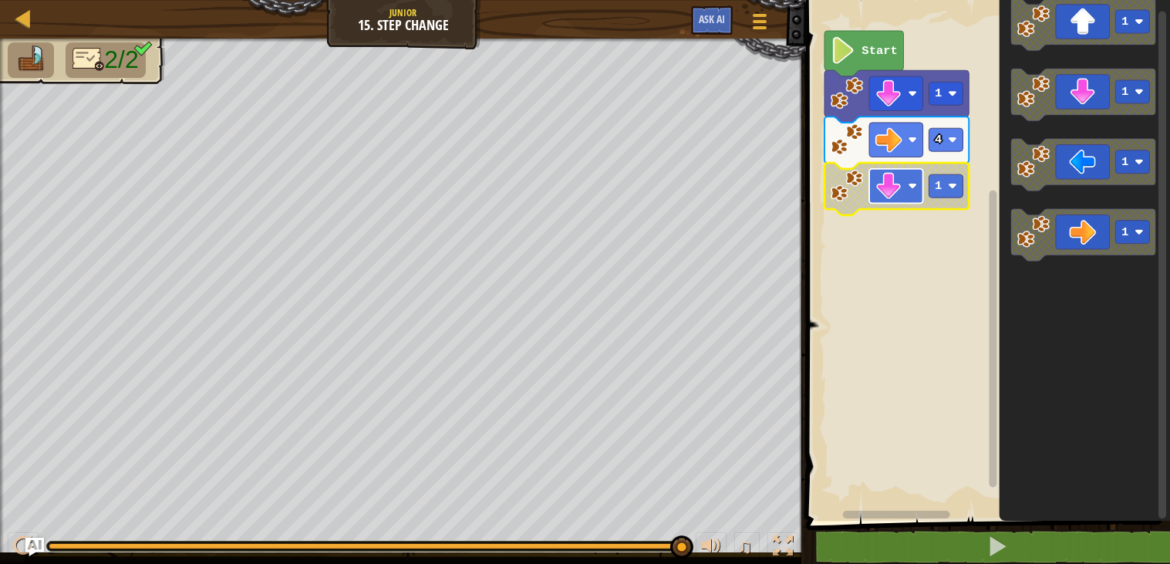
click at [918, 181] on rect "Blockly Workspace" at bounding box center [896, 186] width 54 height 34
click at [945, 180] on rect "Blockly Workspace" at bounding box center [947, 185] width 34 height 23
click at [853, 202] on icon "Blockly Workspace" at bounding box center [897, 189] width 144 height 52
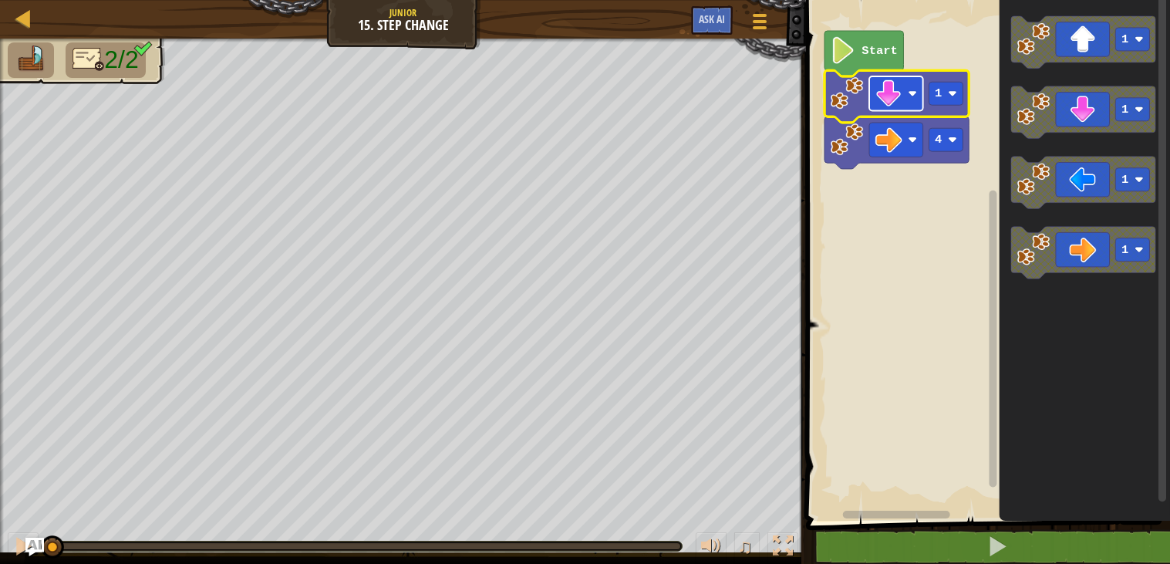
click at [902, 93] on image "Blockly Workspace" at bounding box center [889, 93] width 27 height 27
click at [961, 86] on rect "Blockly Workspace" at bounding box center [947, 93] width 34 height 23
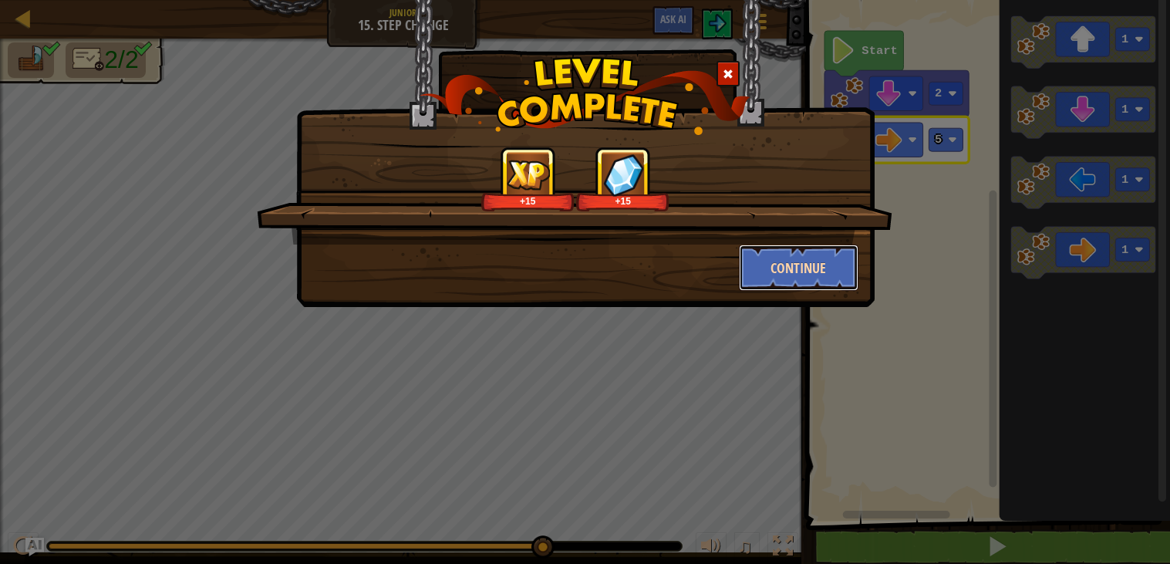
click at [819, 266] on button "Continue" at bounding box center [799, 268] width 120 height 46
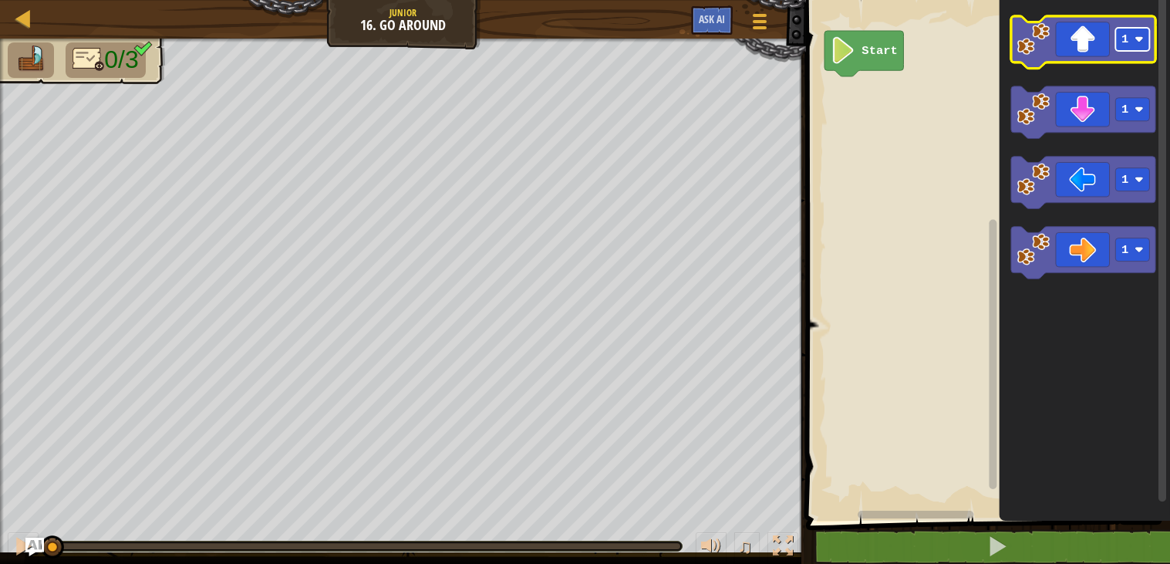
click at [1139, 34] on rect "Blockly Workspace" at bounding box center [1133, 39] width 34 height 23
click at [1061, 29] on icon "Blockly Workspace" at bounding box center [1083, 42] width 144 height 52
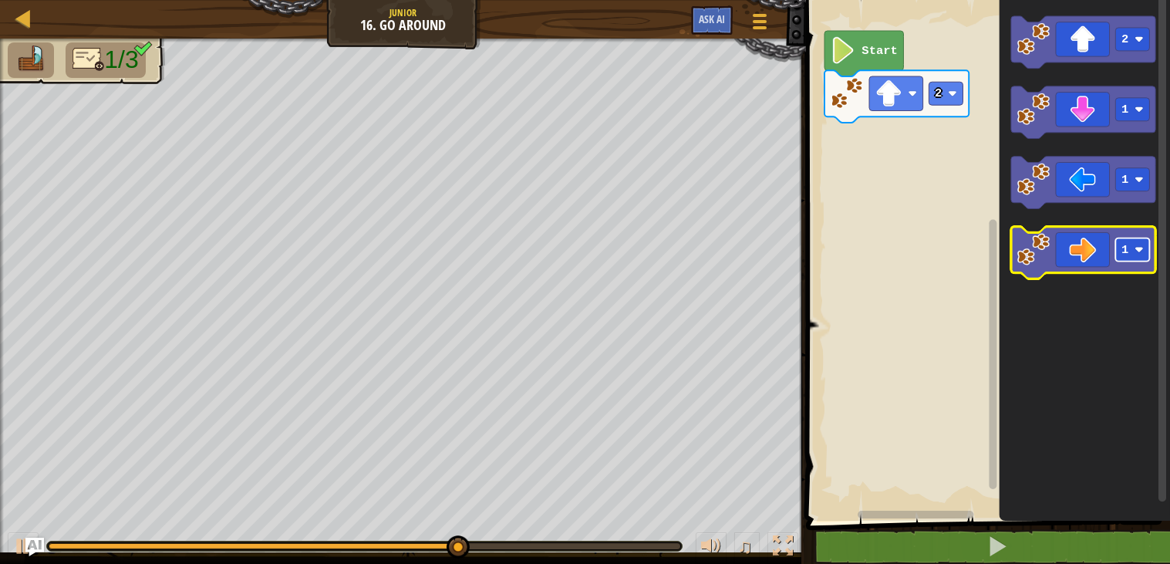
click at [1146, 250] on rect "Blockly Workspace" at bounding box center [1133, 249] width 34 height 23
click at [1065, 253] on icon "Blockly Workspace" at bounding box center [1083, 253] width 144 height 52
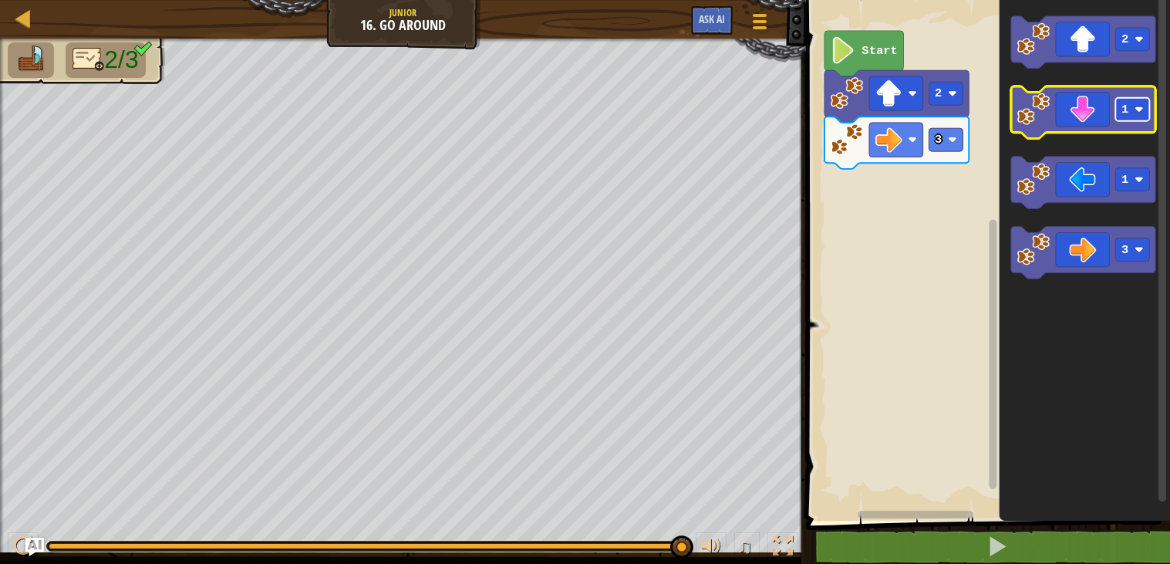
click at [1127, 113] on text "1" at bounding box center [1125, 110] width 7 height 14
click at [1037, 115] on image "Blockly Workspace" at bounding box center [1034, 109] width 33 height 33
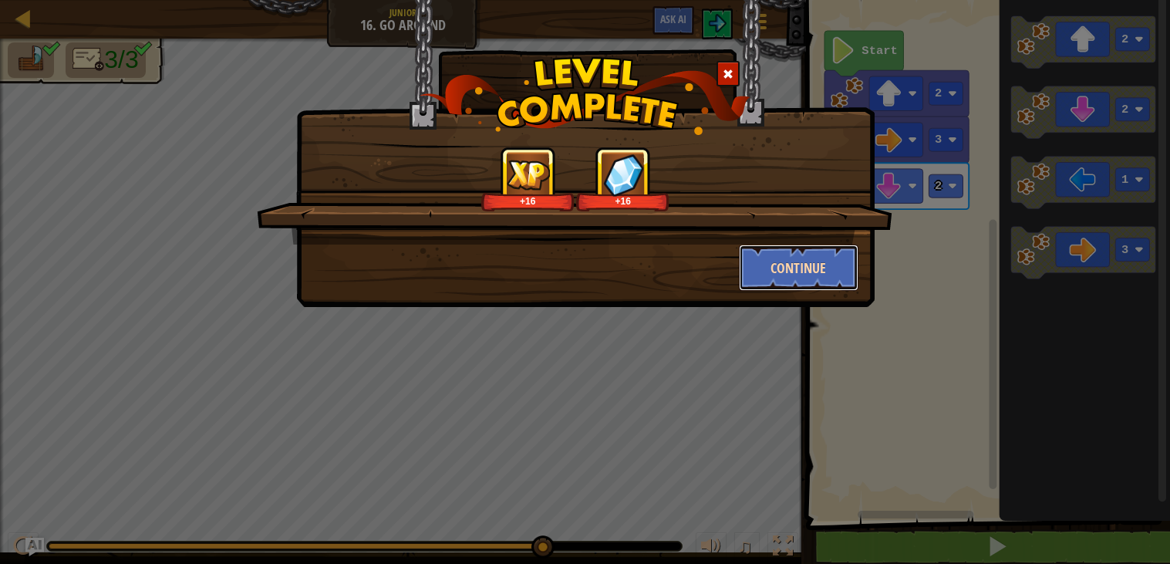
click at [820, 249] on button "Continue" at bounding box center [799, 268] width 120 height 46
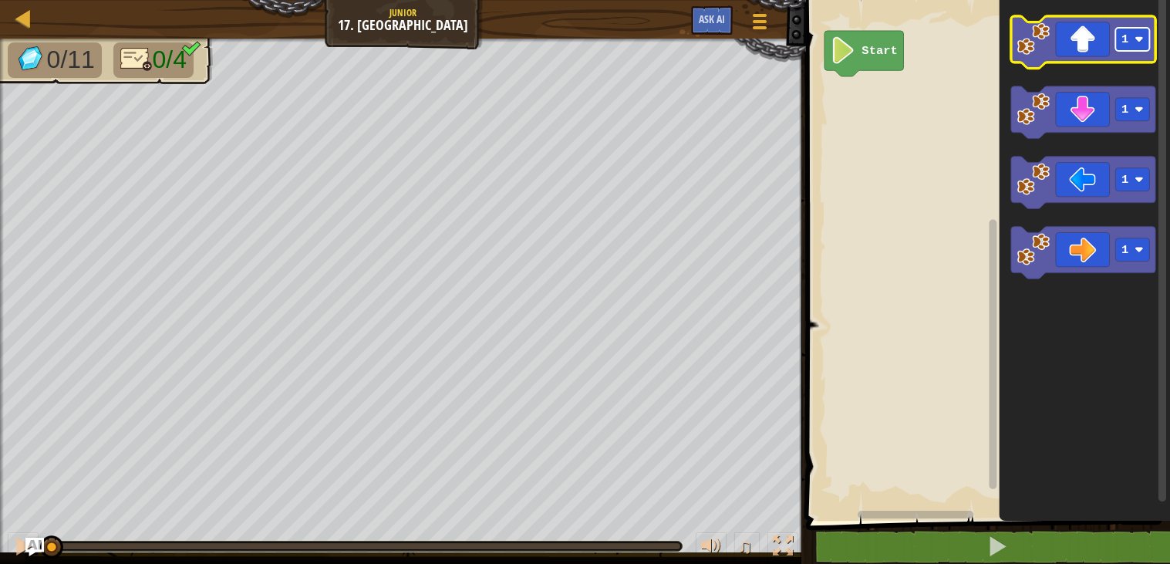
click at [1130, 35] on rect "Blockly Workspace" at bounding box center [1133, 39] width 34 height 23
click at [1045, 25] on image "Blockly Workspace" at bounding box center [1034, 38] width 33 height 33
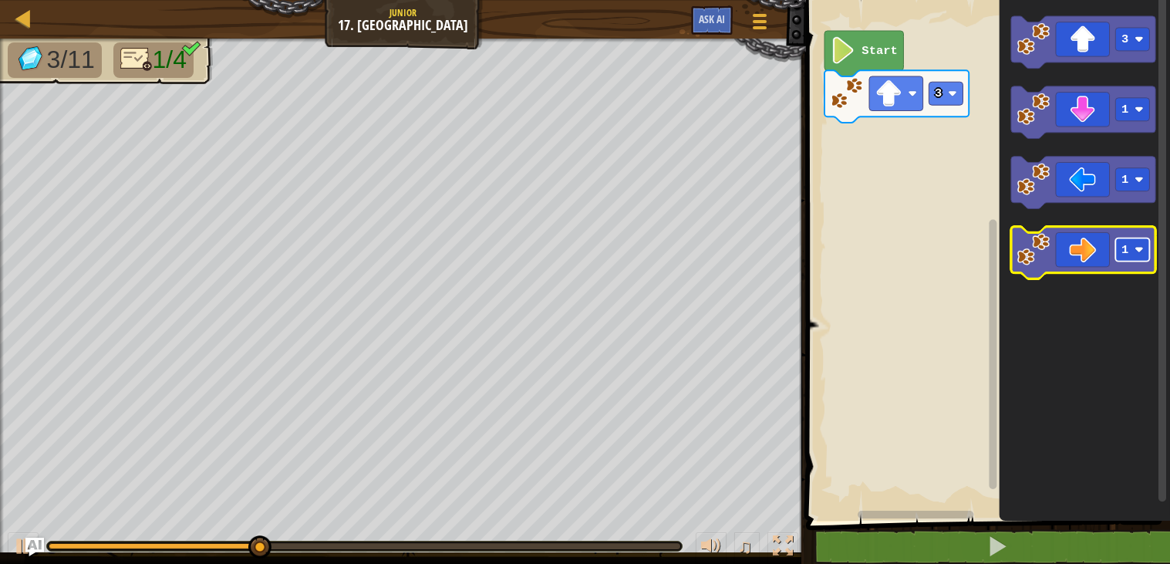
click at [1117, 245] on rect "Blockly Workspace" at bounding box center [1133, 249] width 34 height 23
click at [1058, 246] on icon "Blockly Workspace" at bounding box center [1083, 253] width 144 height 52
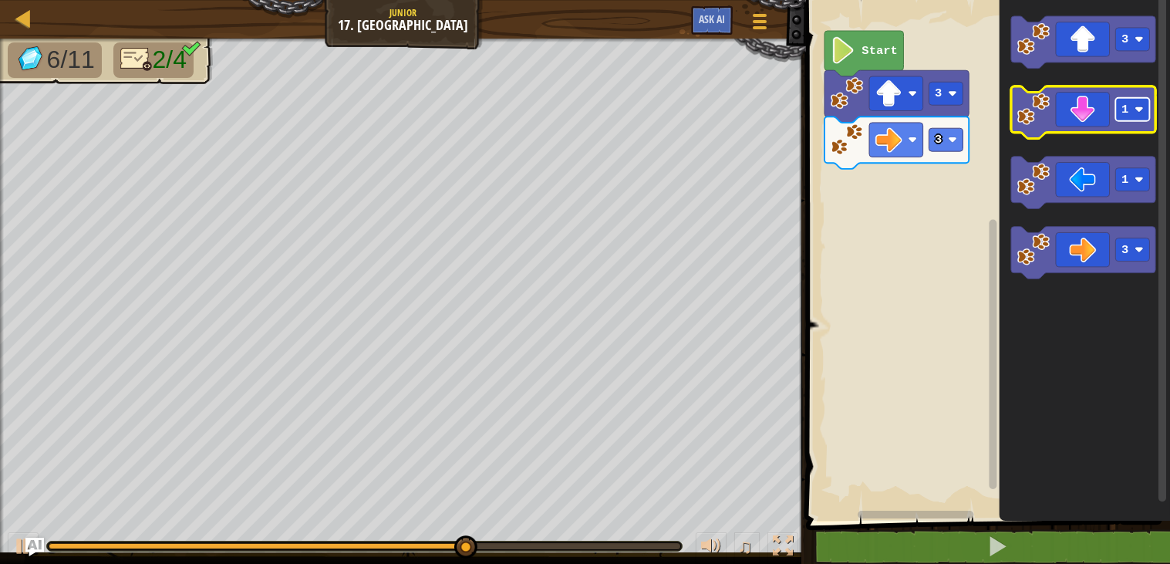
click at [1132, 117] on rect "Blockly Workspace" at bounding box center [1133, 109] width 34 height 23
click at [1057, 130] on icon "Blockly Workspace" at bounding box center [1083, 112] width 144 height 52
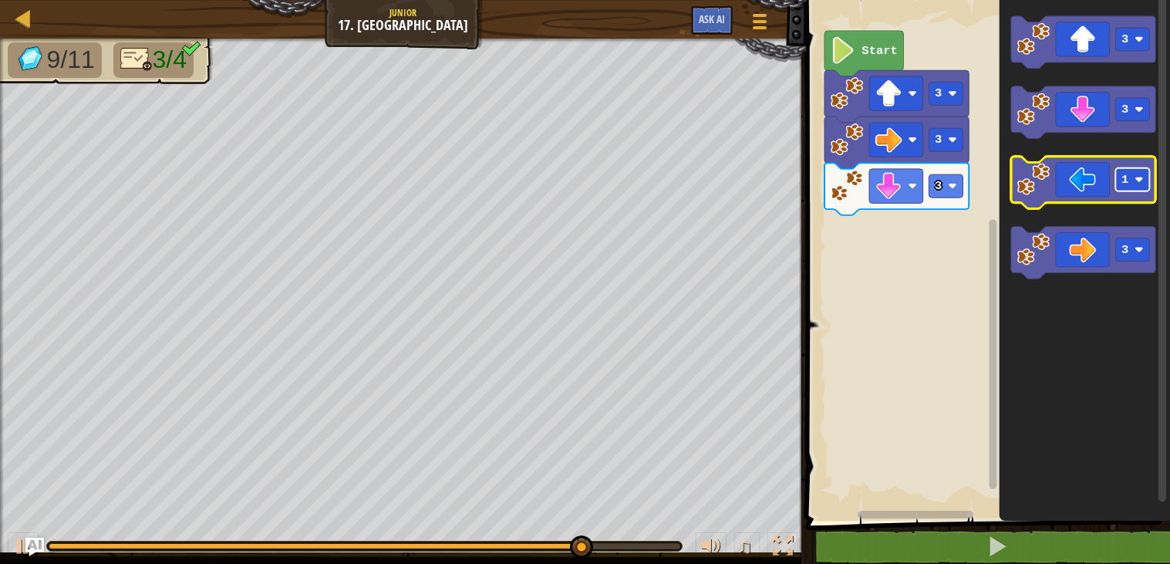
click at [1139, 184] on rect "Blockly Workspace" at bounding box center [1133, 179] width 34 height 23
click at [1071, 174] on icon "Blockly Workspace" at bounding box center [1083, 183] width 144 height 52
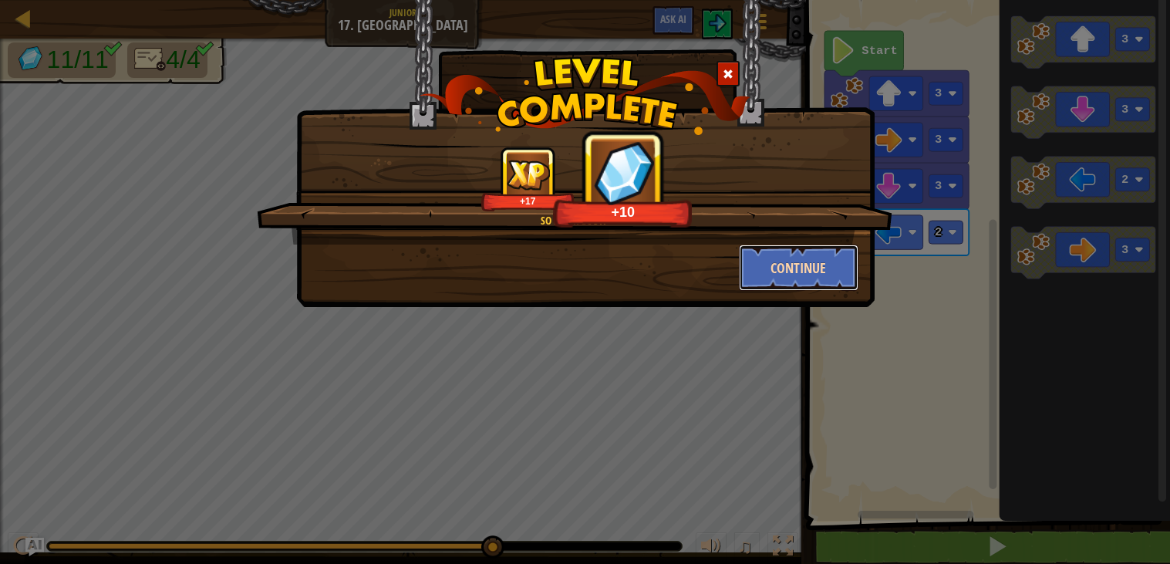
click at [825, 247] on button "Continue" at bounding box center [799, 268] width 120 height 46
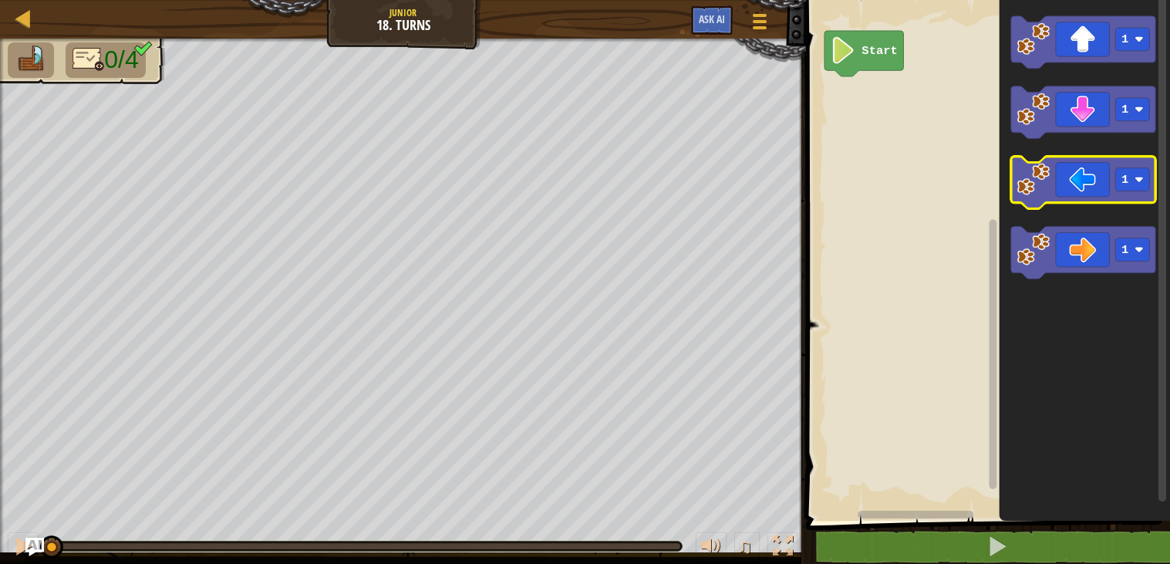
click at [1117, 164] on icon "Blockly Workspace" at bounding box center [1083, 183] width 144 height 52
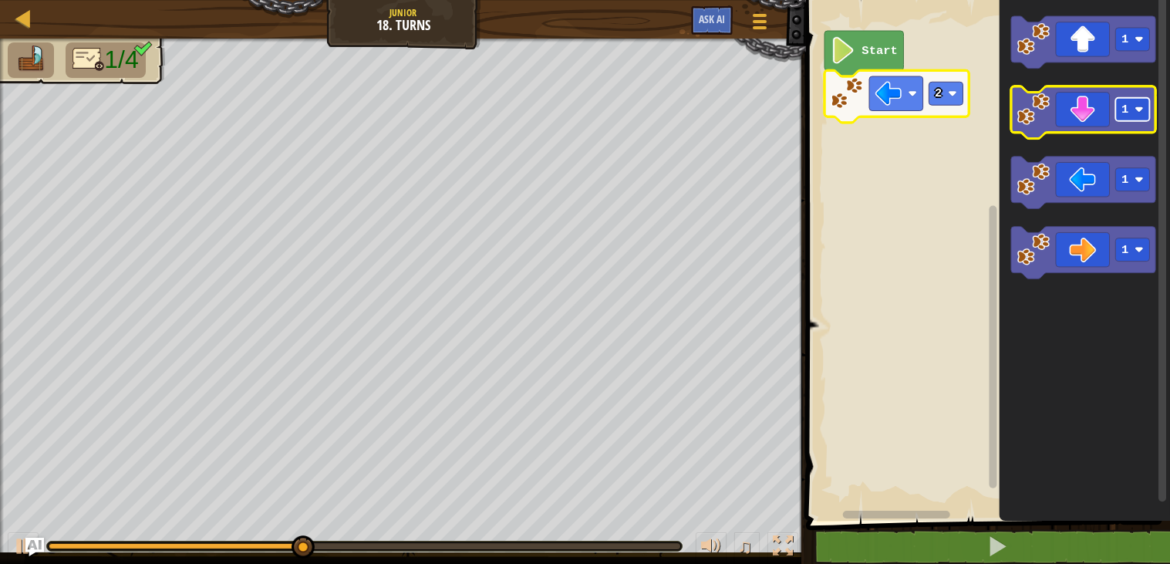
click at [1129, 109] on rect "Blockly Workspace" at bounding box center [1133, 109] width 34 height 23
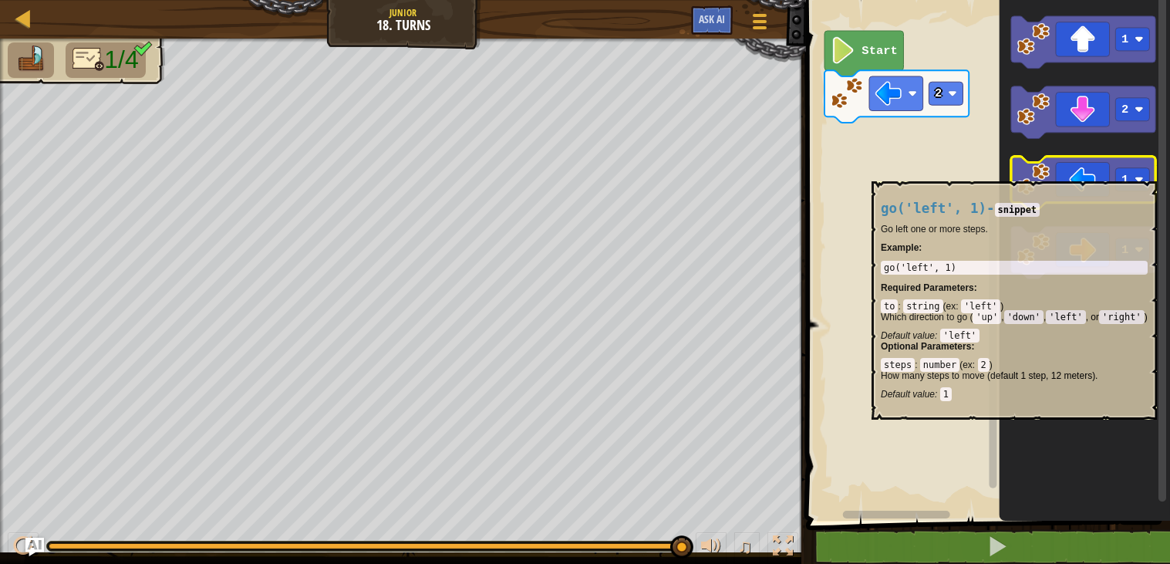
click at [1074, 170] on icon "Blockly Workspace" at bounding box center [1083, 183] width 144 height 52
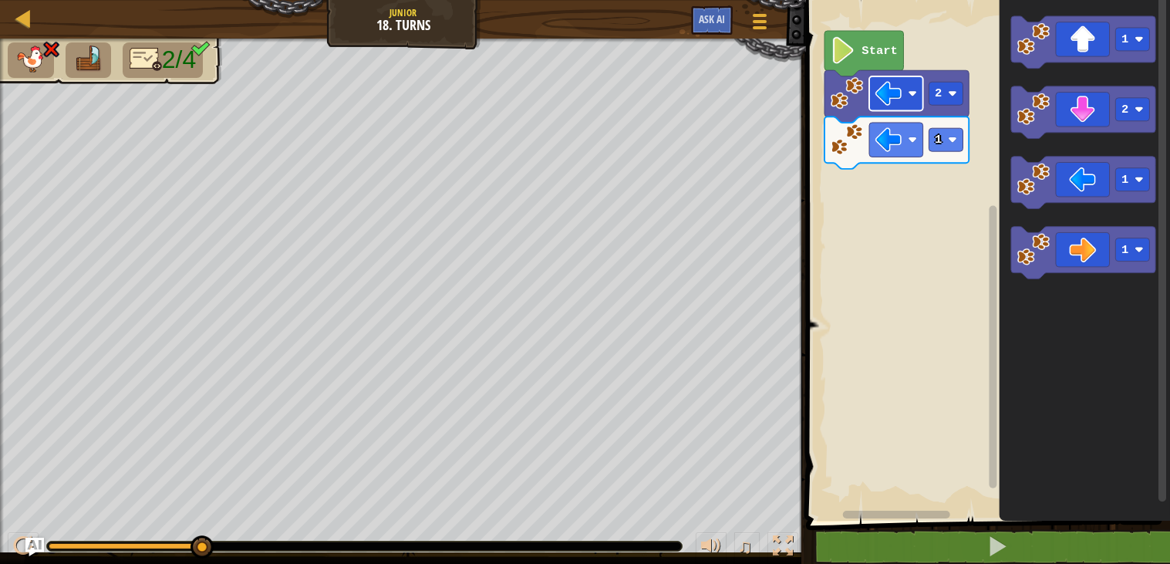
click at [884, 101] on image "Blockly Workspace" at bounding box center [889, 93] width 27 height 27
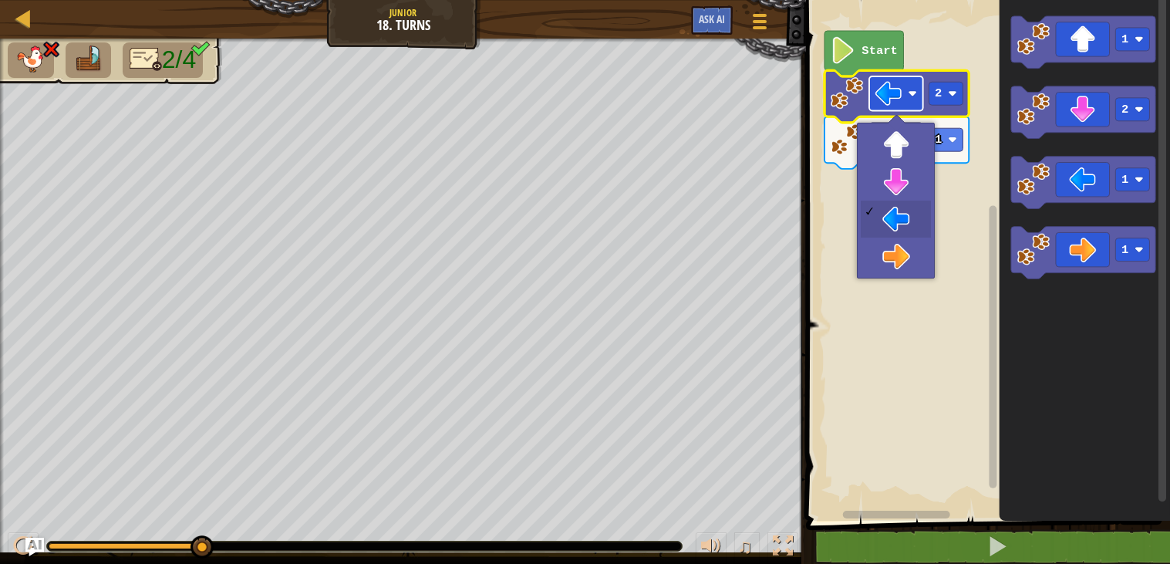
click at [883, 100] on image "Blockly Workspace" at bounding box center [889, 93] width 27 height 27
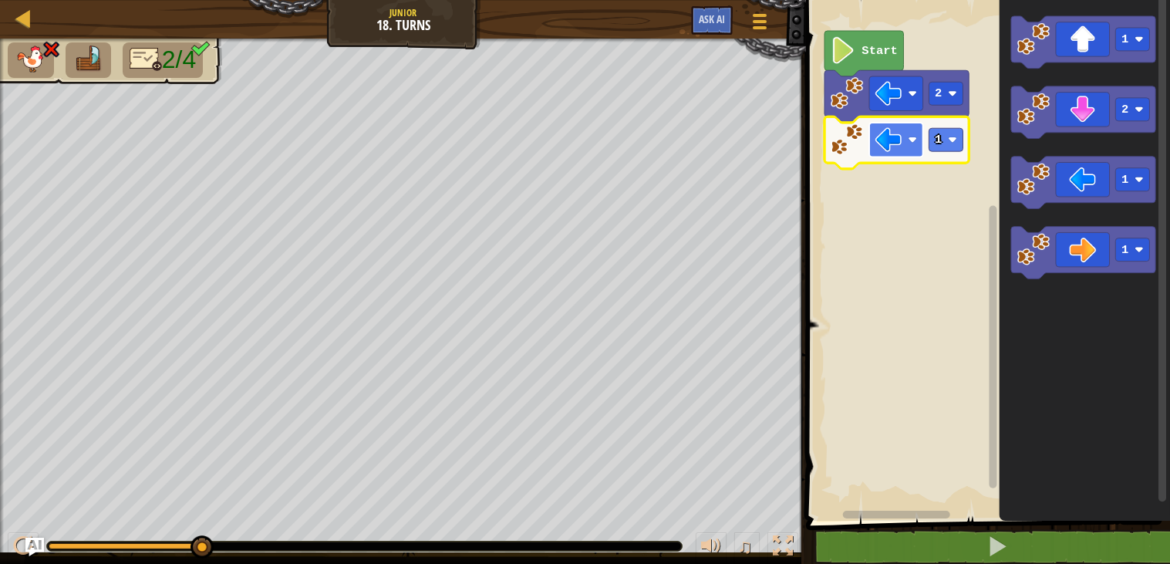
click at [903, 143] on rect "Blockly Workspace" at bounding box center [896, 140] width 54 height 34
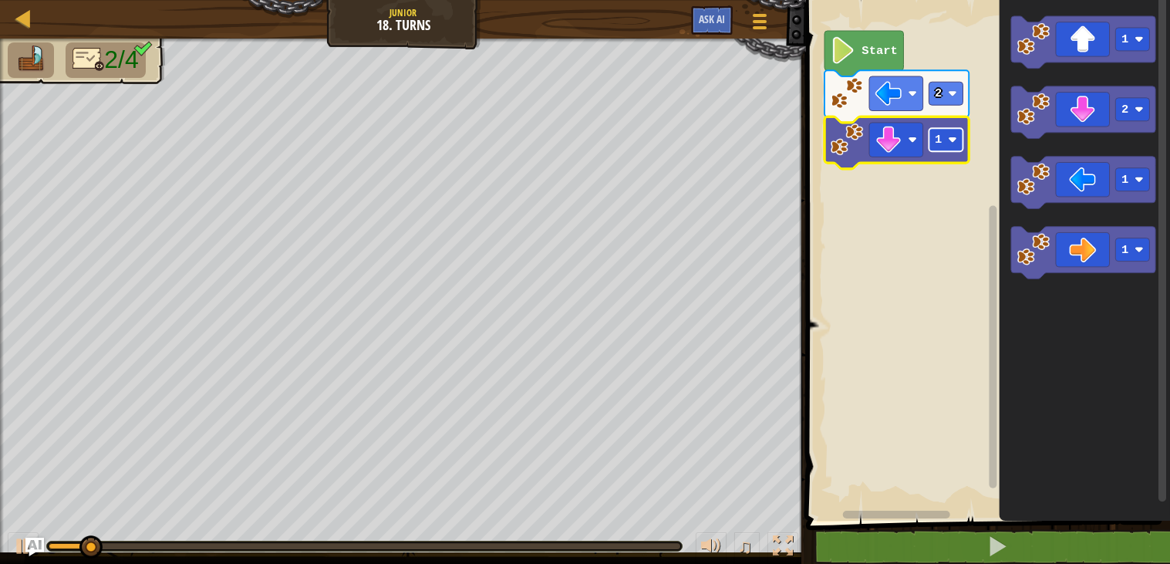
click at [944, 151] on rect "Blockly Workspace" at bounding box center [947, 139] width 34 height 23
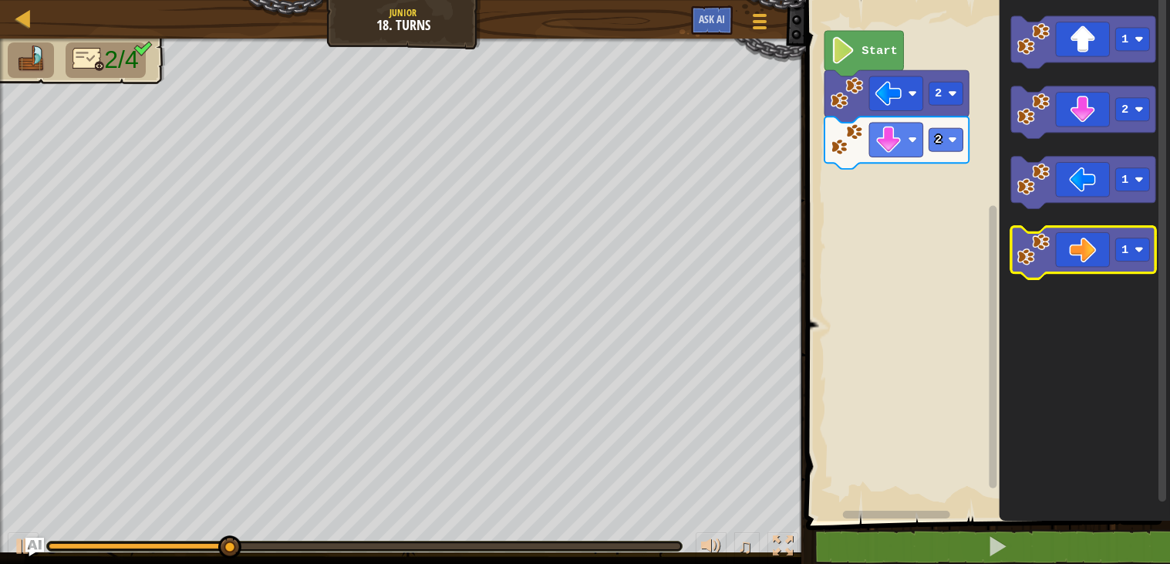
click at [1039, 267] on icon "Blockly Workspace" at bounding box center [1083, 253] width 144 height 52
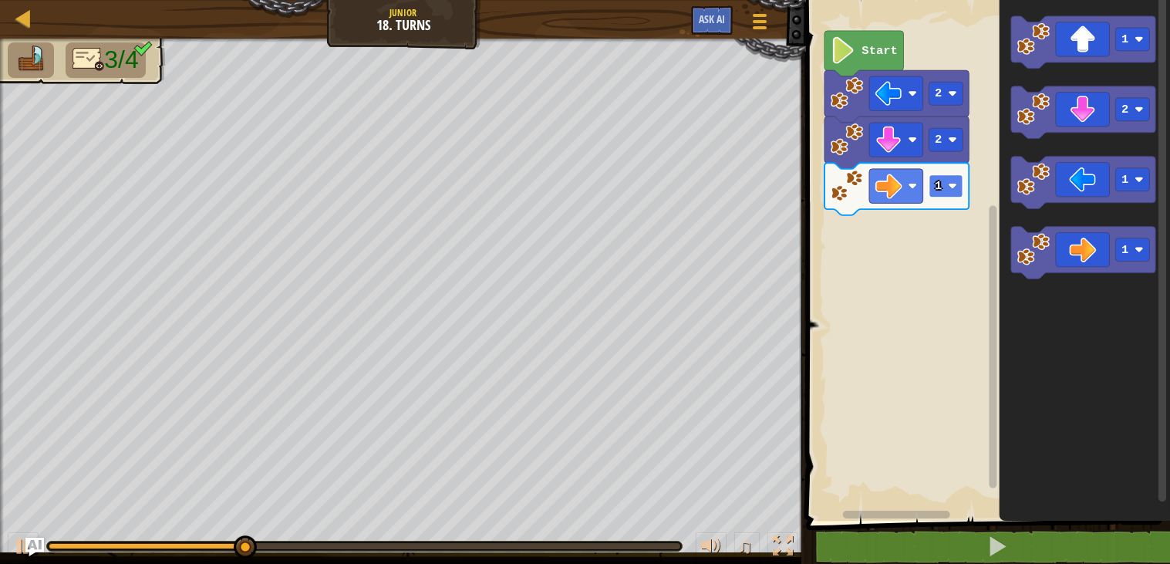
click at [939, 186] on text "1" at bounding box center [939, 186] width 7 height 14
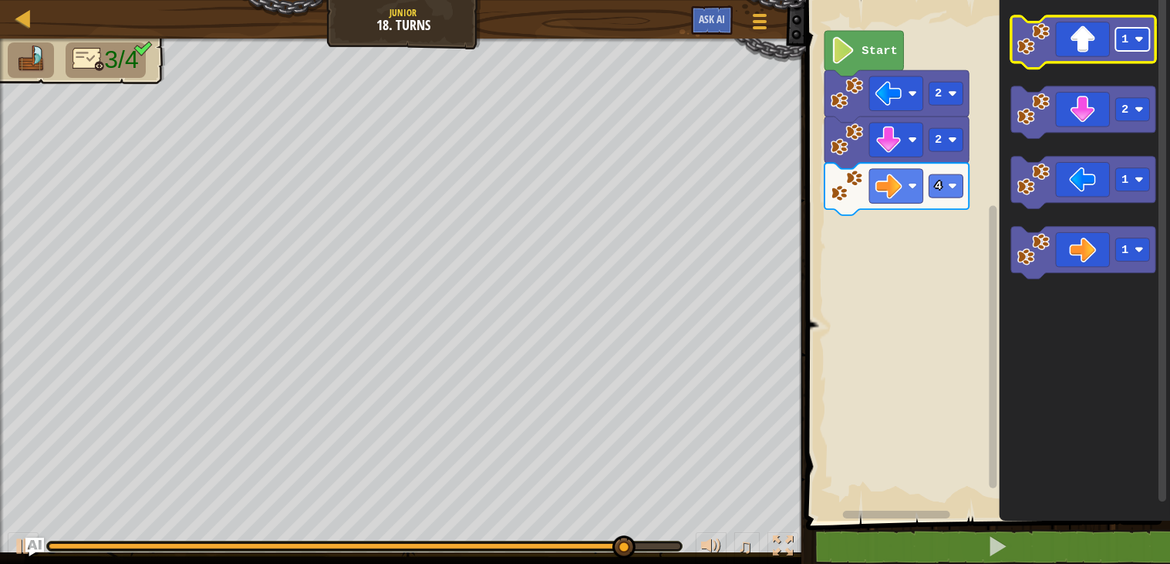
click at [1137, 29] on rect "Blockly Workspace" at bounding box center [1133, 39] width 34 height 23
click at [1073, 42] on icon "Blockly Workspace" at bounding box center [1083, 42] width 144 height 52
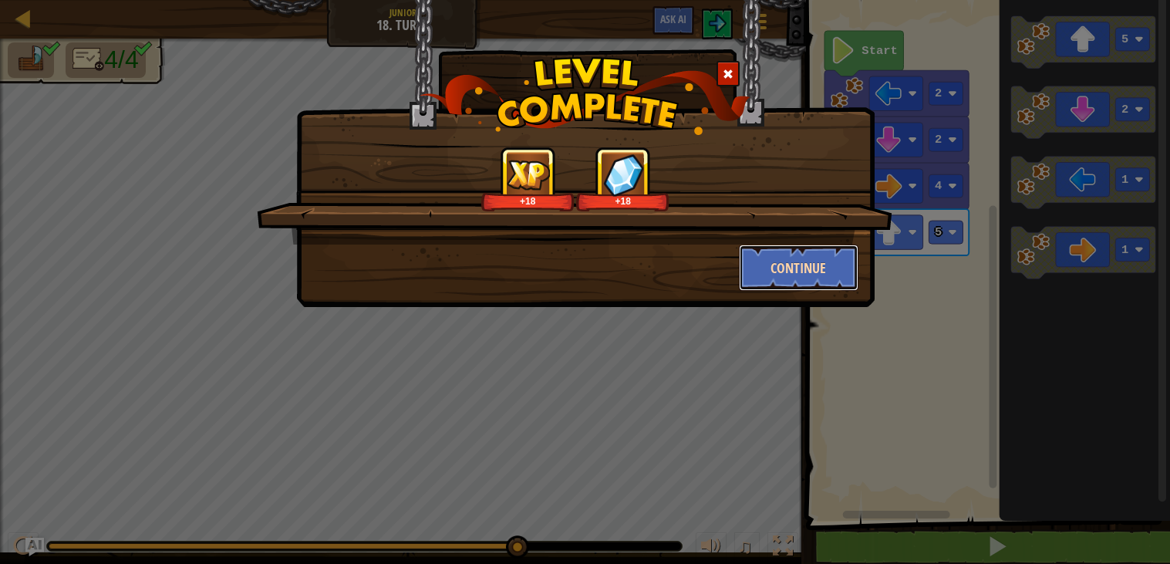
click at [806, 255] on button "Continue" at bounding box center [799, 268] width 120 height 46
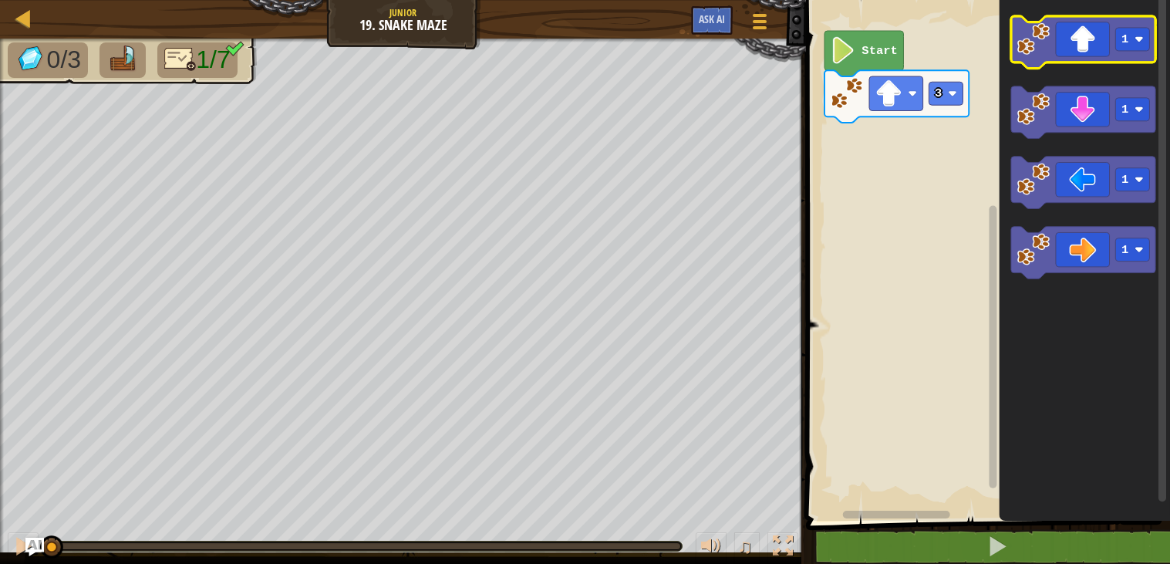
click at [1080, 50] on icon "Blockly Workspace" at bounding box center [1083, 42] width 144 height 52
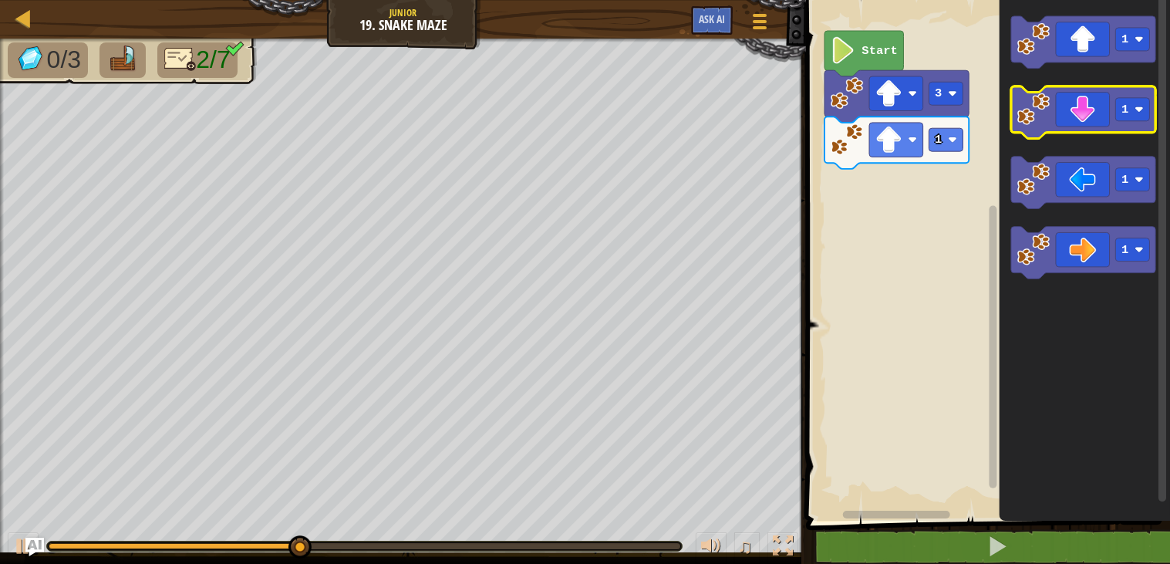
click at [1083, 108] on icon "Blockly Workspace" at bounding box center [1083, 112] width 144 height 52
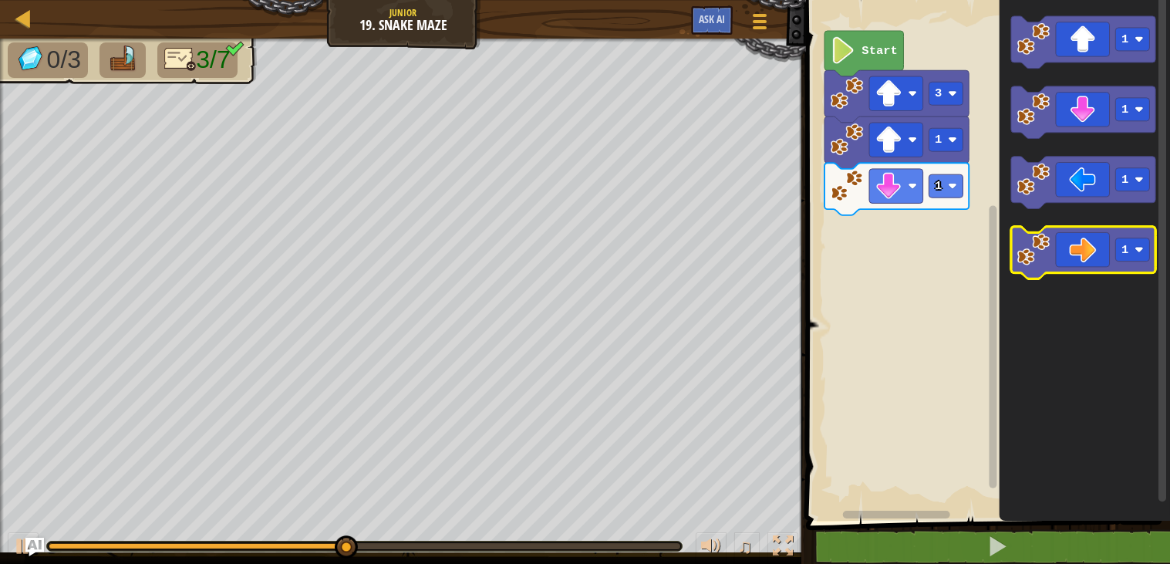
click at [1093, 245] on icon "Blockly Workspace" at bounding box center [1083, 253] width 144 height 52
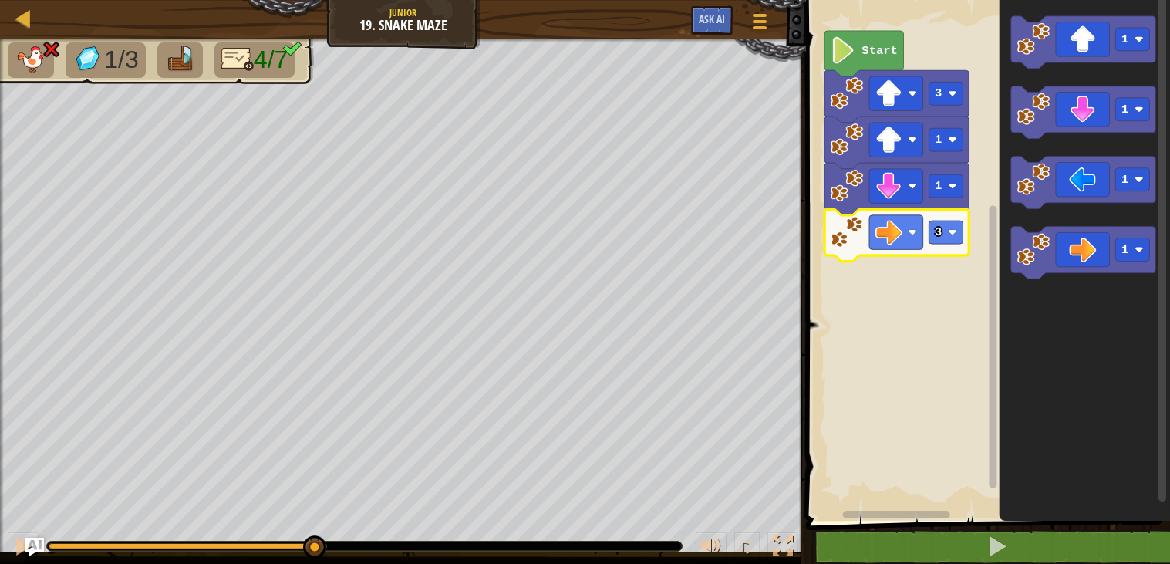
drag, startPoint x: 330, startPoint y: 538, endPoint x: 312, endPoint y: 538, distance: 18.5
click at [312, 538] on div at bounding box center [314, 546] width 23 height 23
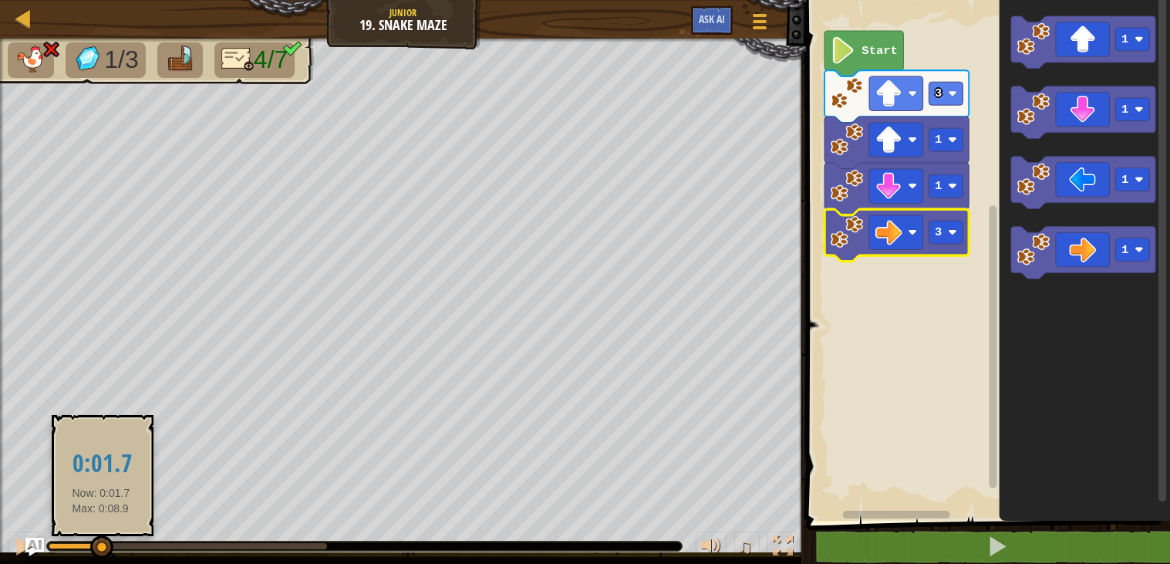
drag, startPoint x: 312, startPoint y: 538, endPoint x: 100, endPoint y: 549, distance: 211.7
click at [100, 549] on div at bounding box center [101, 546] width 23 height 23
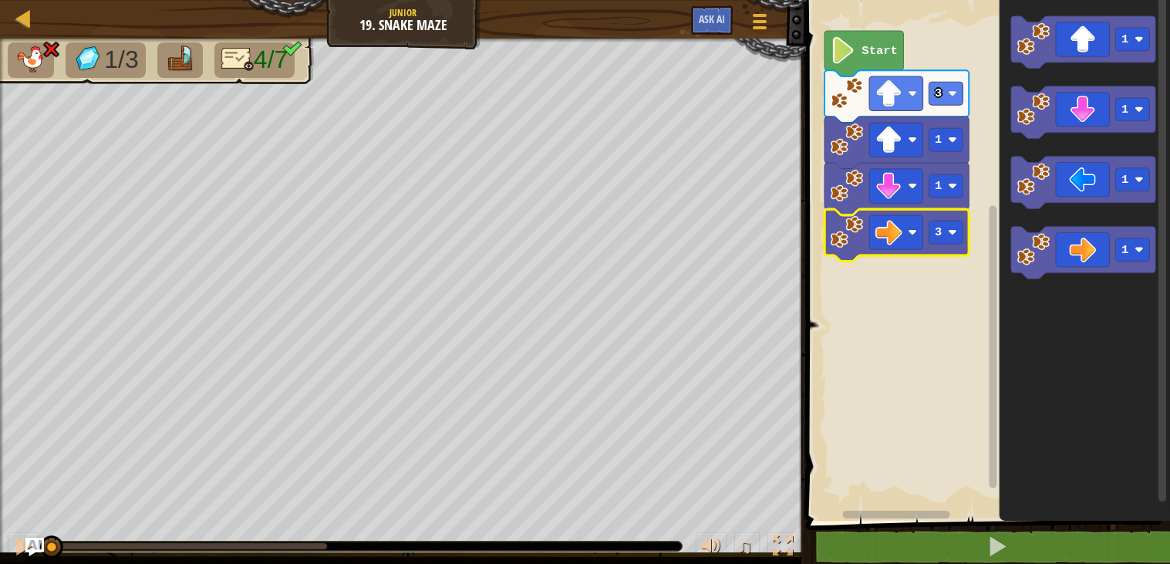
drag, startPoint x: 100, startPoint y: 549, endPoint x: 0, endPoint y: 538, distance: 101.0
click at [0, 538] on div "♫" at bounding box center [403, 542] width 806 height 46
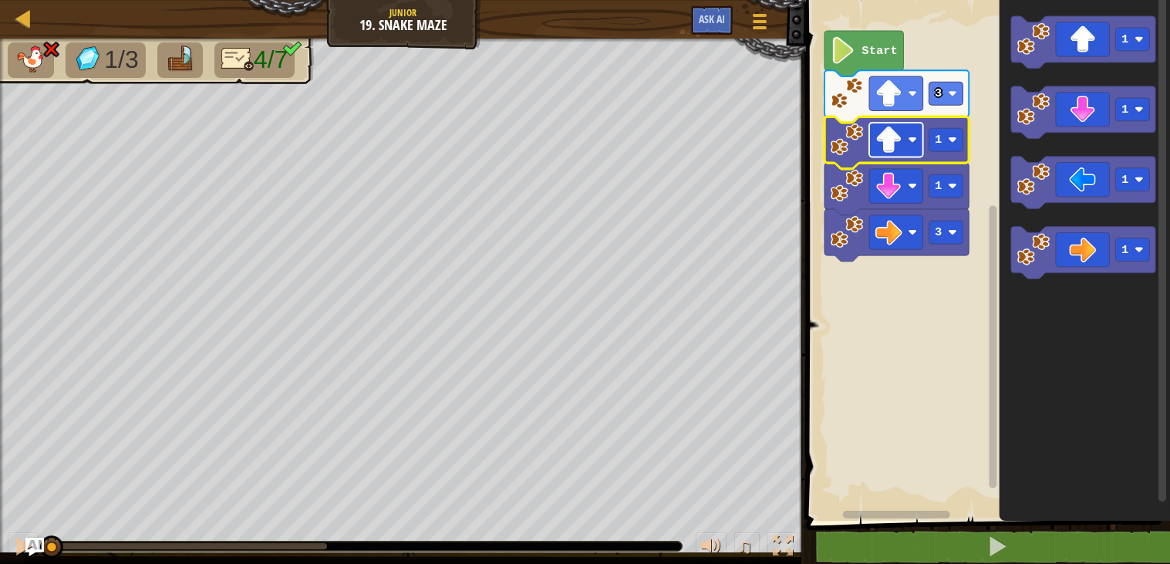
click at [902, 136] on image "Blockly Workspace" at bounding box center [889, 140] width 27 height 27
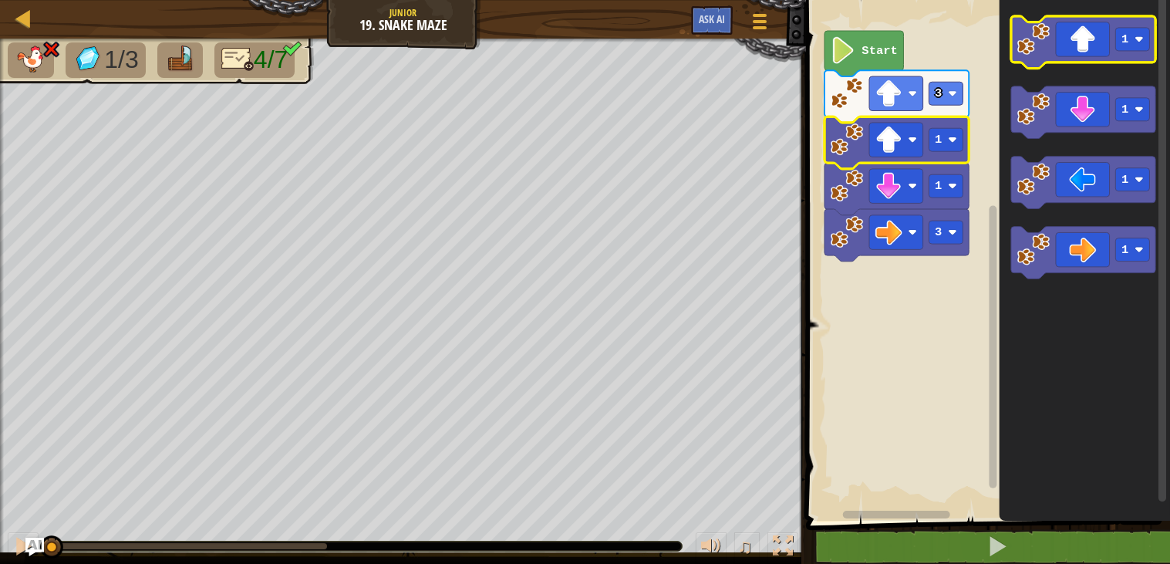
click at [1062, 28] on icon "Blockly Workspace" at bounding box center [1083, 42] width 144 height 52
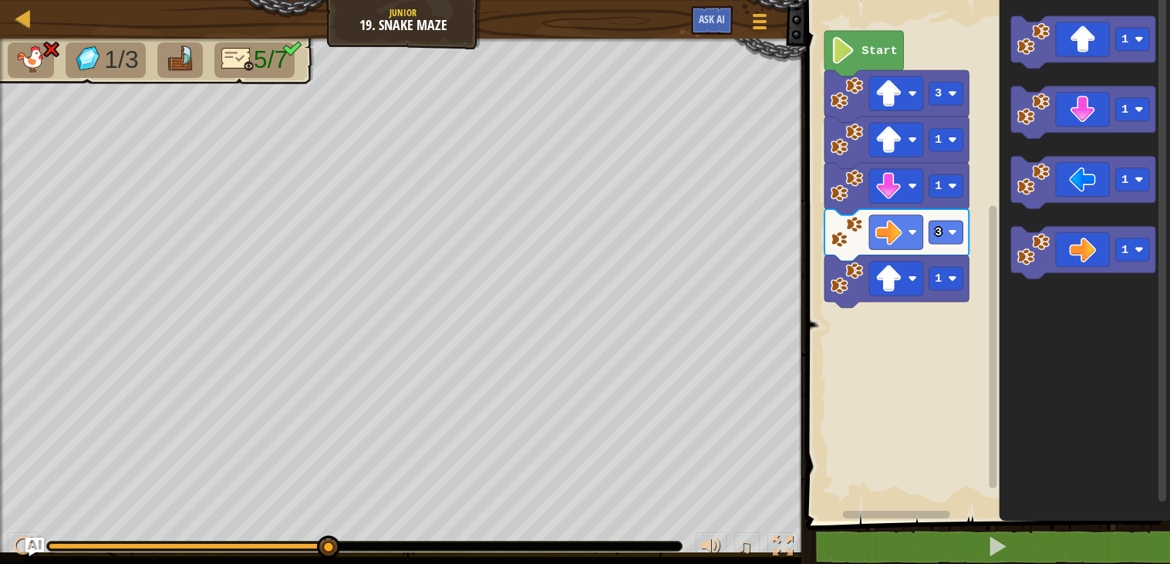
click at [758, 0] on div "Map Junior 19. Snake Maze Game Menu Ask AI" at bounding box center [403, 19] width 806 height 39
click at [761, 12] on div at bounding box center [760, 21] width 21 height 22
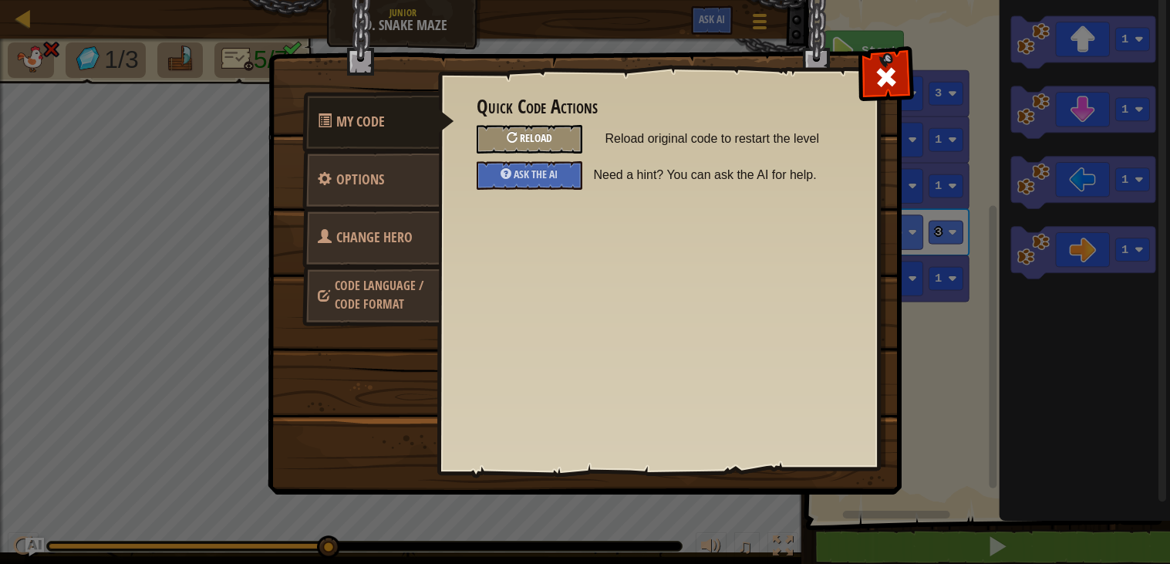
click at [557, 137] on div "Reload" at bounding box center [530, 139] width 106 height 29
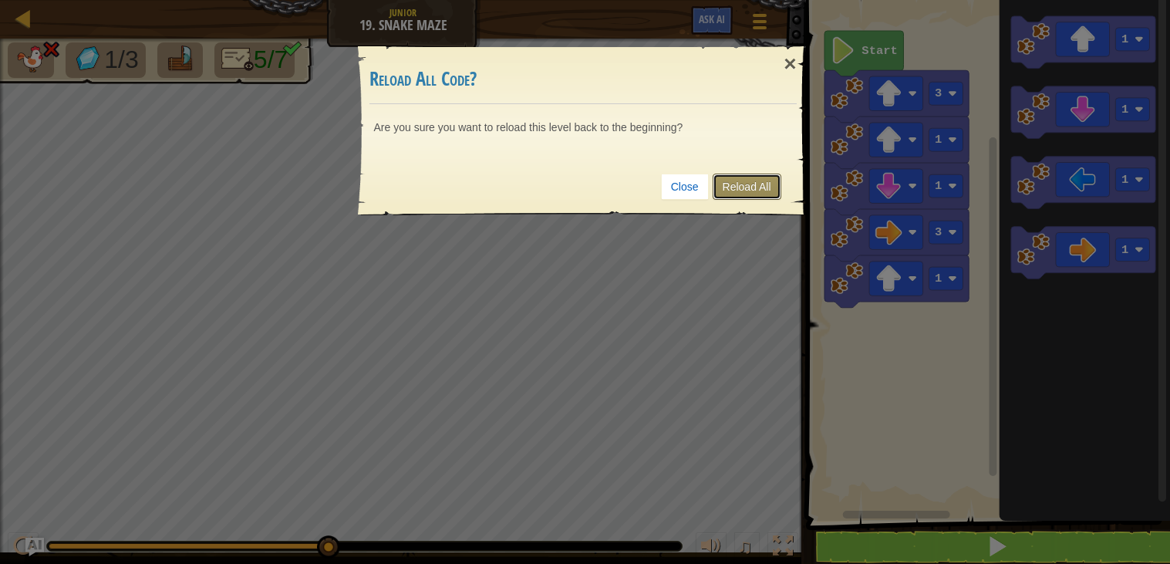
click at [718, 181] on link "Reload All" at bounding box center [747, 187] width 69 height 26
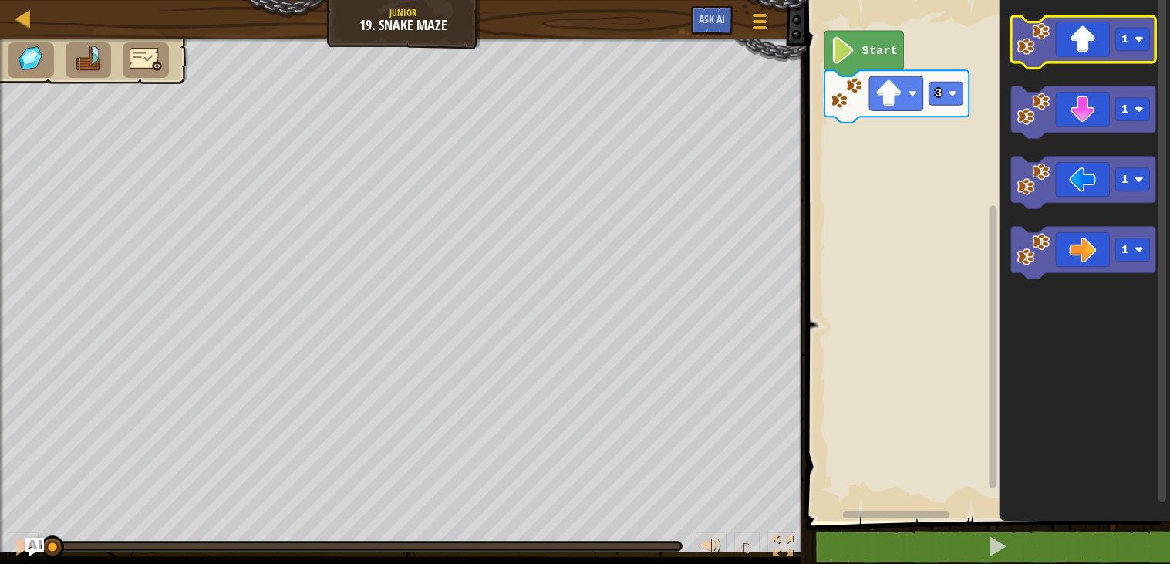
click at [1041, 60] on icon "Blockly Workspace" at bounding box center [1083, 42] width 144 height 52
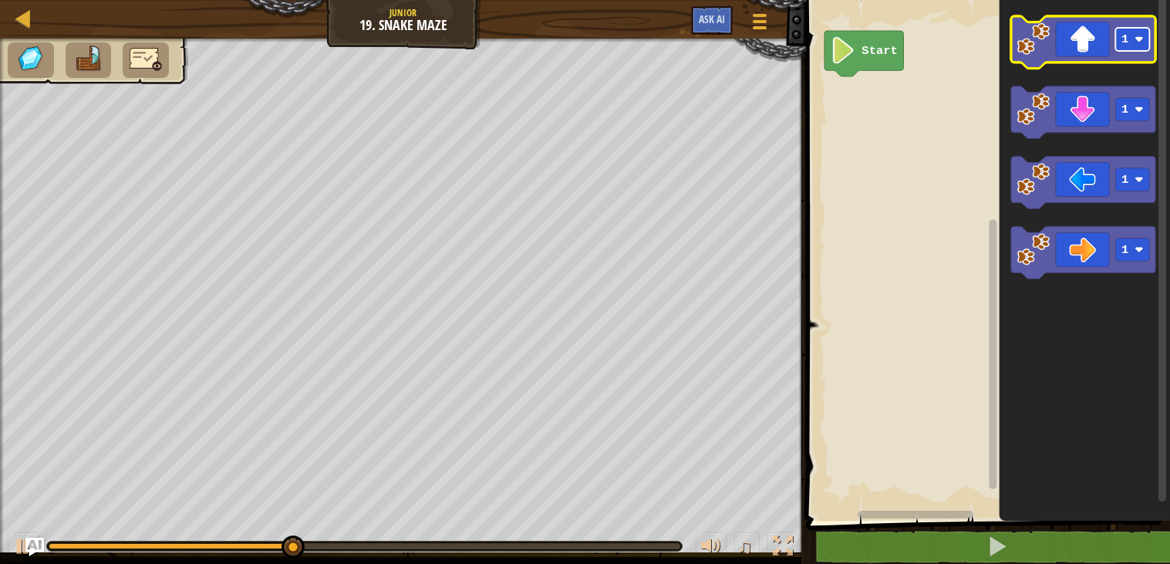
click at [1120, 50] on rect "Blockly Workspace" at bounding box center [1133, 39] width 34 height 23
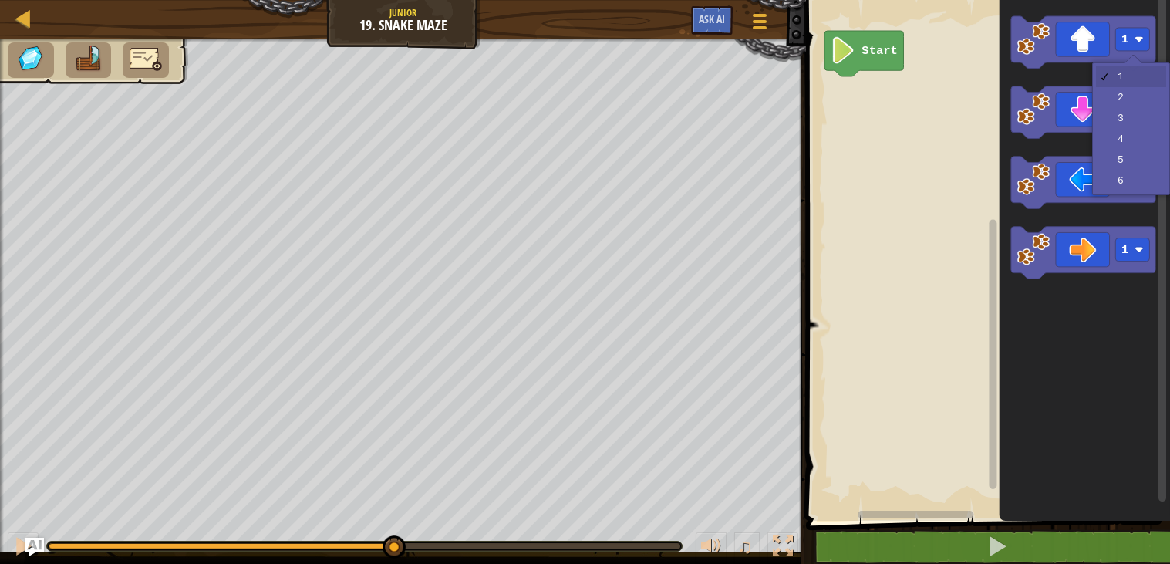
drag, startPoint x: 482, startPoint y: 538, endPoint x: 164, endPoint y: 559, distance: 319.3
click at [164, 559] on div "♫" at bounding box center [403, 542] width 806 height 46
drag, startPoint x: 188, startPoint y: 547, endPoint x: 0, endPoint y: 561, distance: 188.7
click at [0, 561] on div "♫" at bounding box center [403, 542] width 806 height 46
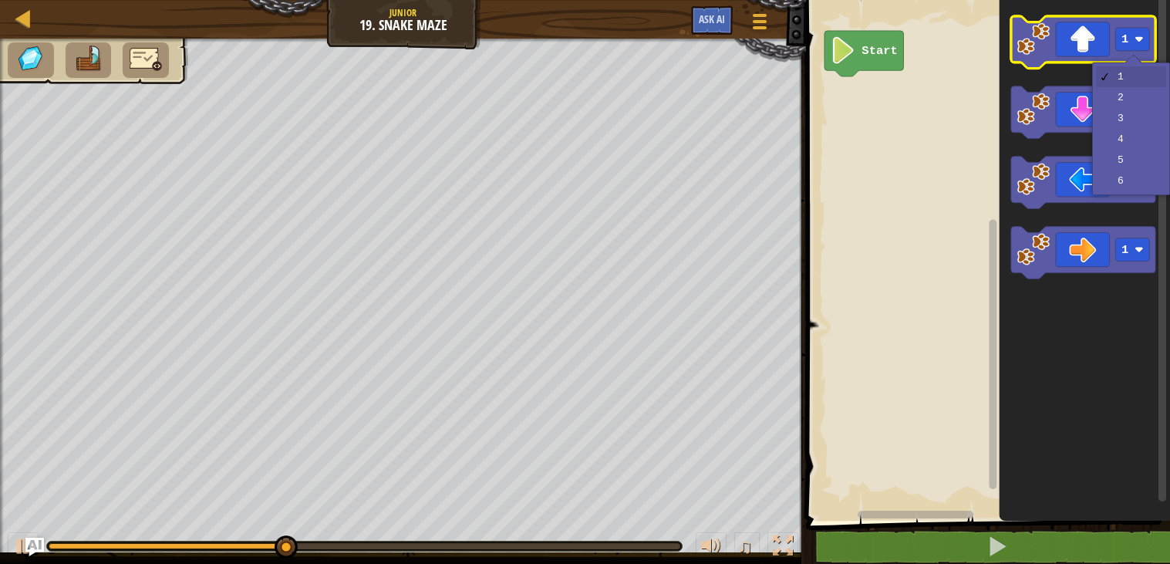
click at [1113, 22] on icon "Blockly Workspace" at bounding box center [1083, 42] width 144 height 52
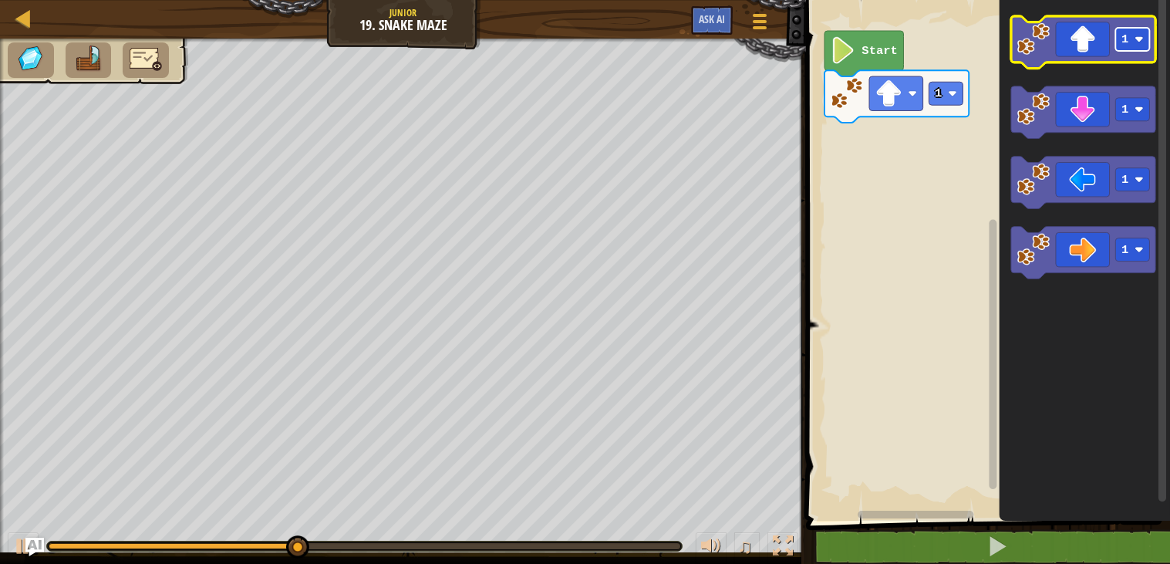
click at [1133, 36] on rect "Blockly Workspace" at bounding box center [1133, 39] width 34 height 23
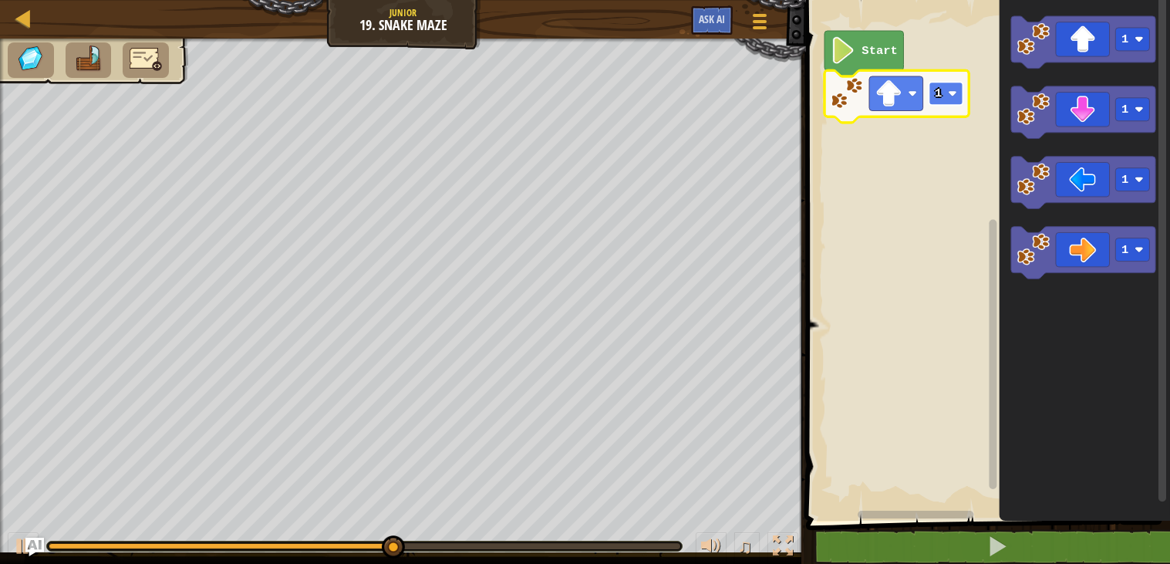
click at [954, 86] on rect "Blockly Workspace" at bounding box center [947, 93] width 34 height 23
click at [952, 94] on image "Blockly Workspace" at bounding box center [953, 93] width 9 height 9
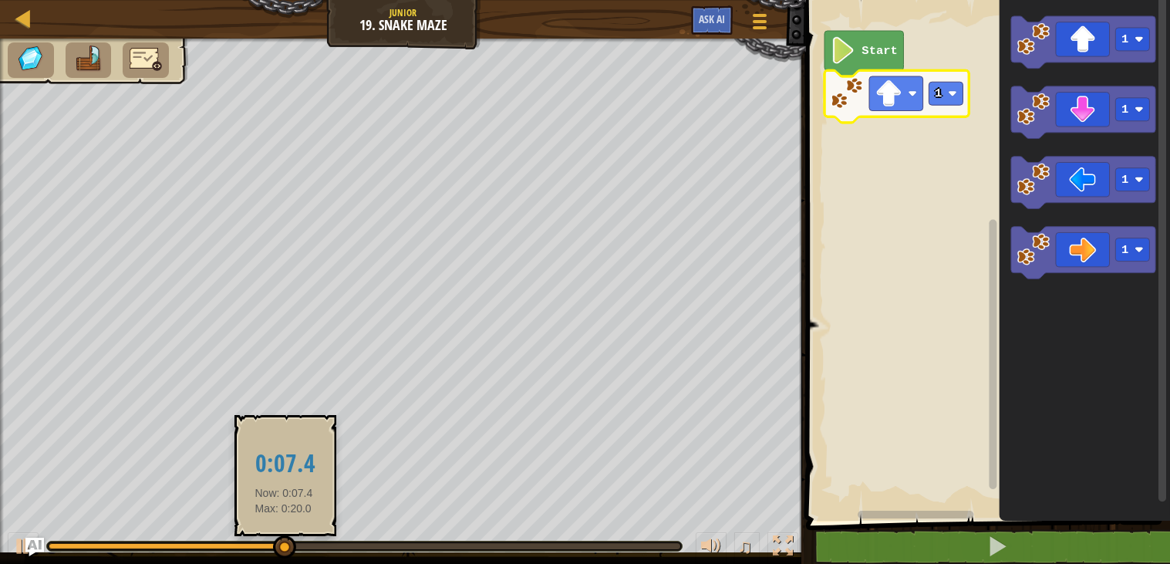
drag, startPoint x: 229, startPoint y: 538, endPoint x: 284, endPoint y: 552, distance: 56.3
click at [284, 552] on div "♫" at bounding box center [403, 542] width 806 height 46
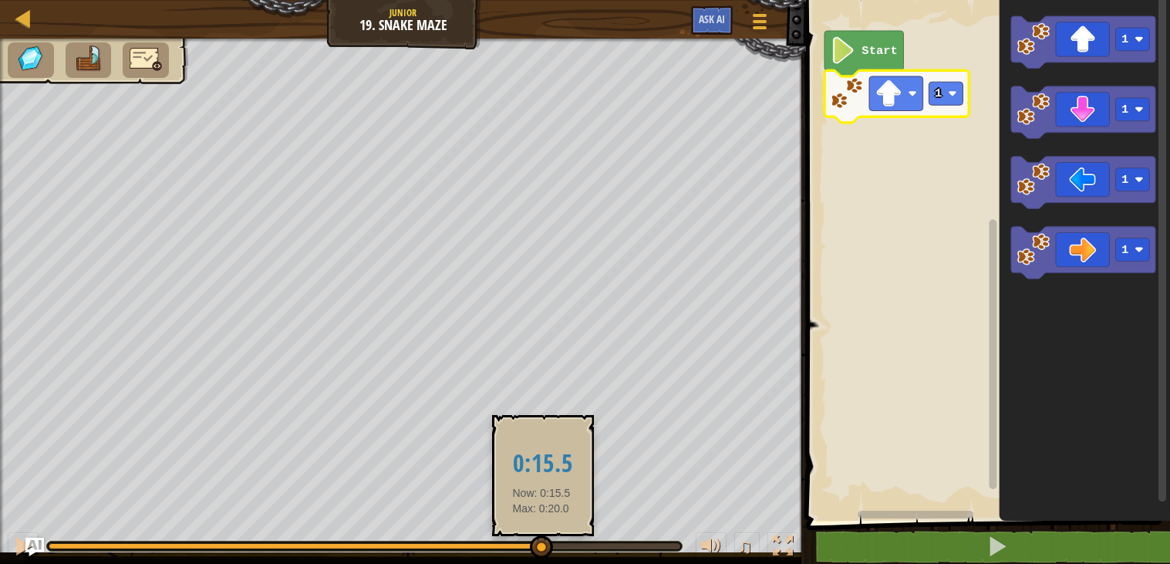
drag, startPoint x: 333, startPoint y: 536, endPoint x: 542, endPoint y: 556, distance: 210.0
click at [542, 556] on div at bounding box center [541, 546] width 23 height 23
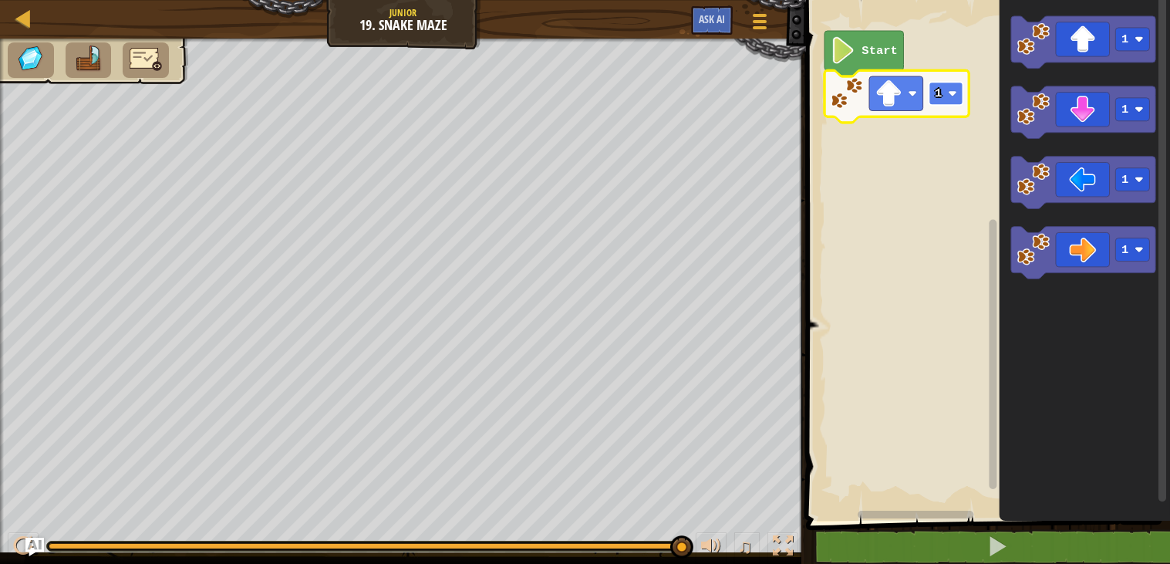
click at [954, 89] on rect "Blockly Workspace" at bounding box center [947, 93] width 34 height 23
click at [940, 79] on icon "Blockly Workspace" at bounding box center [897, 96] width 144 height 52
click at [938, 100] on rect "Blockly Workspace" at bounding box center [947, 93] width 34 height 23
click at [936, 99] on text "1" at bounding box center [939, 93] width 7 height 14
click at [952, 95] on image "Blockly Workspace" at bounding box center [953, 93] width 9 height 9
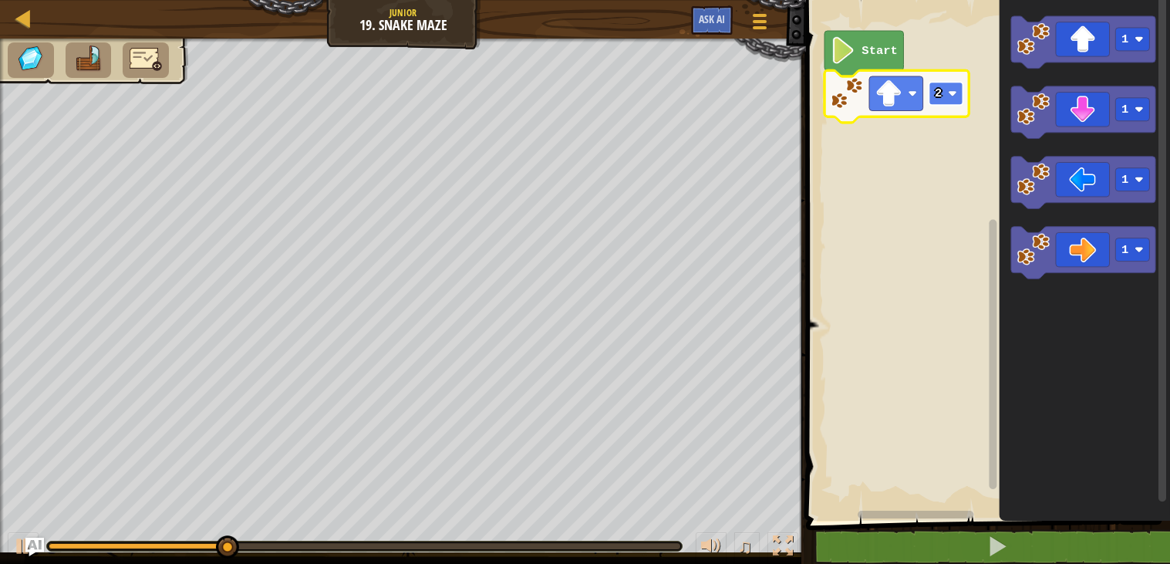
click at [953, 88] on rect "Blockly Workspace" at bounding box center [947, 93] width 34 height 23
click at [954, 87] on rect "Blockly Workspace" at bounding box center [947, 93] width 34 height 23
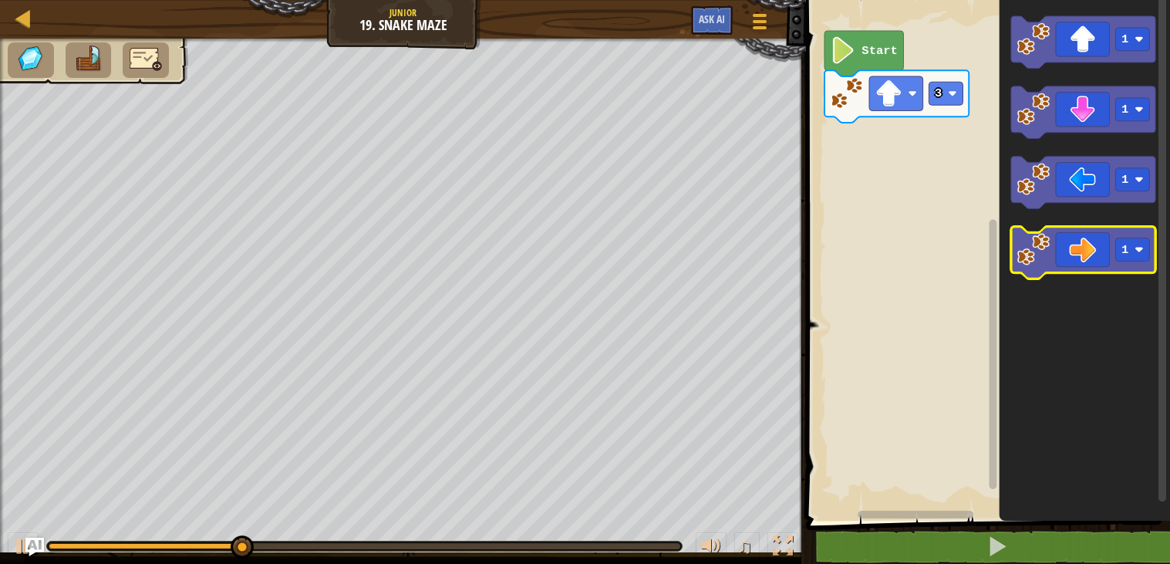
click at [1092, 259] on icon "Blockly Workspace" at bounding box center [1083, 253] width 144 height 52
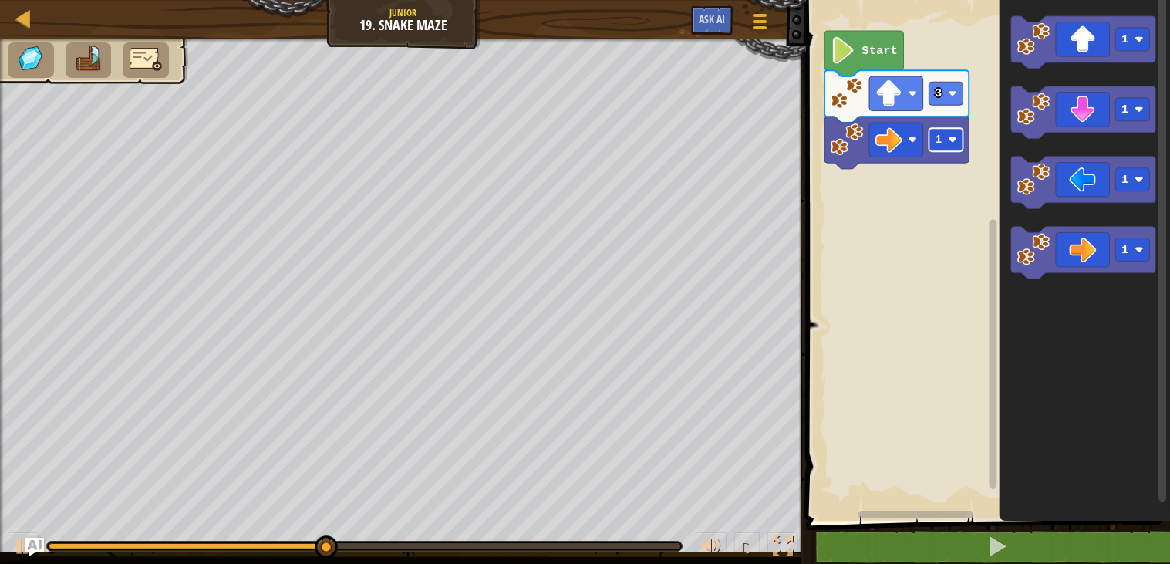
click at [957, 137] on rect "Blockly Workspace" at bounding box center [947, 139] width 34 height 23
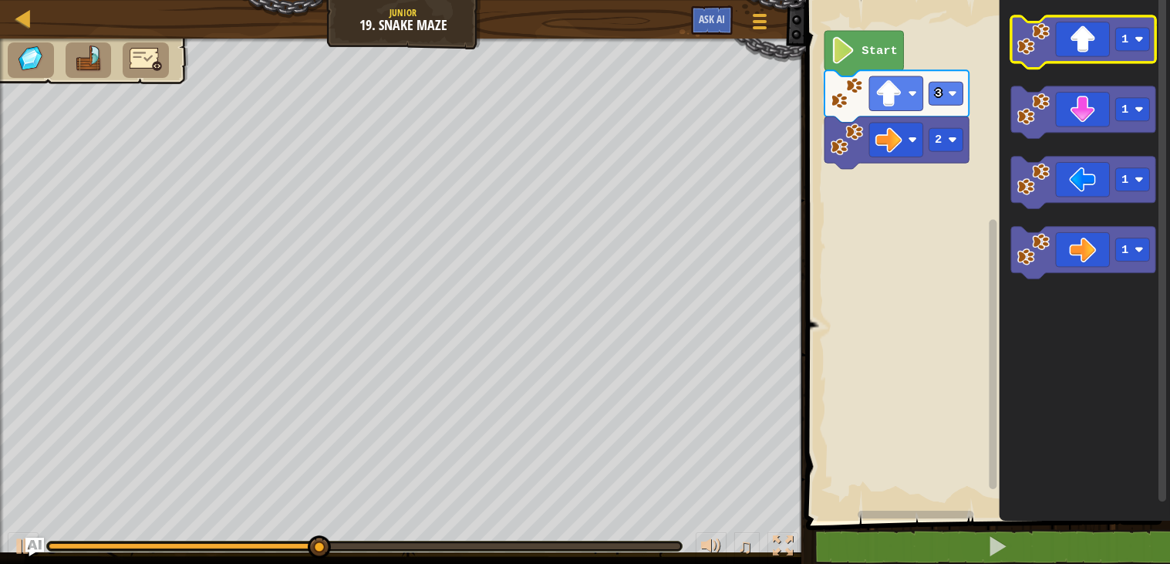
click at [1093, 52] on icon "Blockly Workspace" at bounding box center [1083, 42] width 144 height 52
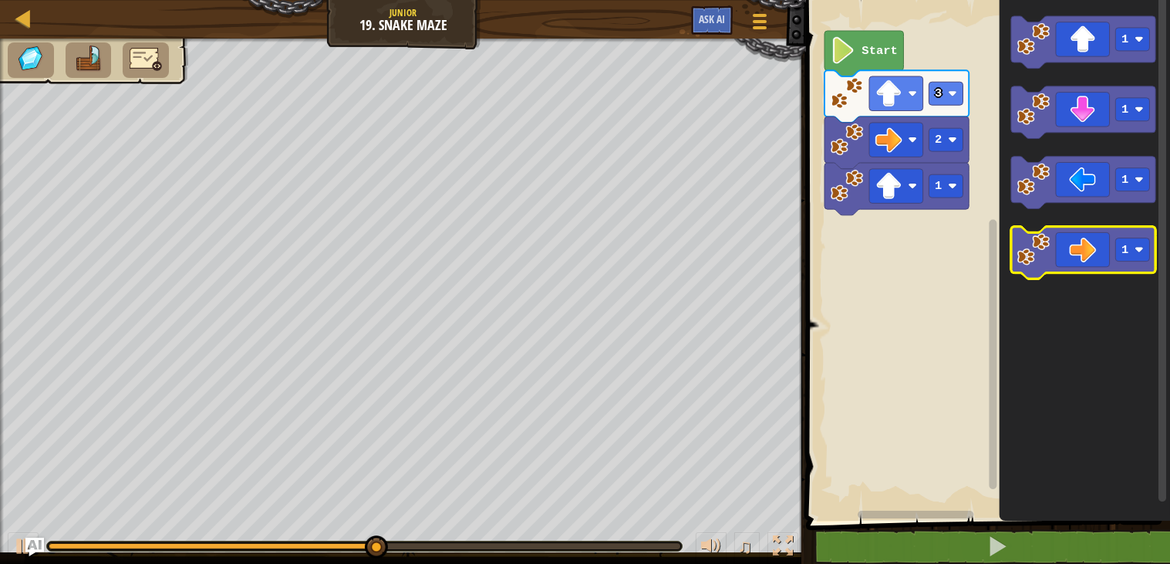
click at [1109, 245] on icon "Blockly Workspace" at bounding box center [1083, 253] width 144 height 52
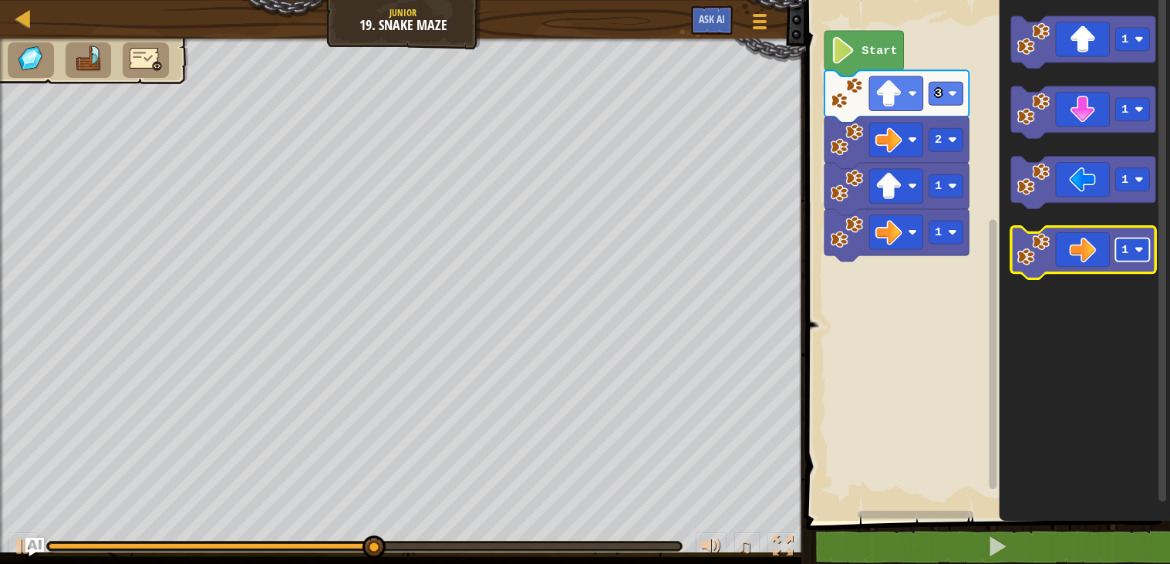
click at [1116, 258] on rect "Blockly Workspace" at bounding box center [1133, 249] width 34 height 23
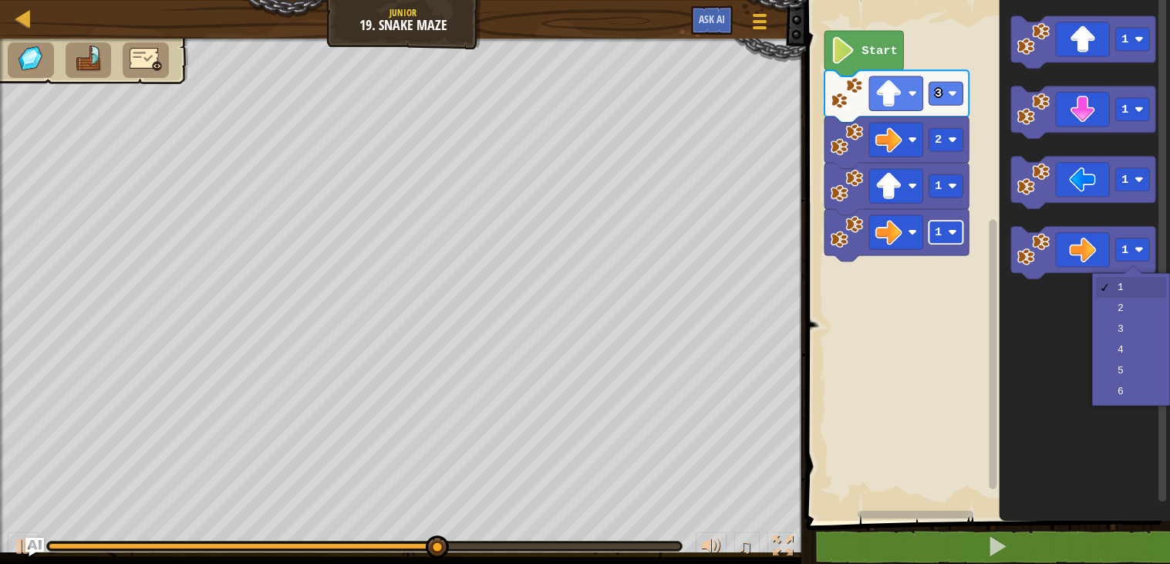
click at [960, 232] on rect "Blockly Workspace" at bounding box center [947, 232] width 34 height 23
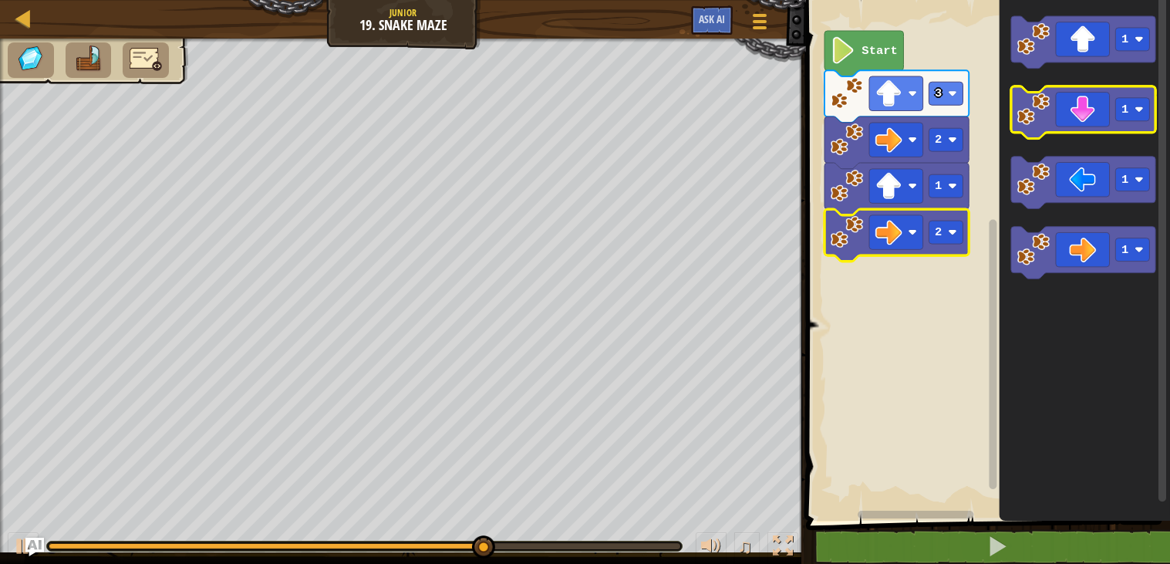
click at [1074, 129] on icon "Blockly Workspace" at bounding box center [1083, 112] width 144 height 52
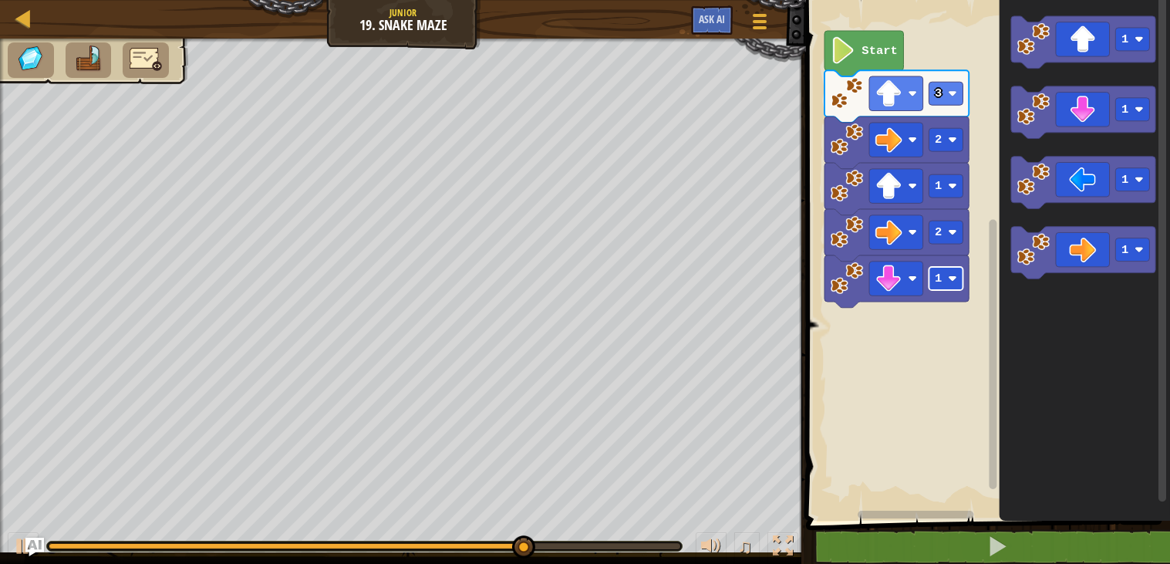
click at [930, 283] on rect "Blockly Workspace" at bounding box center [947, 278] width 34 height 23
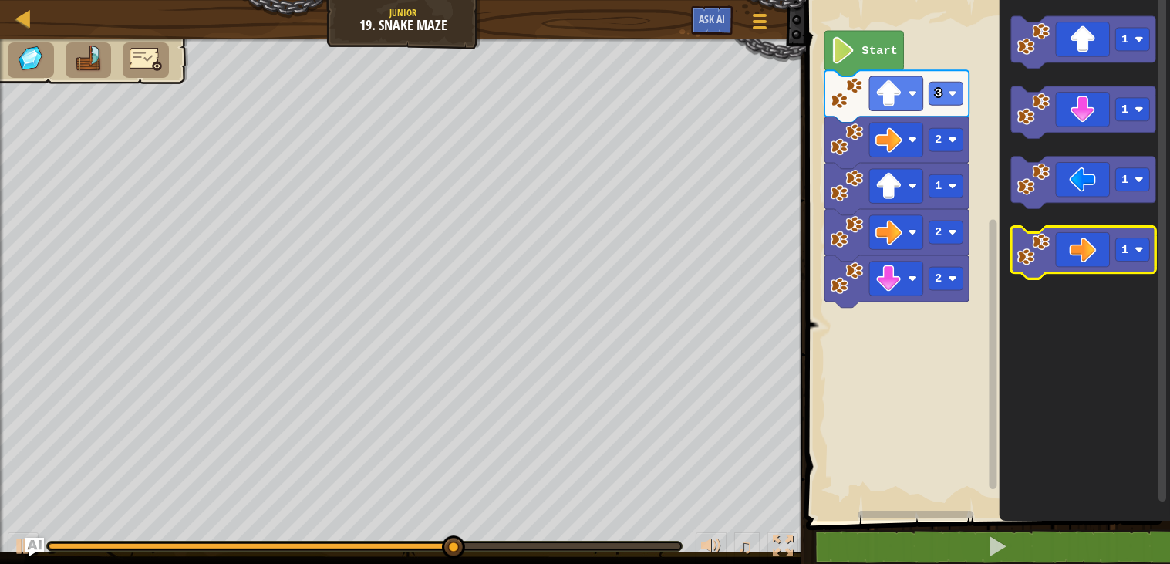
click at [1087, 241] on icon "Blockly Workspace" at bounding box center [1083, 253] width 144 height 52
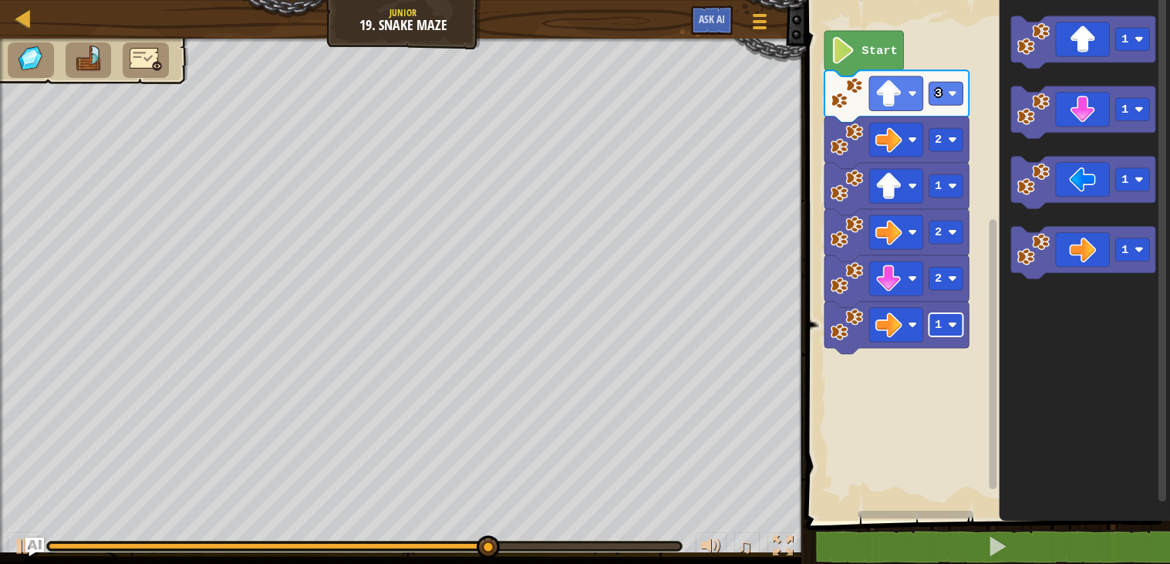
click at [950, 325] on image "Blockly Workspace" at bounding box center [953, 324] width 9 height 9
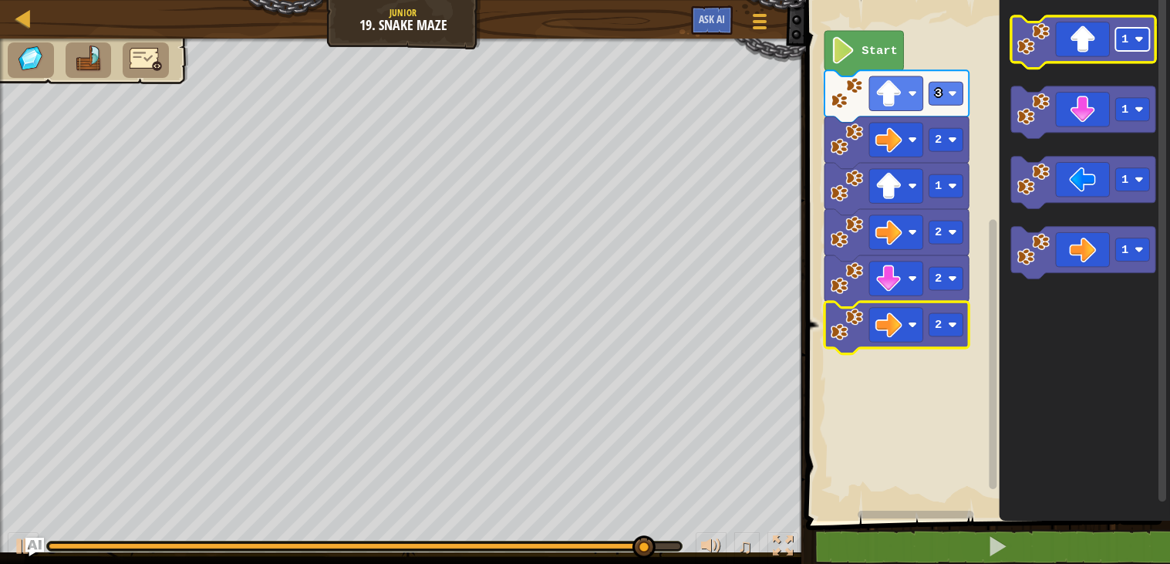
click at [1116, 35] on rect "Blockly Workspace" at bounding box center [1133, 39] width 34 height 23
click at [1080, 35] on icon "Blockly Workspace" at bounding box center [1083, 42] width 144 height 52
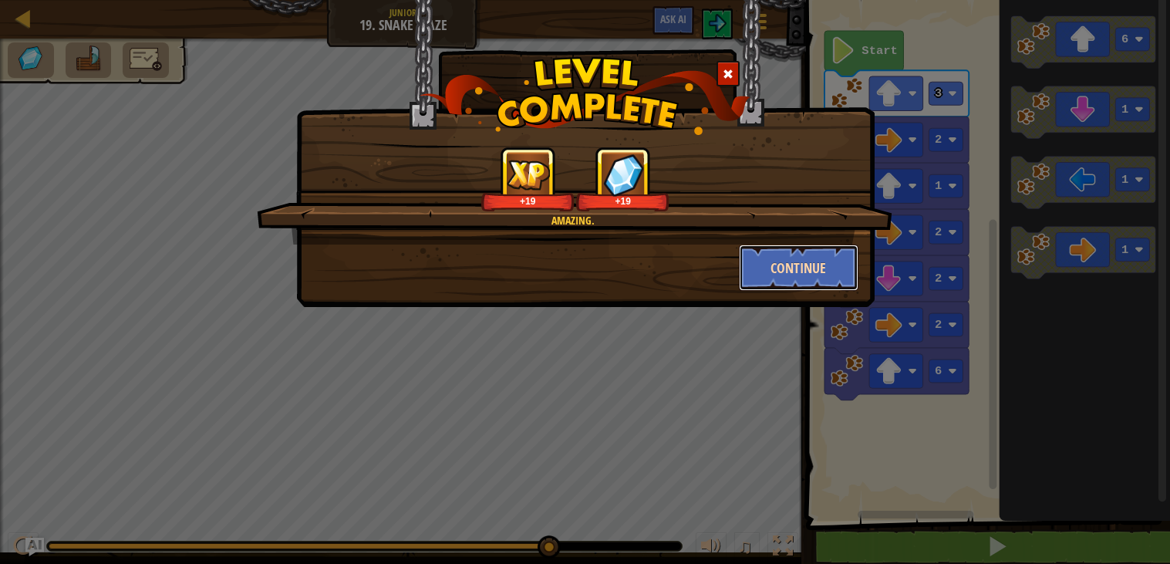
click at [778, 275] on button "Continue" at bounding box center [799, 268] width 120 height 46
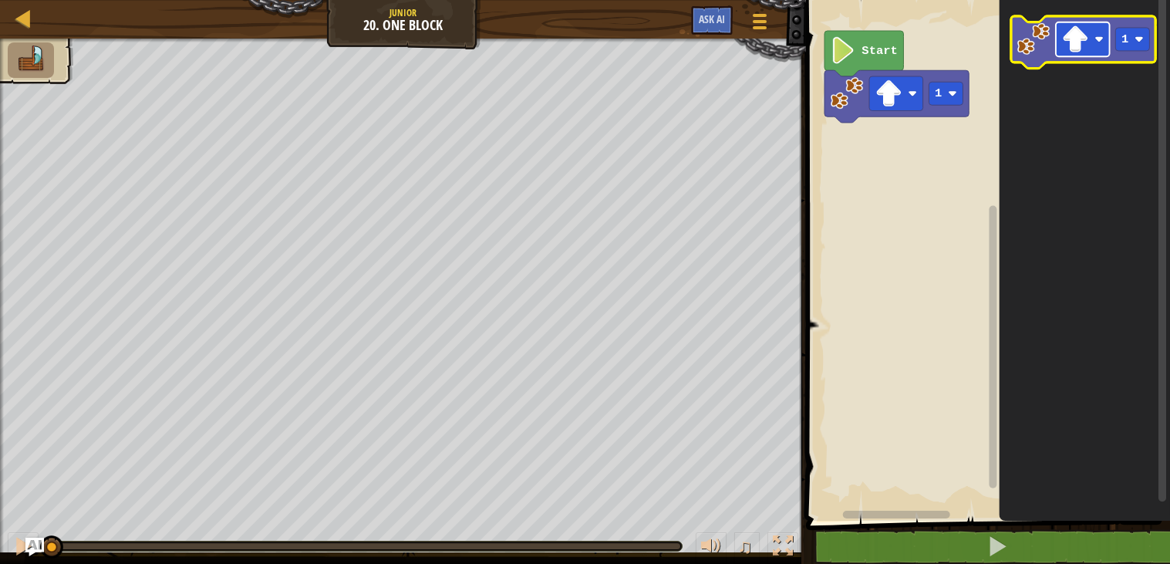
click at [1072, 28] on image "Blockly Workspace" at bounding box center [1075, 39] width 27 height 27
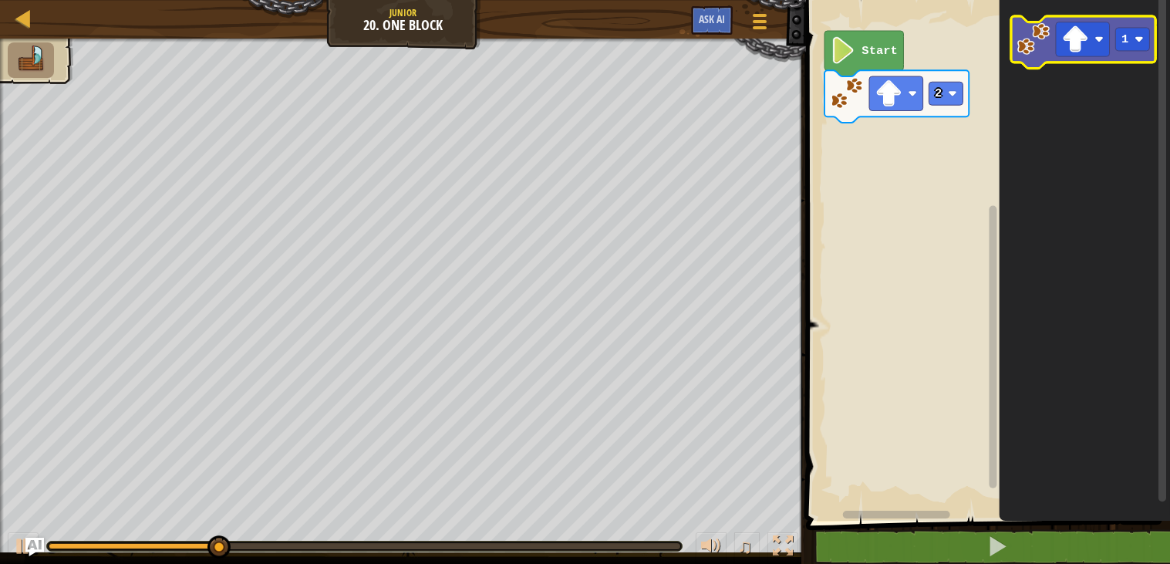
click at [1033, 49] on image "Blockly Workspace" at bounding box center [1034, 38] width 33 height 33
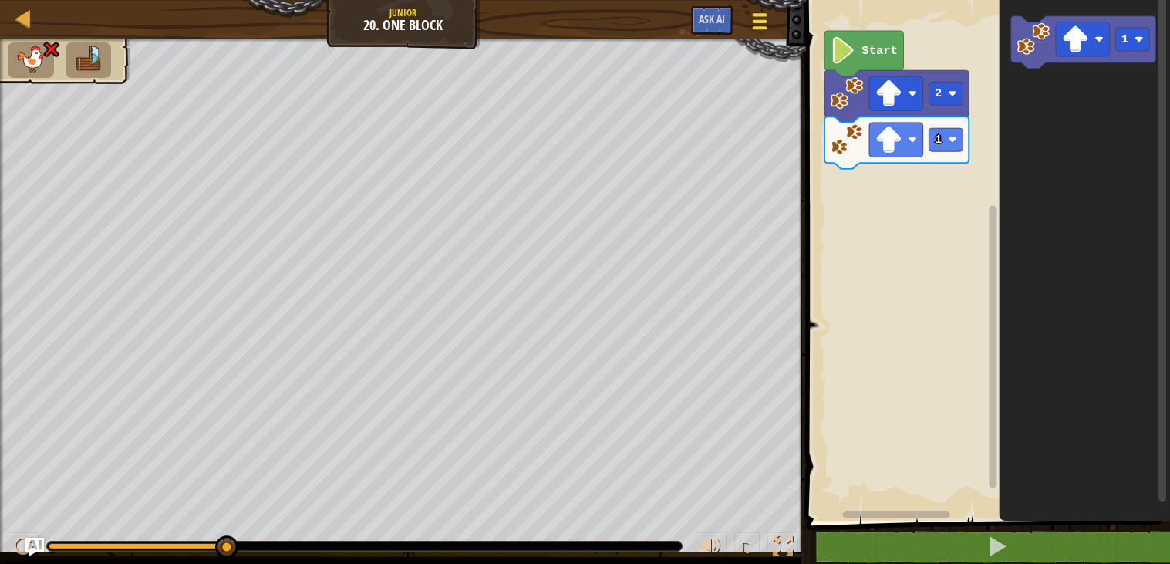
click at [758, 10] on div at bounding box center [760, 21] width 21 height 22
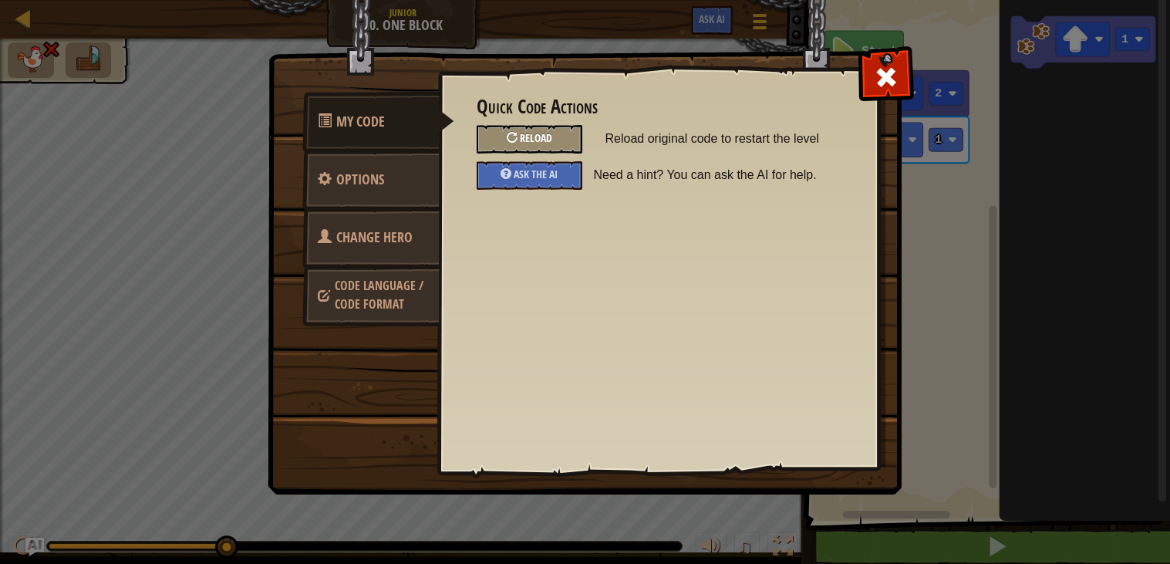
click at [530, 145] on div "Reload" at bounding box center [530, 139] width 106 height 29
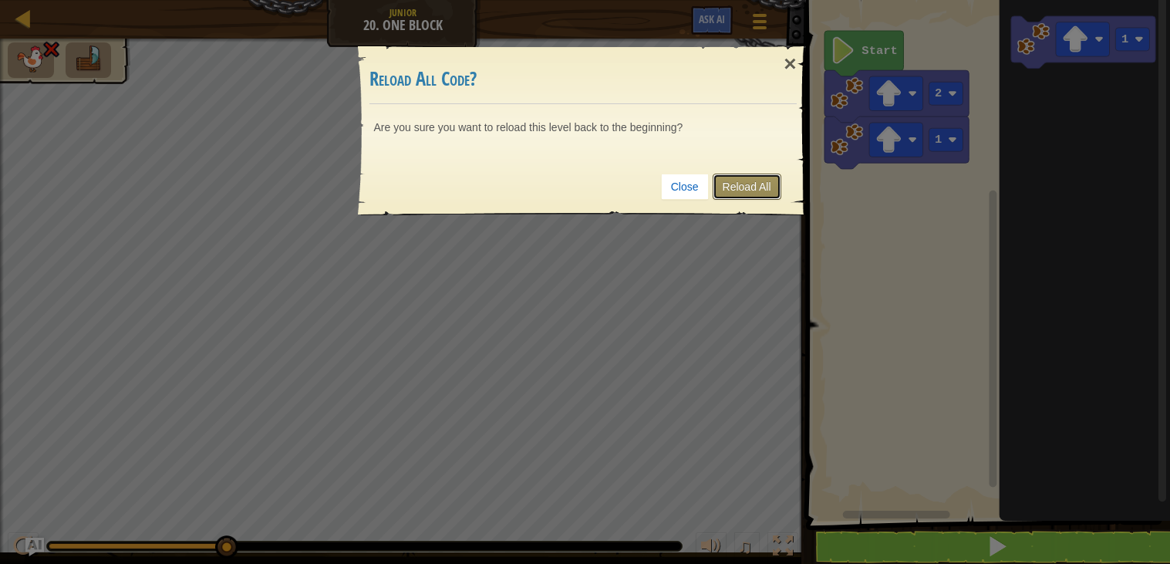
click at [717, 188] on link "Reload All" at bounding box center [747, 187] width 69 height 26
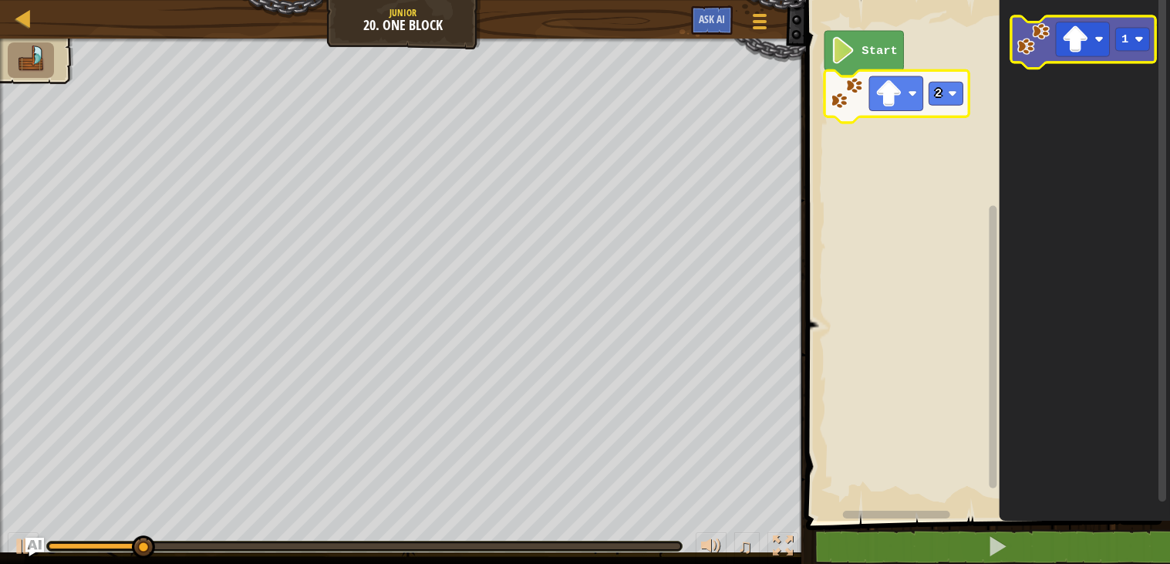
click at [1051, 49] on icon "Blockly Workspace" at bounding box center [1083, 42] width 144 height 52
